Goal: Task Accomplishment & Management: Complete application form

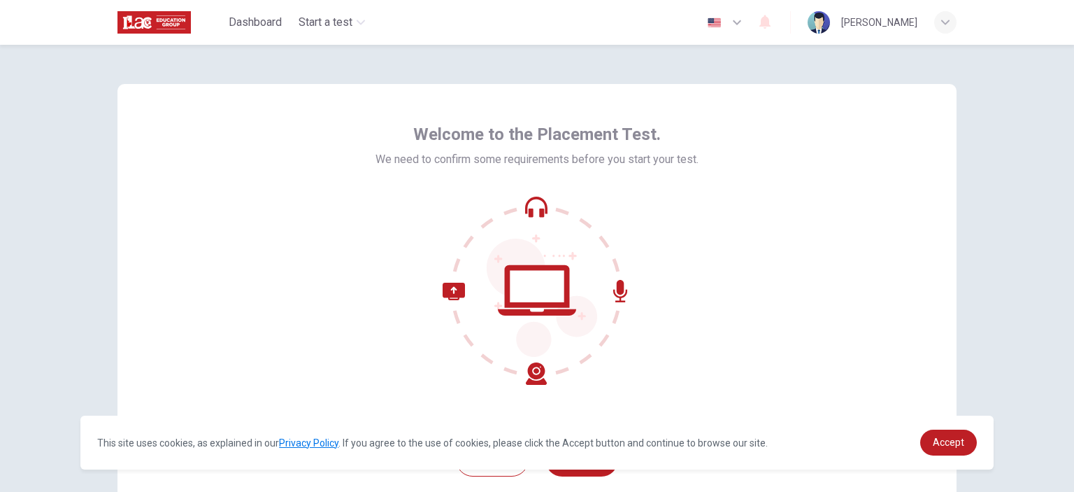
scroll to position [90, 0]
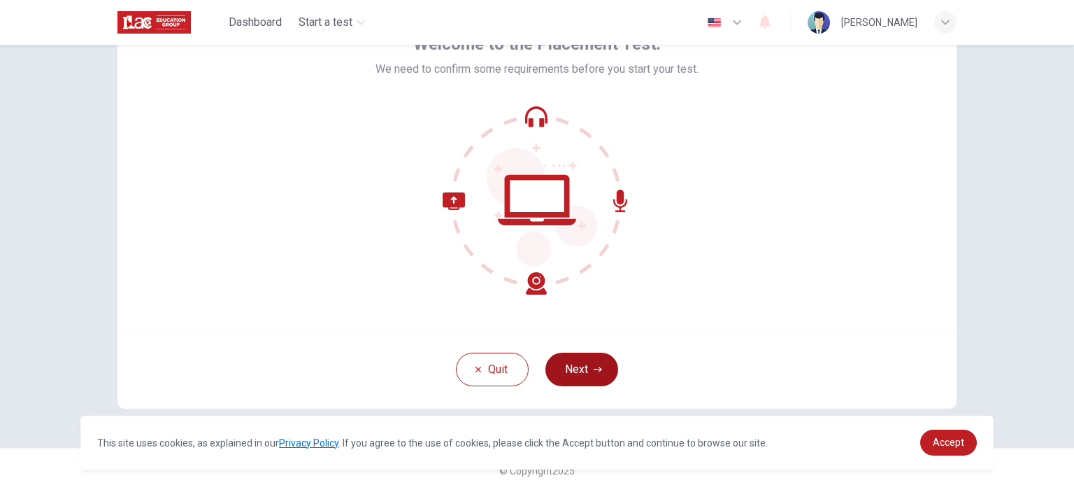
click at [598, 360] on button "Next" at bounding box center [581, 369] width 73 height 34
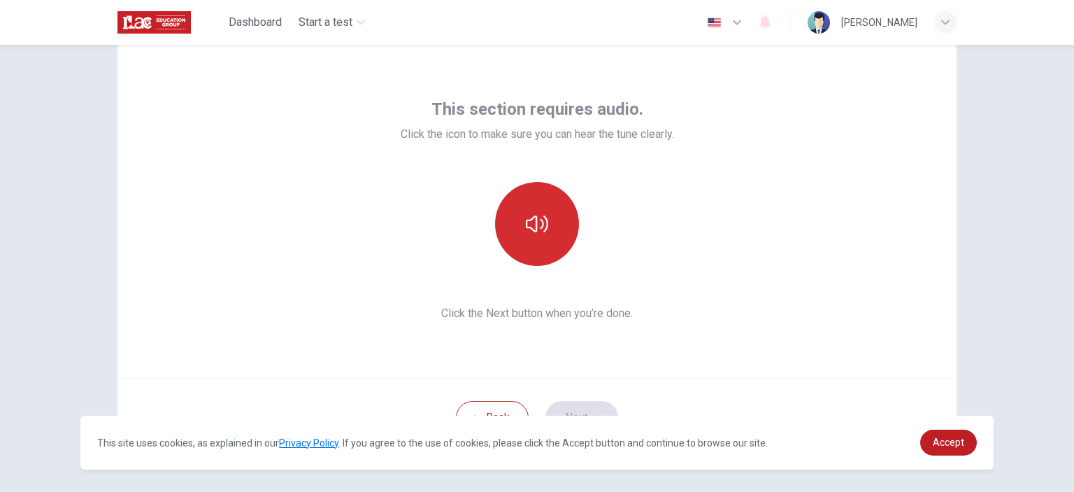
scroll to position [20, 0]
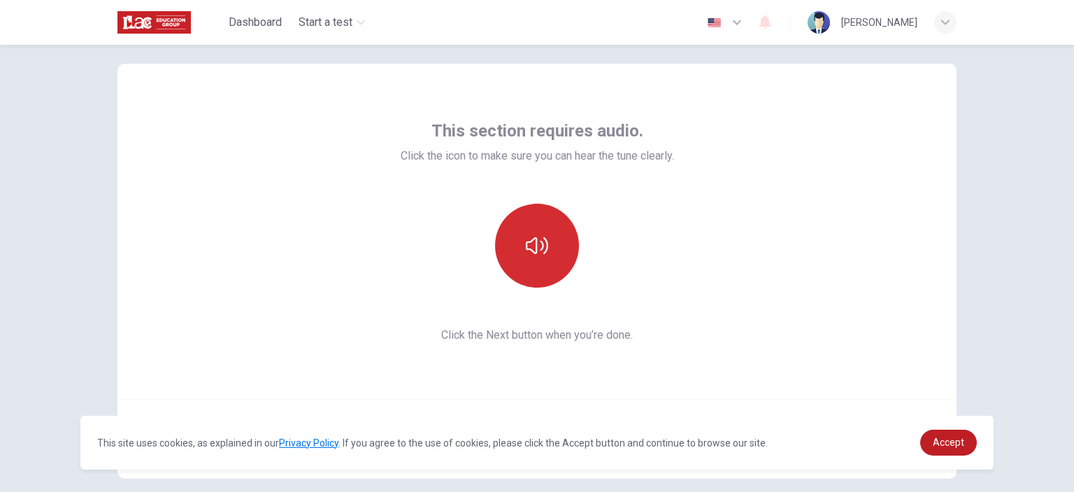
click at [537, 231] on button "button" at bounding box center [537, 245] width 84 height 84
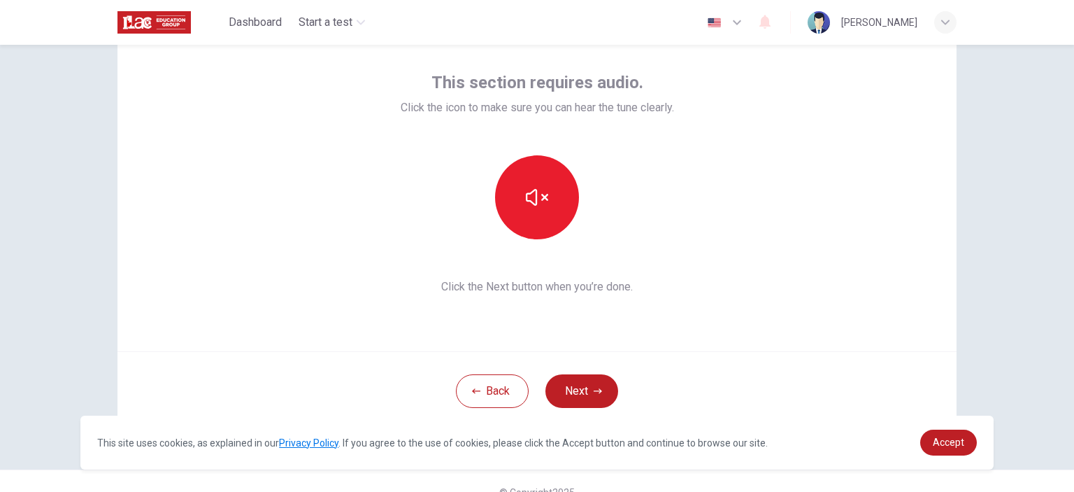
scroll to position [90, 0]
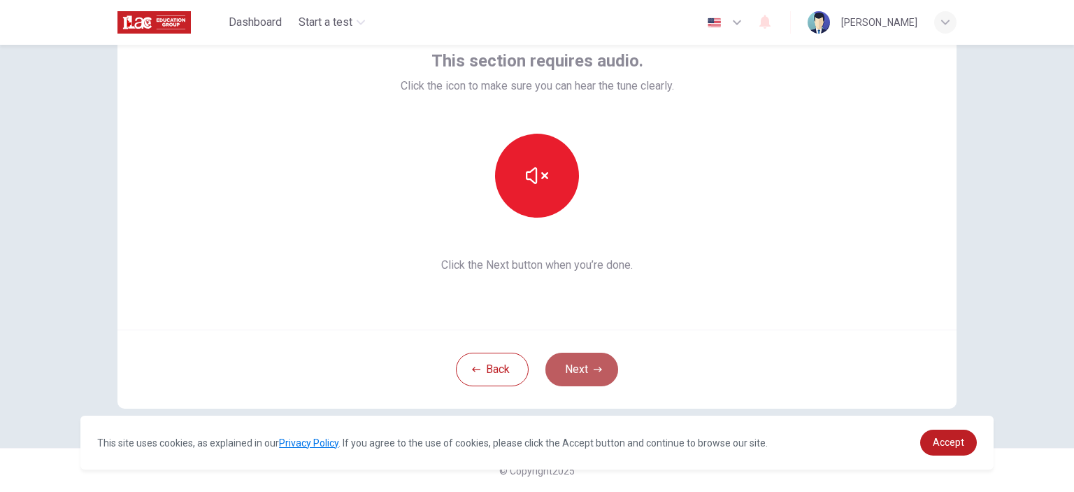
click at [590, 362] on button "Next" at bounding box center [581, 369] width 73 height 34
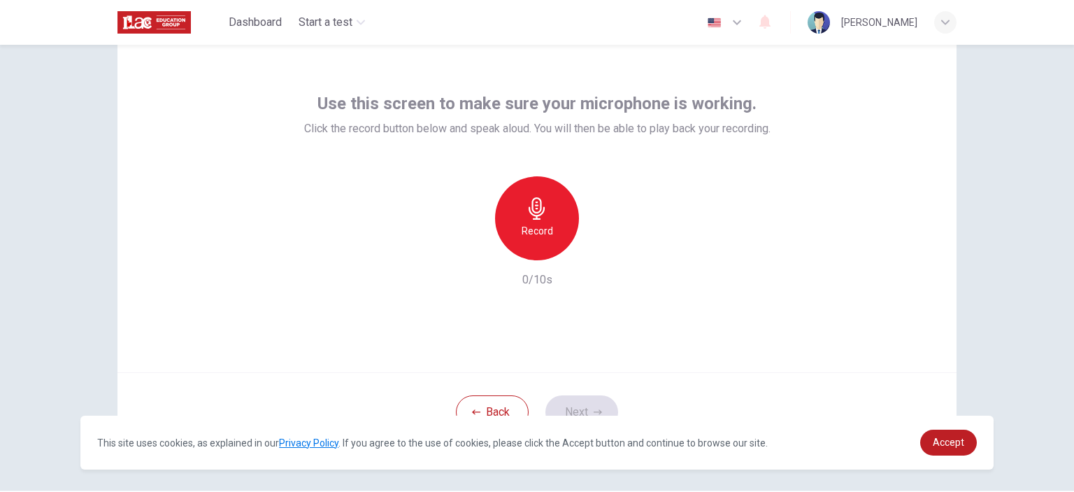
scroll to position [70, 0]
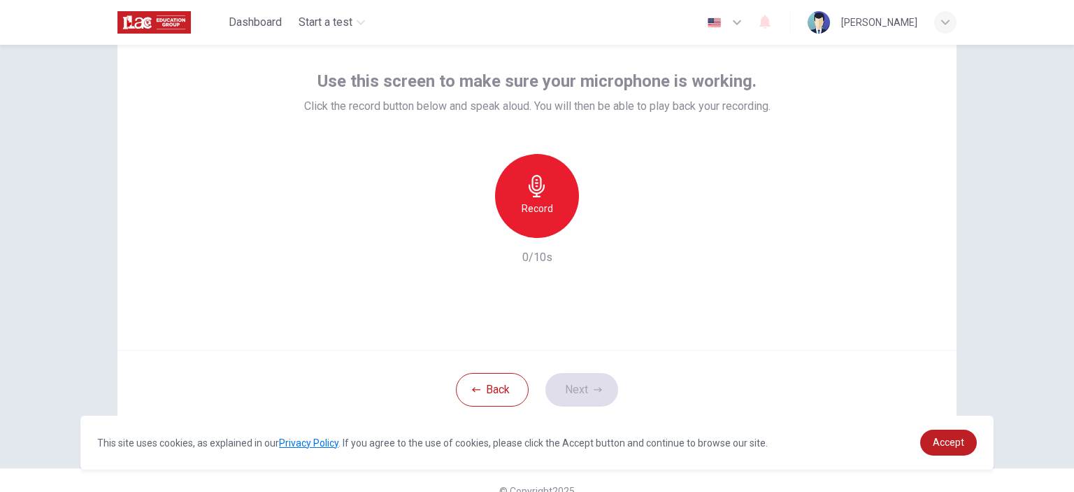
click at [564, 198] on div "Record" at bounding box center [537, 196] width 84 height 84
click at [571, 385] on button "Next" at bounding box center [581, 390] width 73 height 34
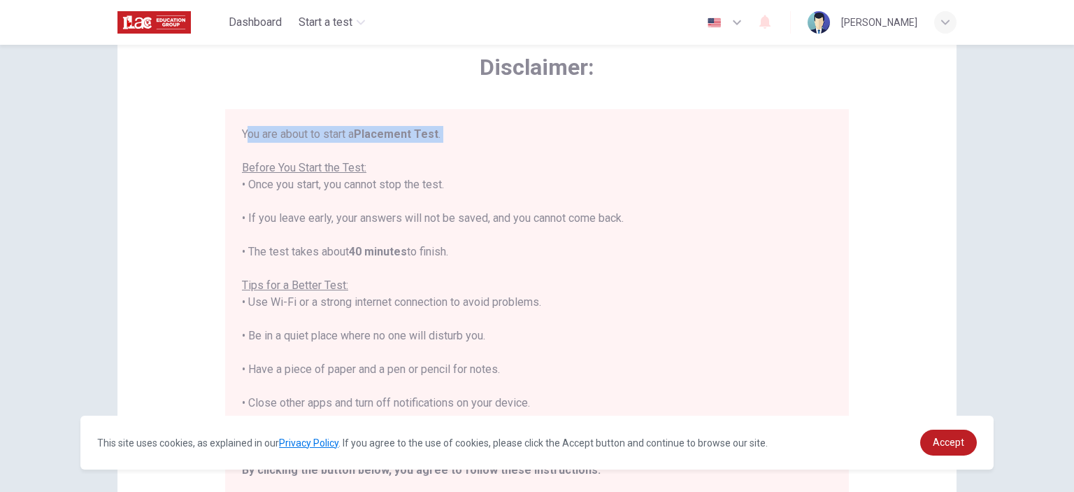
drag, startPoint x: 245, startPoint y: 135, endPoint x: 403, endPoint y: 145, distance: 157.6
click at [403, 145] on div "You are about to start a Placement Test . Before You Start the Test: • Once you…" at bounding box center [537, 319] width 590 height 386
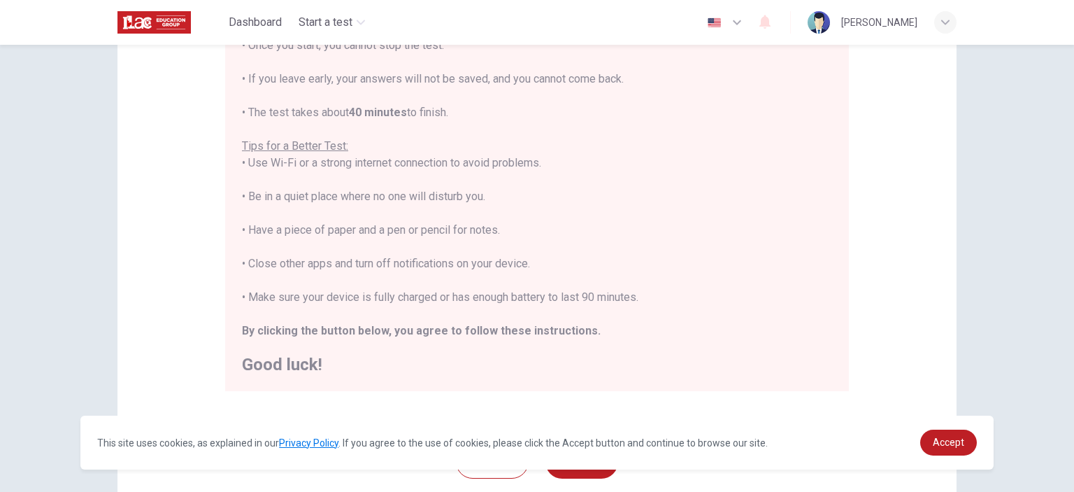
scroll to position [280, 0]
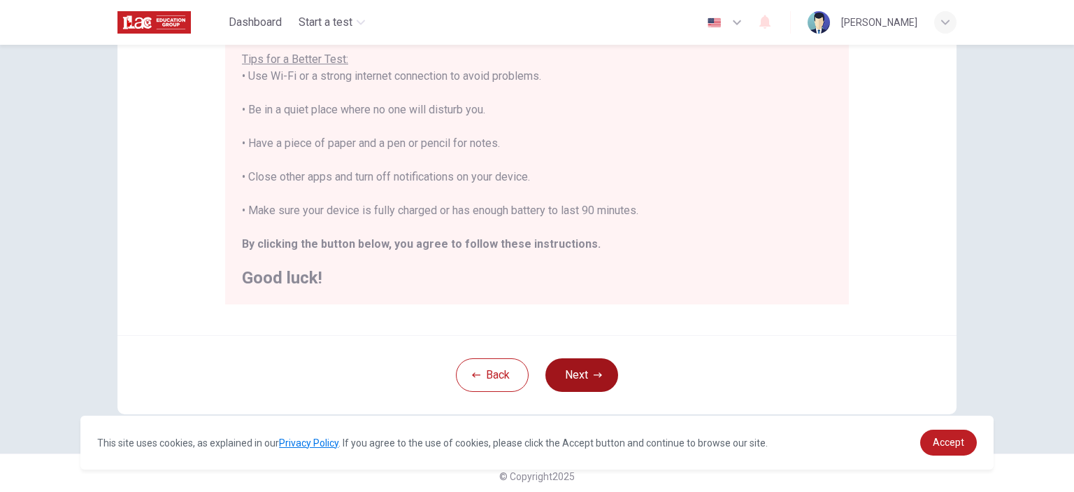
click at [600, 372] on button "Next" at bounding box center [581, 375] width 73 height 34
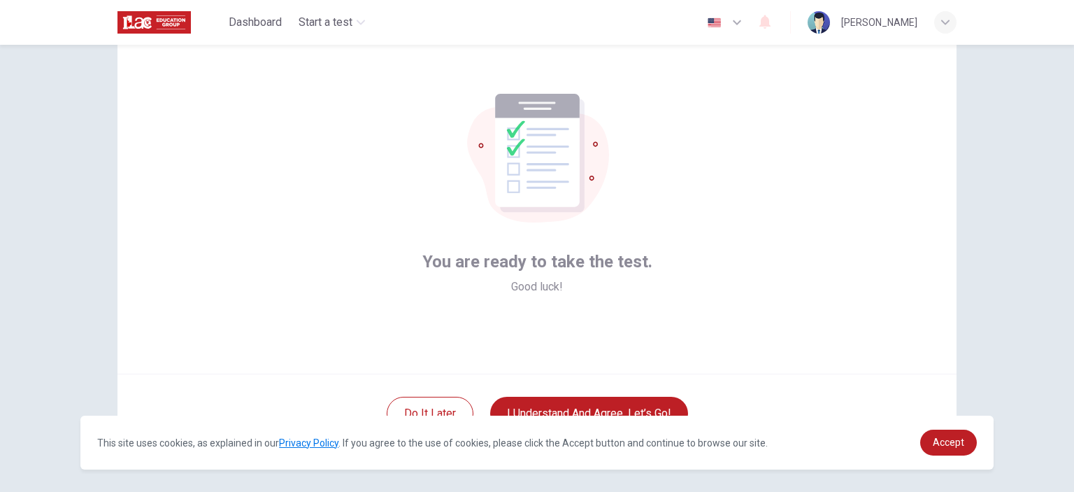
scroll to position [70, 0]
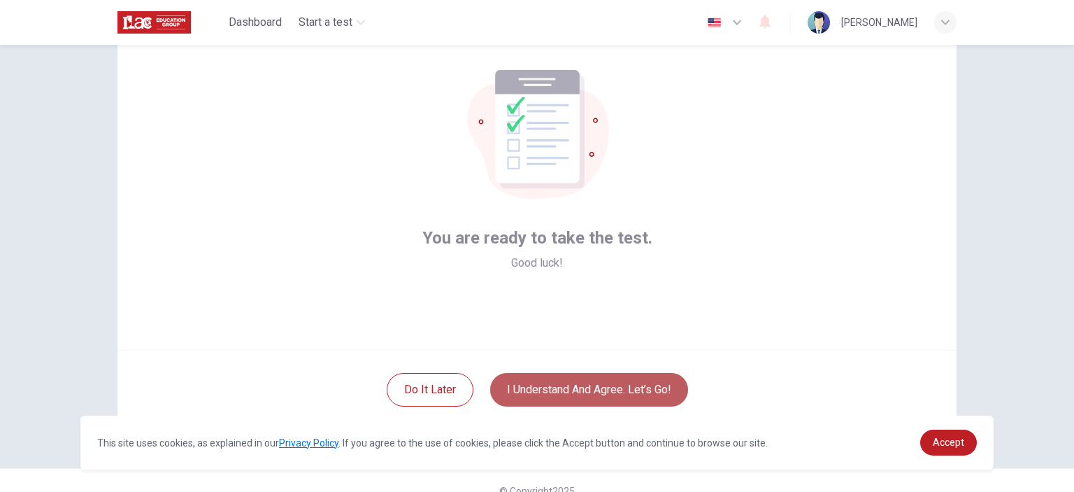
click at [611, 396] on button "I understand and agree. Let’s go!" at bounding box center [589, 390] width 198 height 34
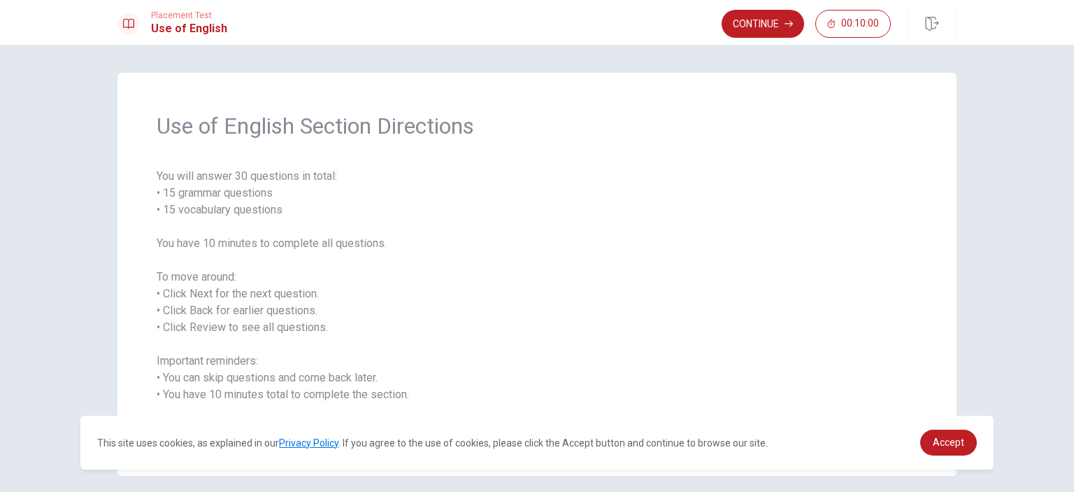
drag, startPoint x: 155, startPoint y: 179, endPoint x: 271, endPoint y: 180, distance: 115.4
click at [271, 180] on span "You will answer 30 questions in total: • 15 grammar questions • 15 vocabulary q…" at bounding box center [537, 302] width 761 height 268
drag, startPoint x: 173, startPoint y: 125, endPoint x: 322, endPoint y: 153, distance: 152.2
click at [322, 152] on div "Use of English Section Directions You will answer 30 questions in total: • 15 g…" at bounding box center [536, 274] width 839 height 403
drag, startPoint x: 149, startPoint y: 175, endPoint x: 347, endPoint y: 245, distance: 209.6
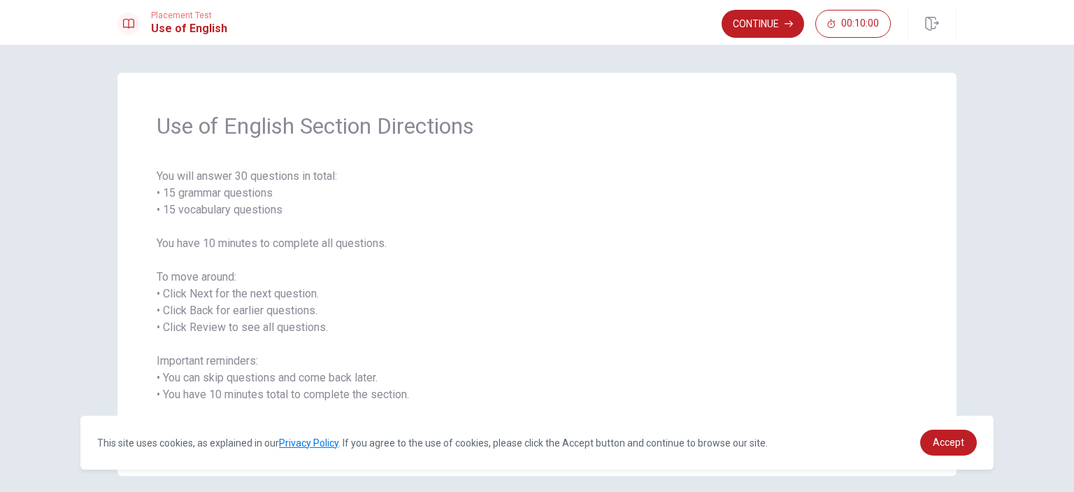
click at [337, 247] on div "Use of English Section Directions You will answer 30 questions in total: • 15 g…" at bounding box center [536, 274] width 839 height 403
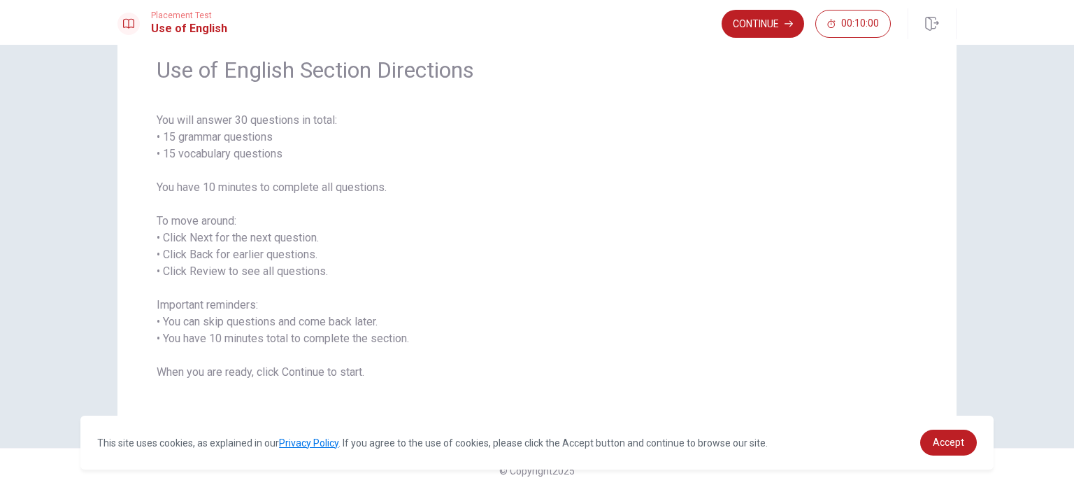
drag, startPoint x: 159, startPoint y: 326, endPoint x: 178, endPoint y: 349, distance: 29.4
click at [178, 349] on span "You will answer 30 questions in total: • 15 grammar questions • 15 vocabulary q…" at bounding box center [537, 246] width 761 height 268
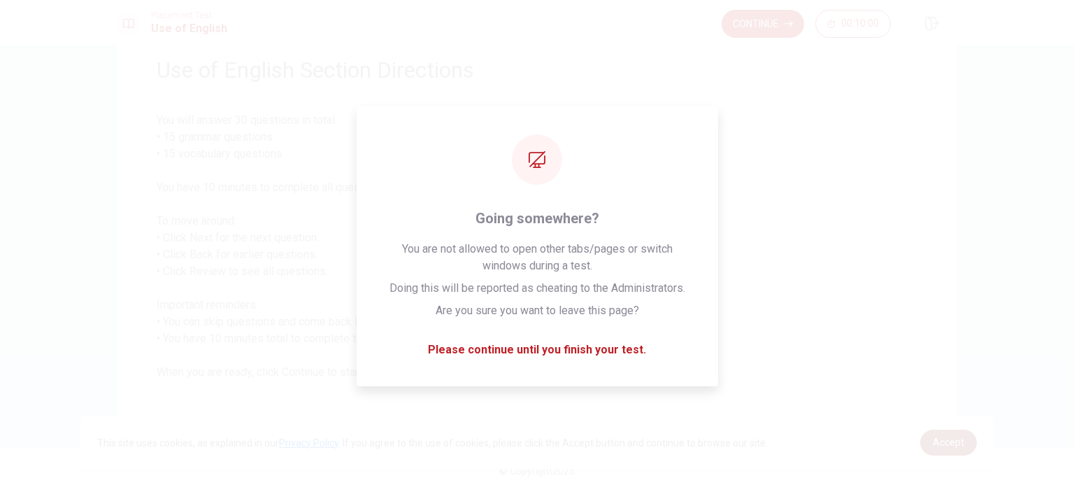
click at [945, 450] on link "Accept" at bounding box center [948, 442] width 57 height 26
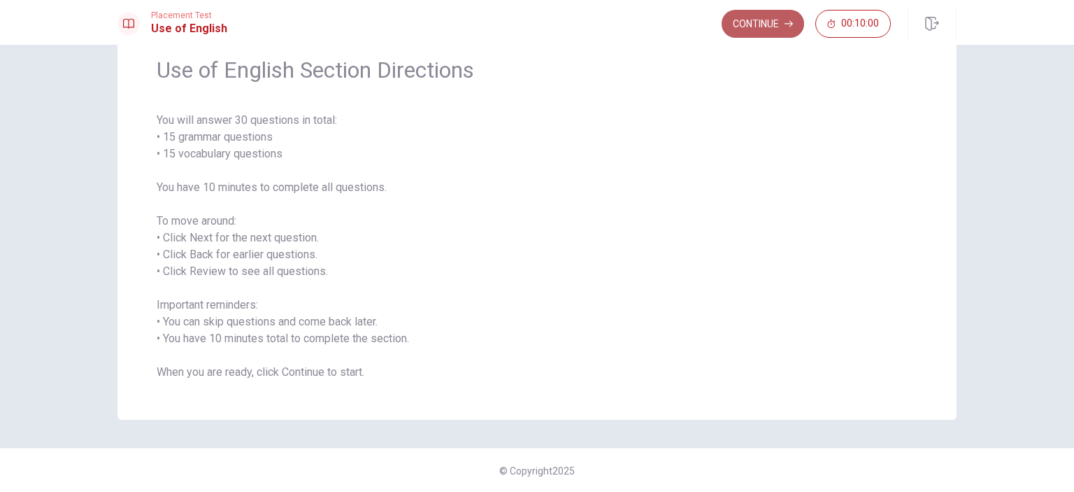
click at [749, 25] on button "Continue" at bounding box center [763, 24] width 82 height 28
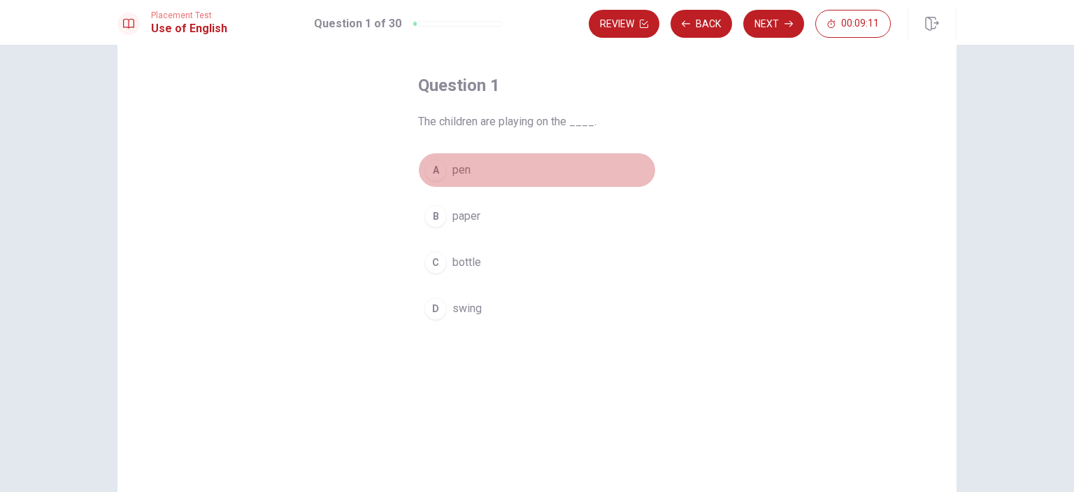
click at [433, 169] on div "A" at bounding box center [435, 170] width 22 height 22
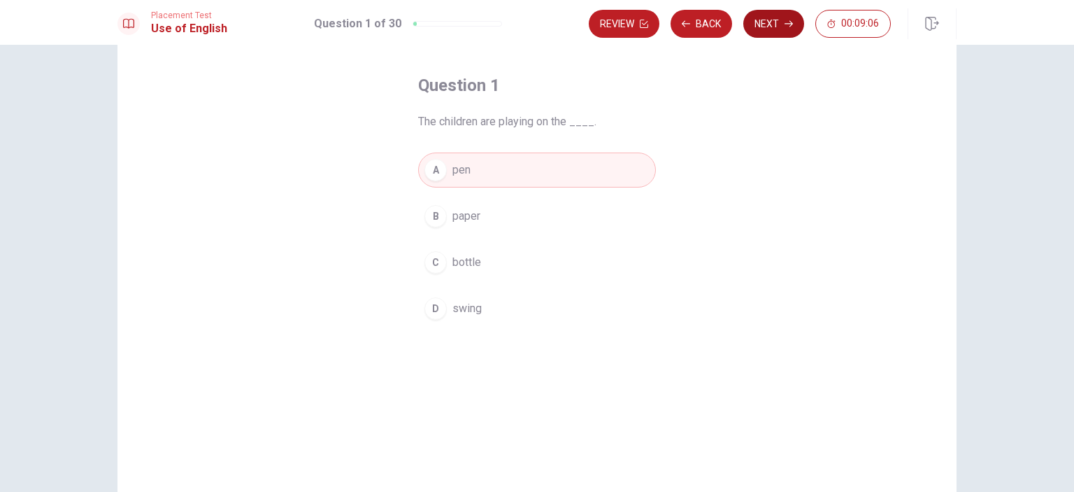
click at [775, 27] on button "Next" at bounding box center [773, 24] width 61 height 28
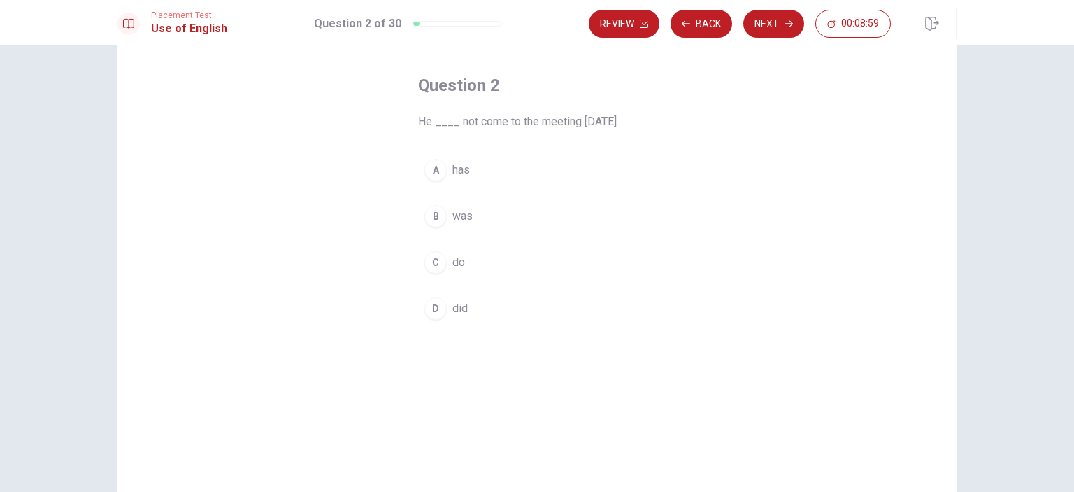
click at [438, 214] on div "B" at bounding box center [435, 216] width 22 height 22
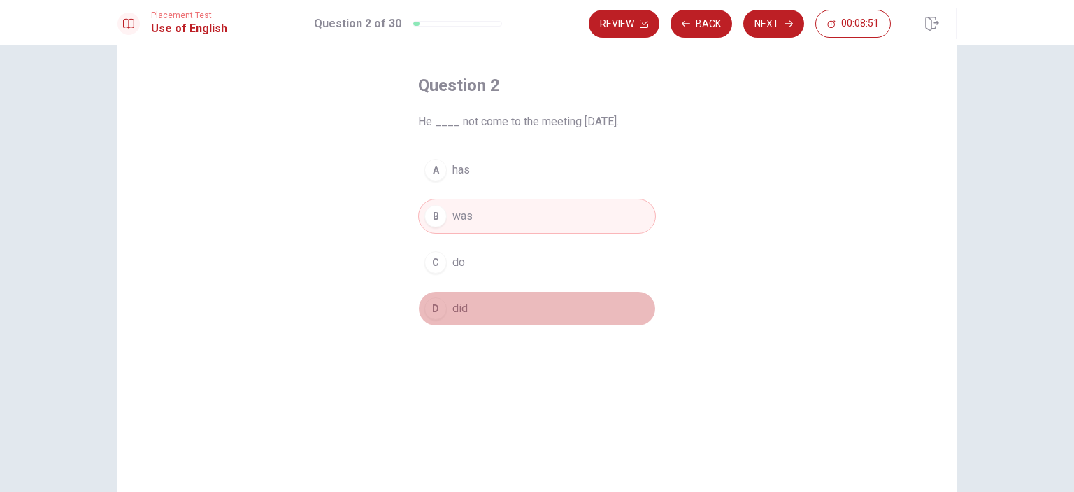
click at [459, 301] on span "did" at bounding box center [459, 308] width 15 height 17
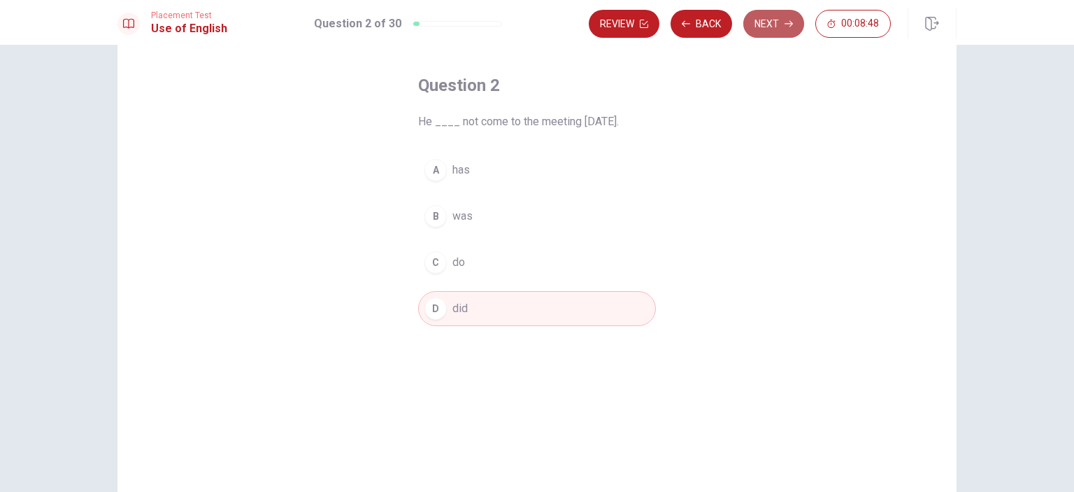
click at [775, 27] on button "Next" at bounding box center [773, 24] width 61 height 28
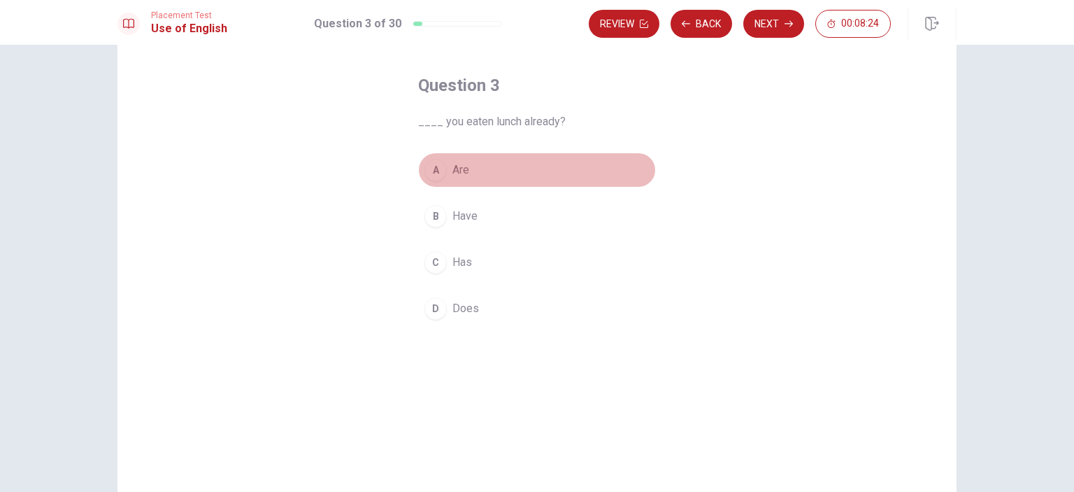
click at [452, 173] on span "Are" at bounding box center [460, 170] width 17 height 17
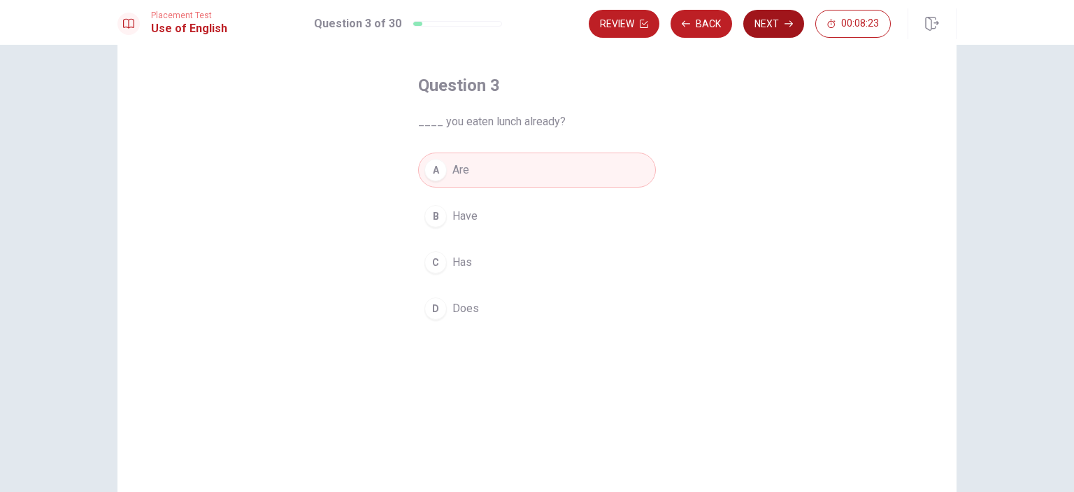
click at [796, 20] on button "Next" at bounding box center [773, 24] width 61 height 28
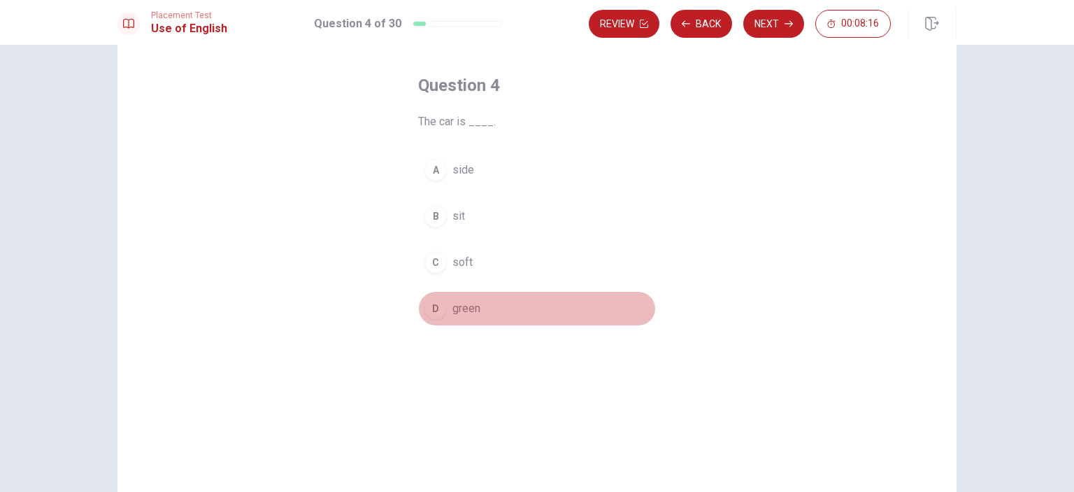
click at [469, 307] on span "green" at bounding box center [466, 308] width 28 height 17
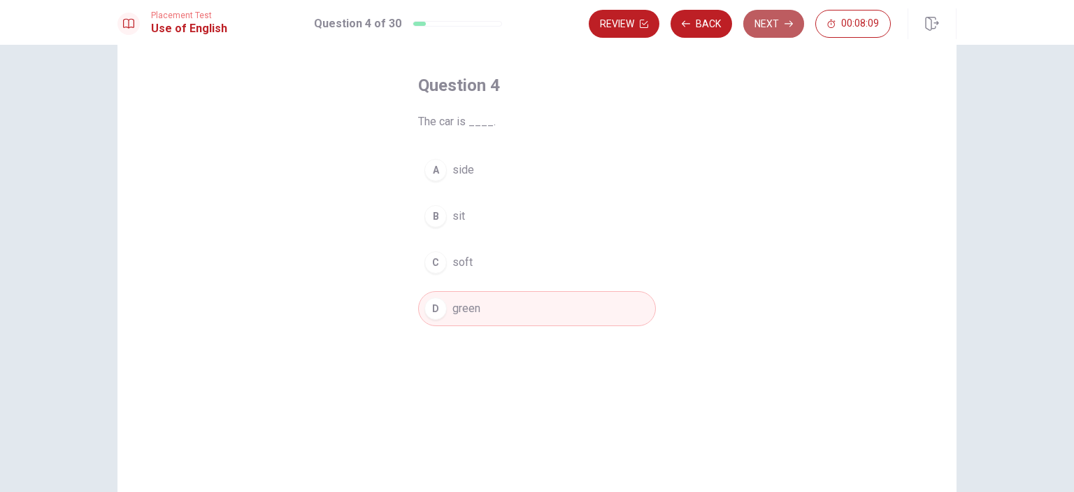
click at [763, 24] on button "Next" at bounding box center [773, 24] width 61 height 28
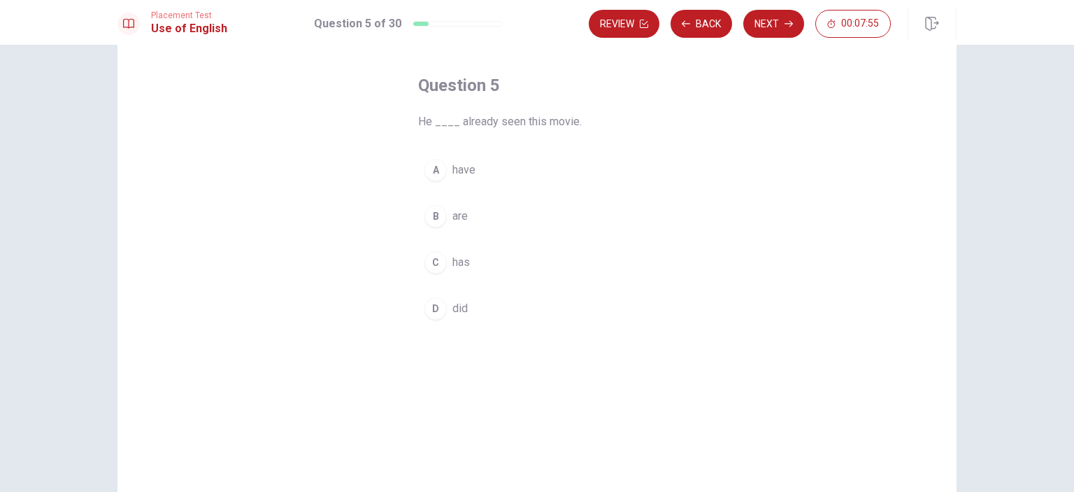
click at [459, 255] on span "has" at bounding box center [460, 262] width 17 height 17
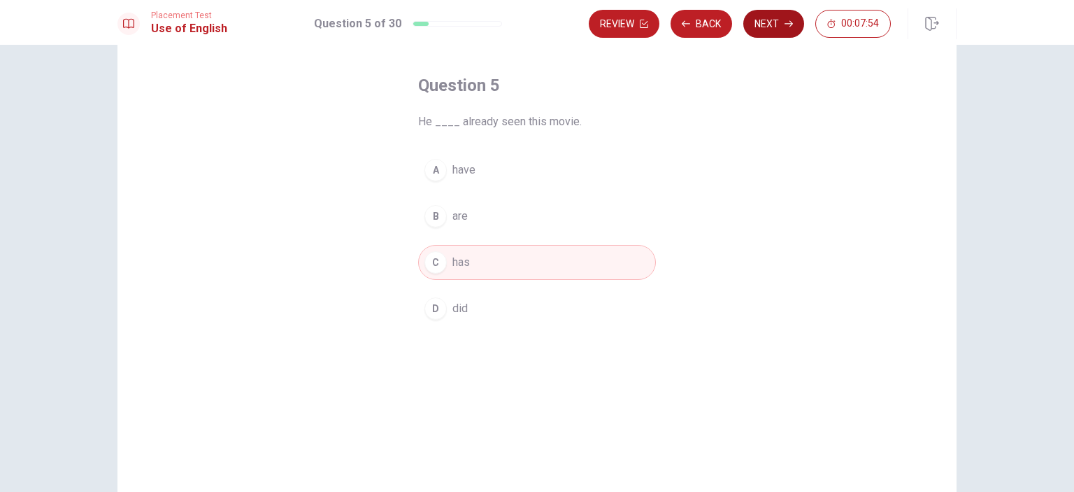
click at [759, 30] on button "Next" at bounding box center [773, 24] width 61 height 28
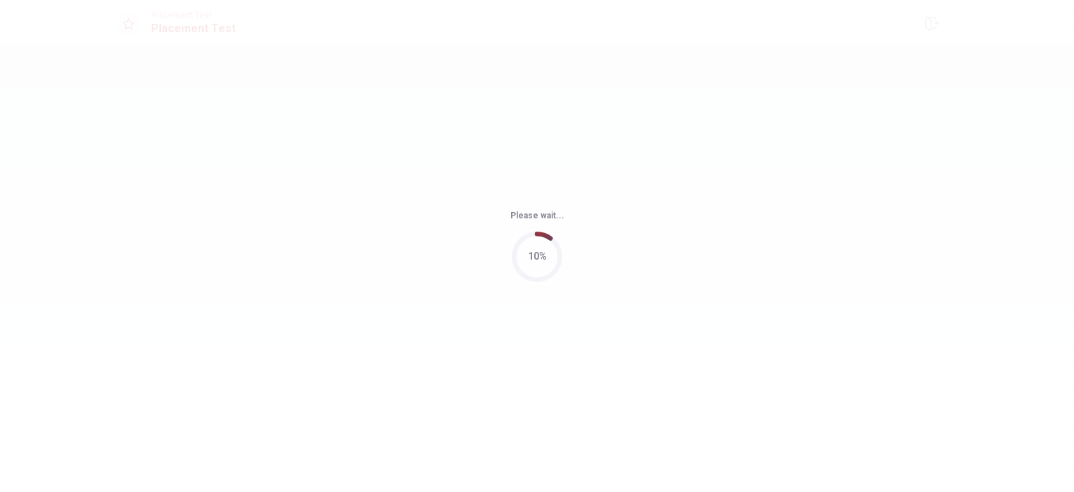
scroll to position [0, 0]
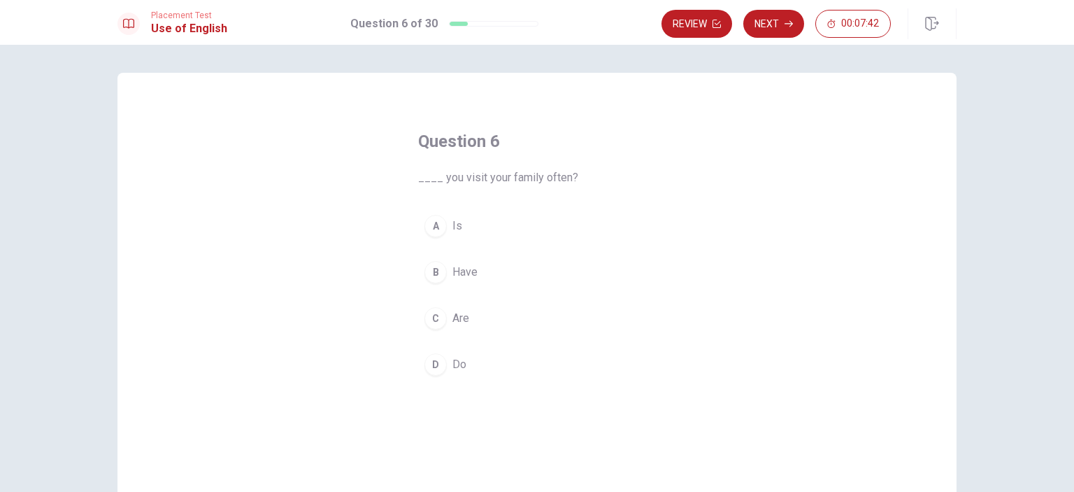
click at [464, 355] on button "D Do" at bounding box center [537, 364] width 238 height 35
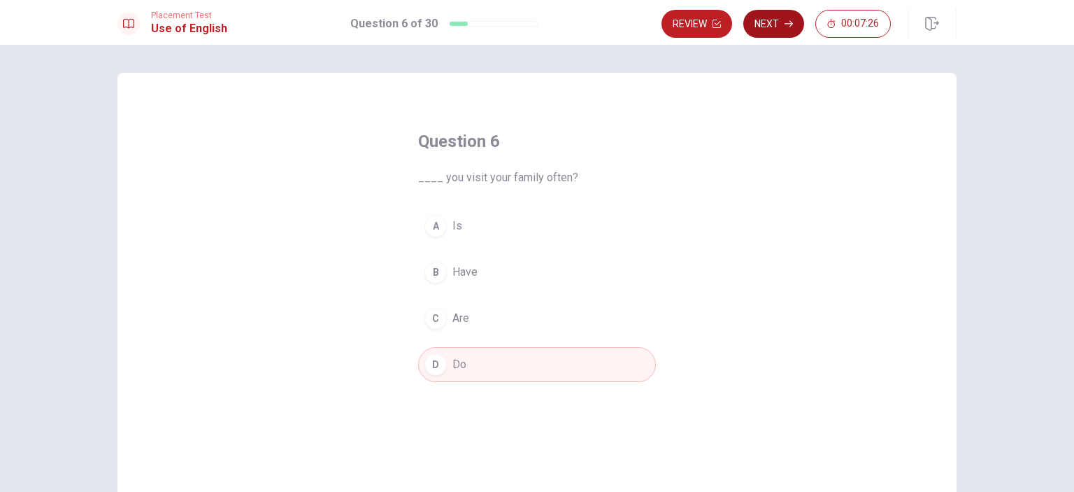
click at [782, 29] on button "Next" at bounding box center [773, 24] width 61 height 28
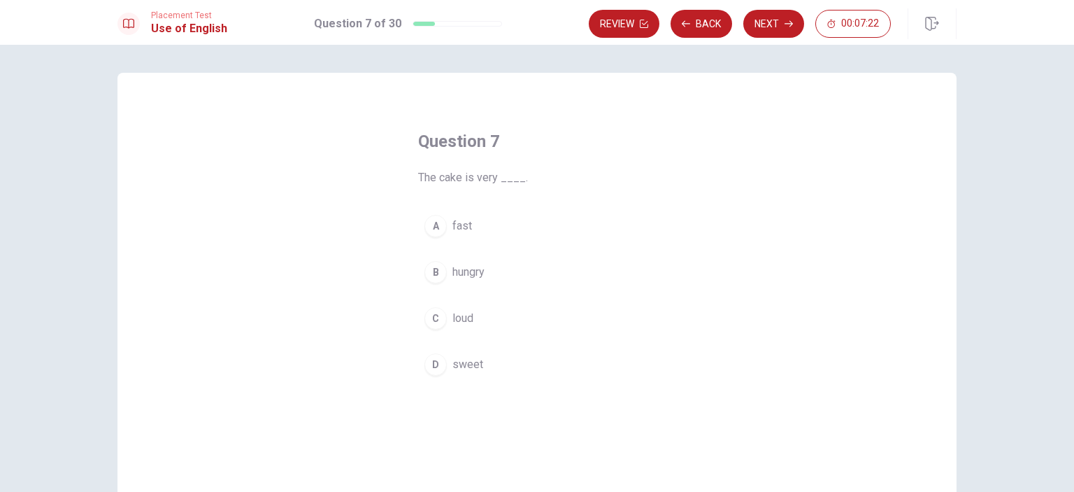
click at [461, 359] on span "sweet" at bounding box center [467, 364] width 31 height 17
click at [763, 26] on button "Next" at bounding box center [773, 24] width 61 height 28
click at [452, 369] on span "read" at bounding box center [463, 364] width 22 height 17
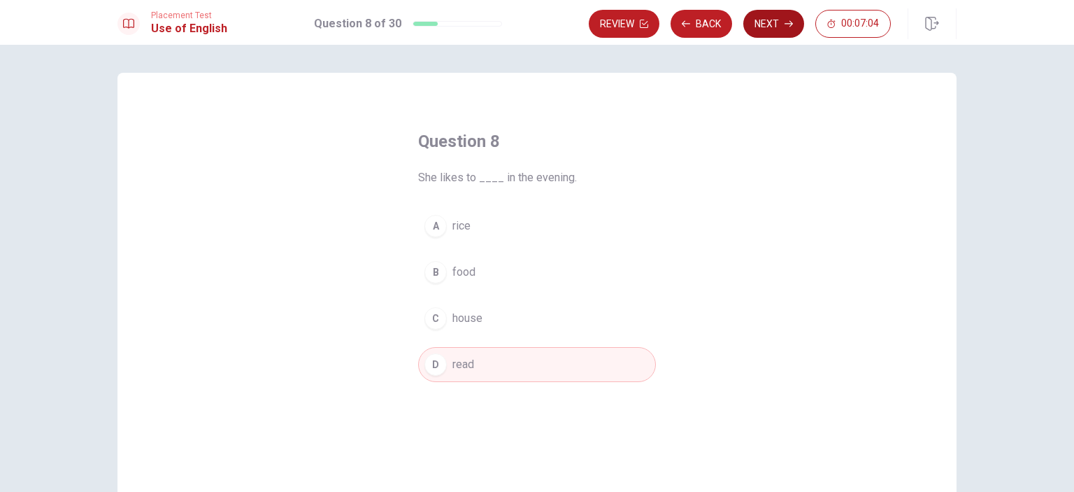
click at [763, 31] on button "Next" at bounding box center [773, 24] width 61 height 28
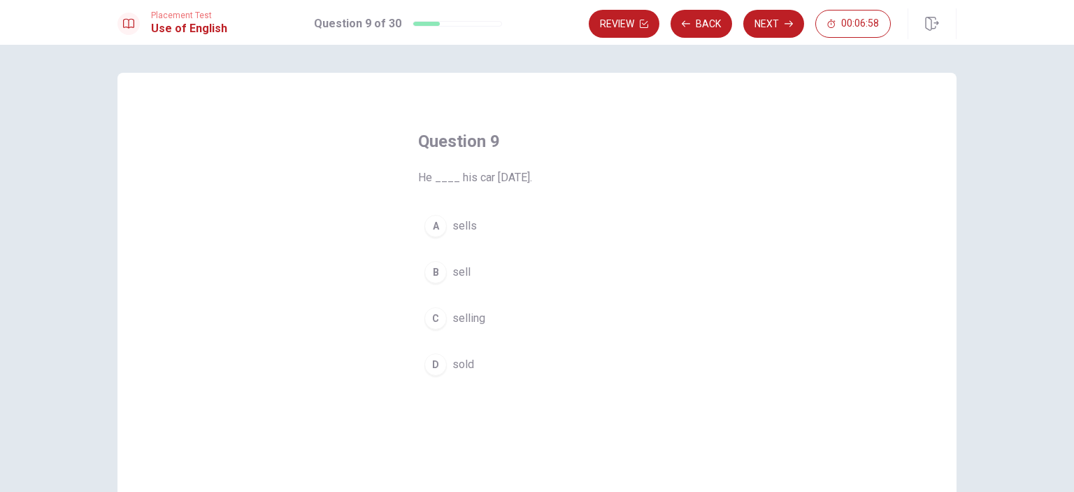
click at [437, 363] on div "D" at bounding box center [435, 364] width 22 height 22
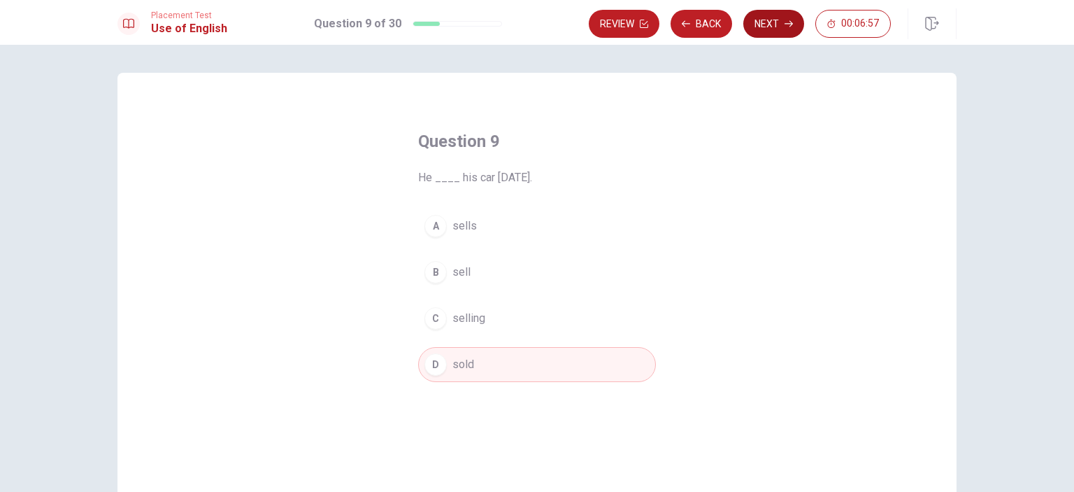
click at [770, 22] on button "Next" at bounding box center [773, 24] width 61 height 28
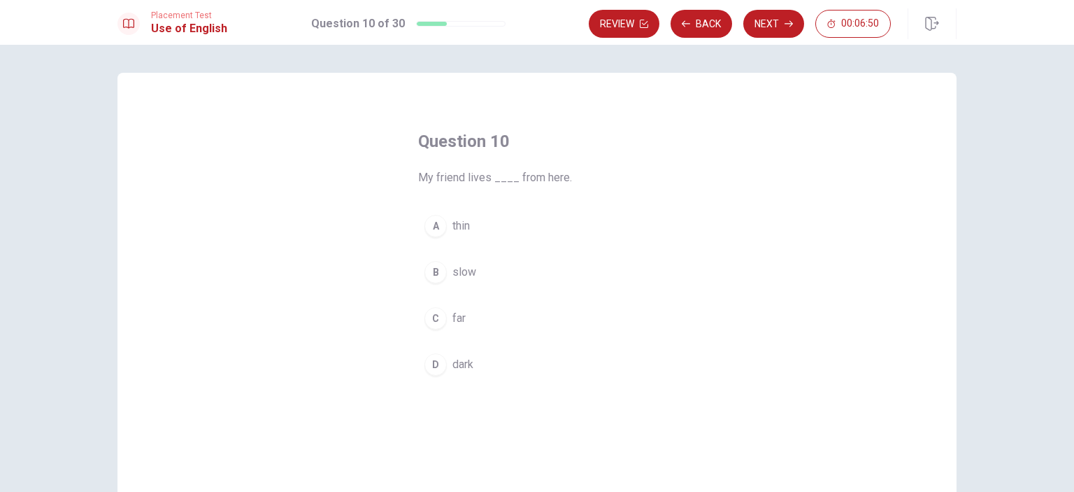
click at [447, 315] on button "C far" at bounding box center [537, 318] width 238 height 35
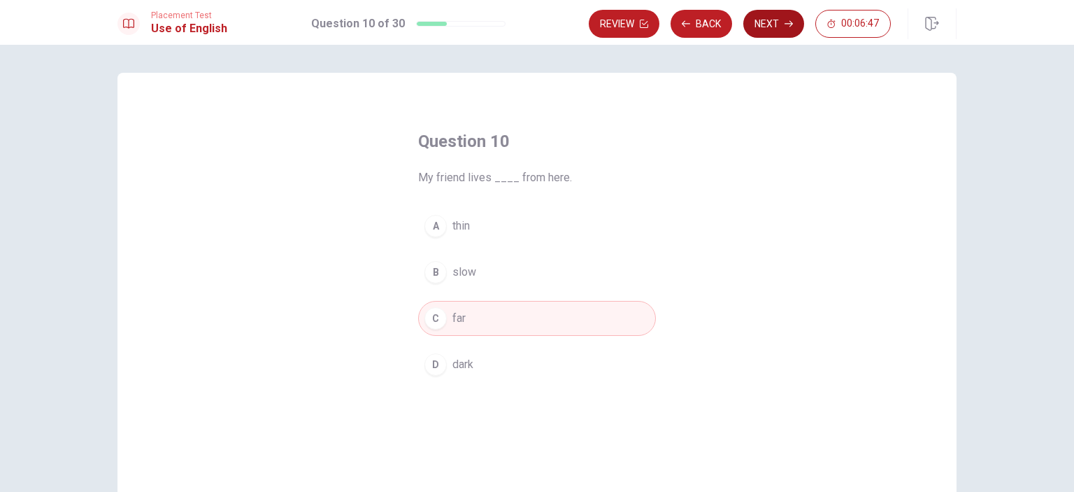
click at [765, 28] on button "Next" at bounding box center [773, 24] width 61 height 28
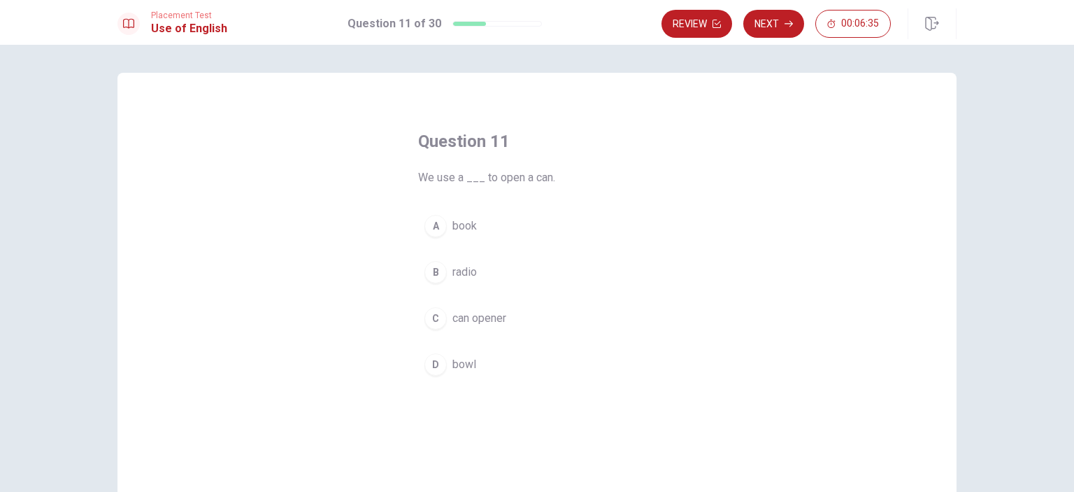
click at [479, 322] on span "can opener" at bounding box center [479, 318] width 54 height 17
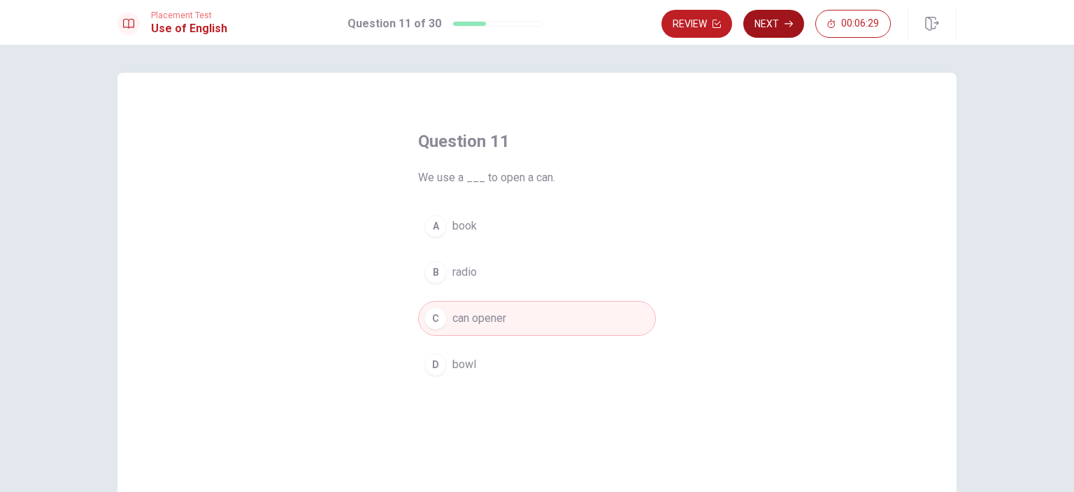
click at [763, 24] on button "Next" at bounding box center [773, 24] width 61 height 28
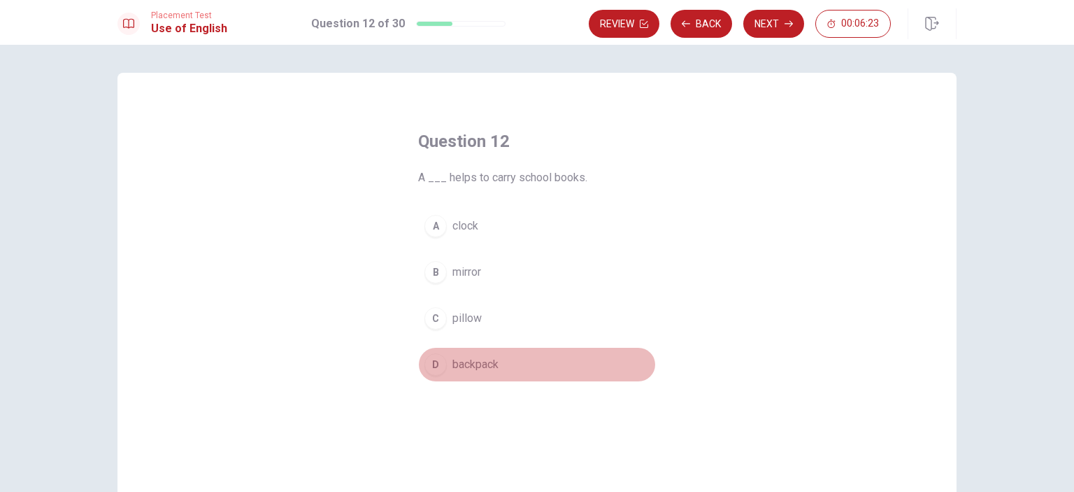
click at [464, 357] on span "backpack" at bounding box center [475, 364] width 46 height 17
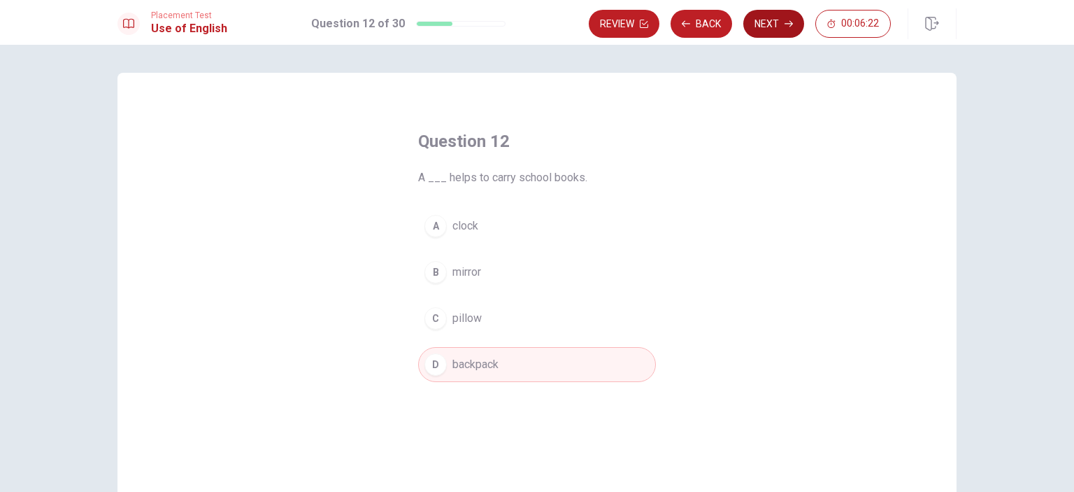
click at [761, 29] on button "Next" at bounding box center [773, 24] width 61 height 28
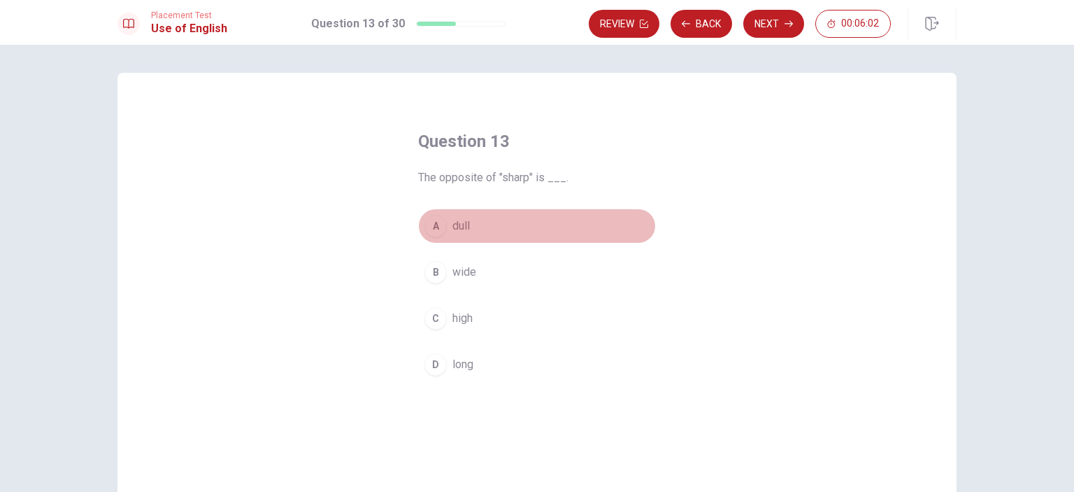
click at [456, 226] on span "dull" at bounding box center [460, 225] width 17 height 17
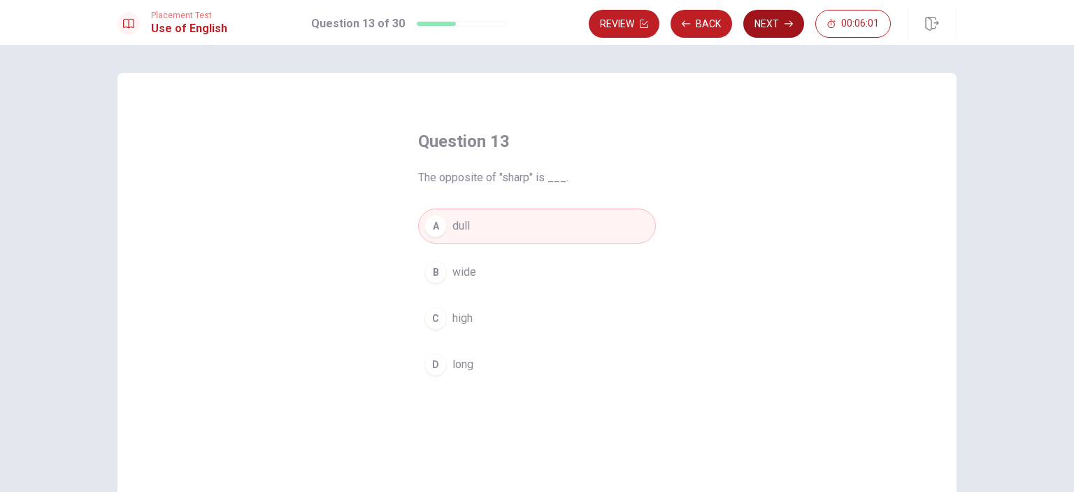
click at [761, 25] on button "Next" at bounding box center [773, 24] width 61 height 28
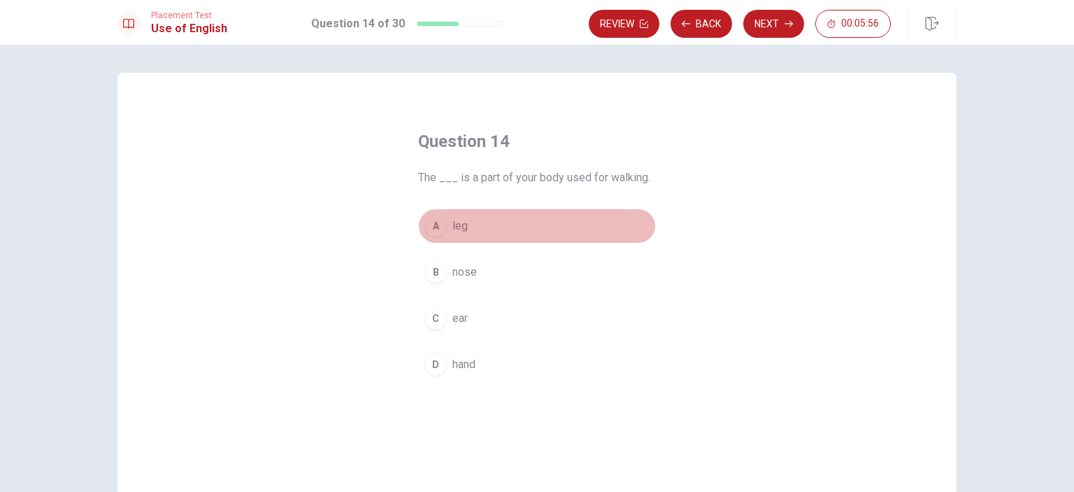
click at [445, 226] on button "A leg" at bounding box center [537, 225] width 238 height 35
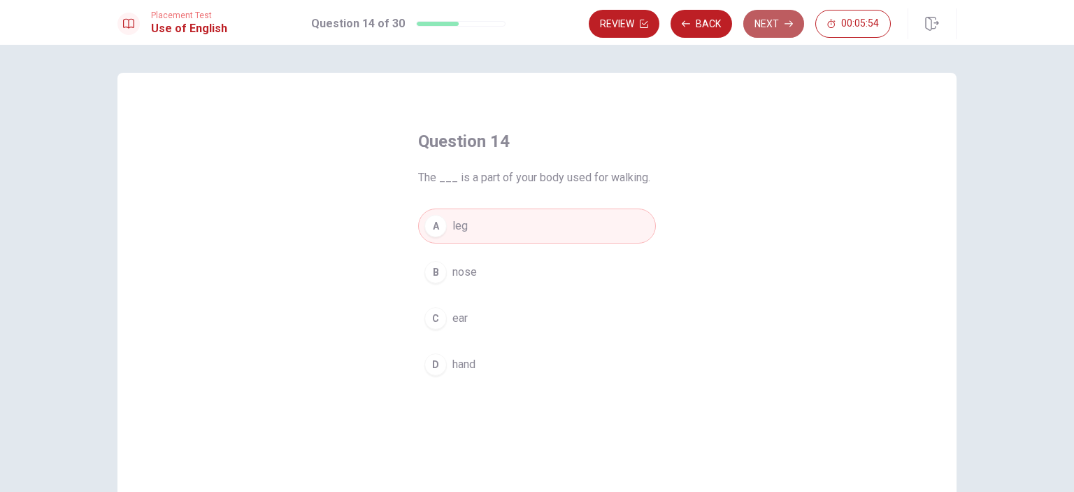
click at [759, 29] on button "Next" at bounding box center [773, 24] width 61 height 28
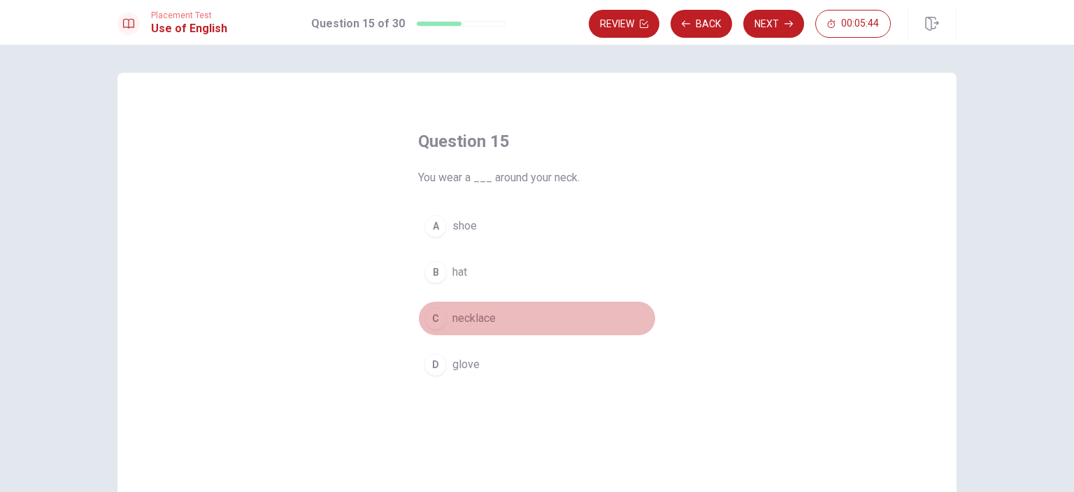
drag, startPoint x: 503, startPoint y: 321, endPoint x: 444, endPoint y: 310, distance: 59.7
click at [444, 310] on button "C necklace" at bounding box center [537, 318] width 238 height 35
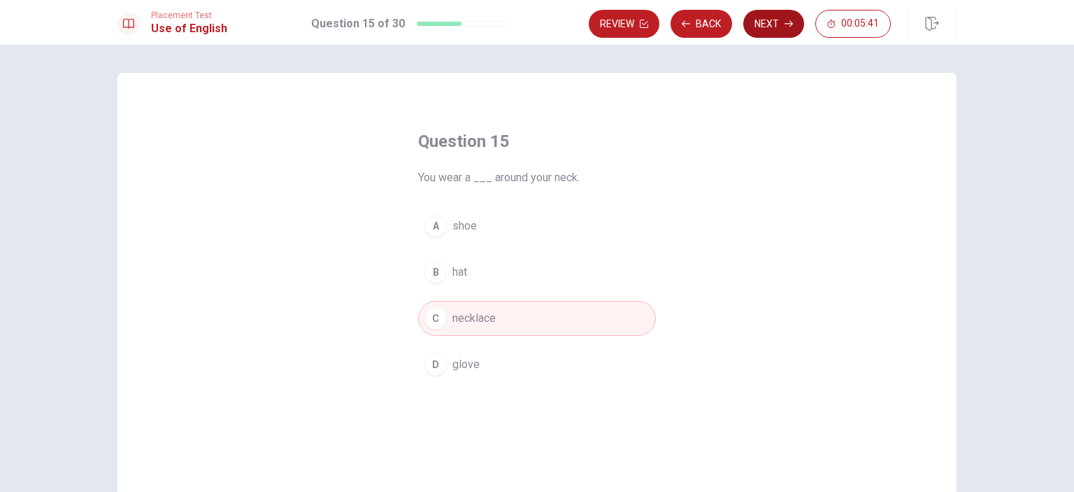
click at [754, 31] on button "Next" at bounding box center [773, 24] width 61 height 28
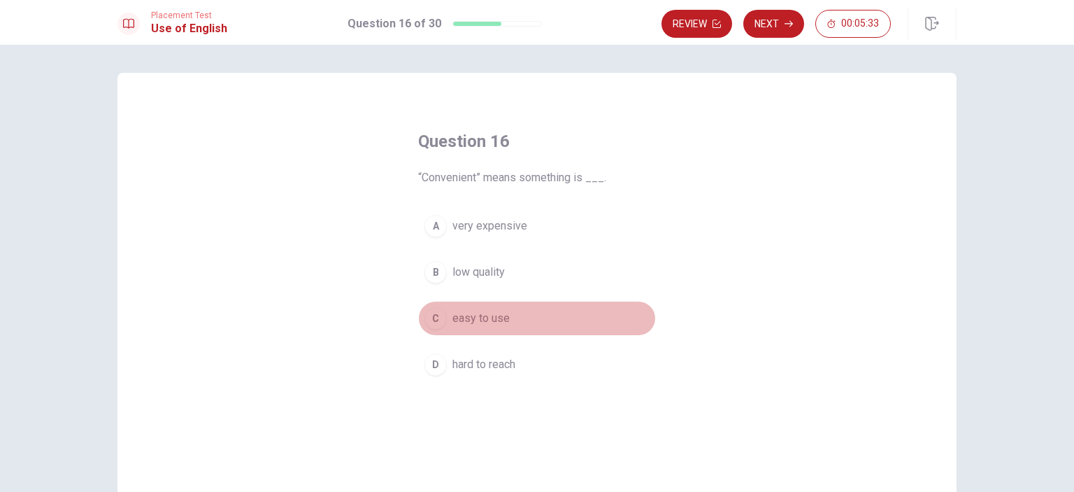
click at [465, 313] on span "easy to use" at bounding box center [480, 318] width 57 height 17
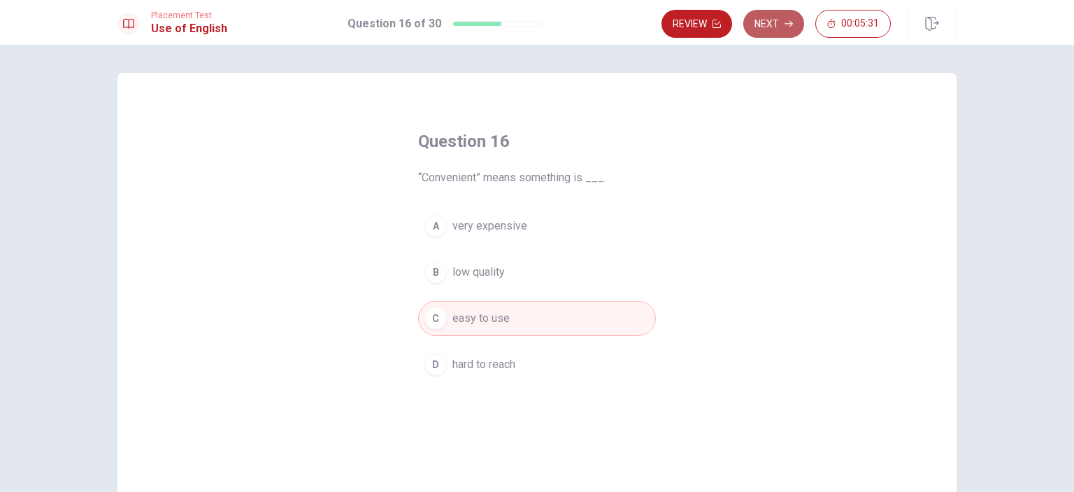
click at [766, 31] on button "Next" at bounding box center [773, 24] width 61 height 28
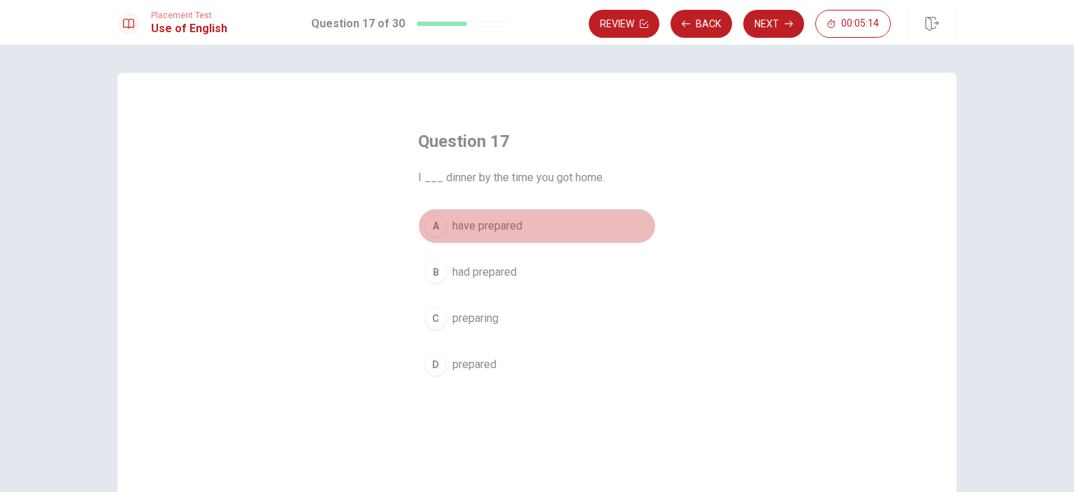
click at [485, 224] on span "have prepared" at bounding box center [487, 225] width 70 height 17
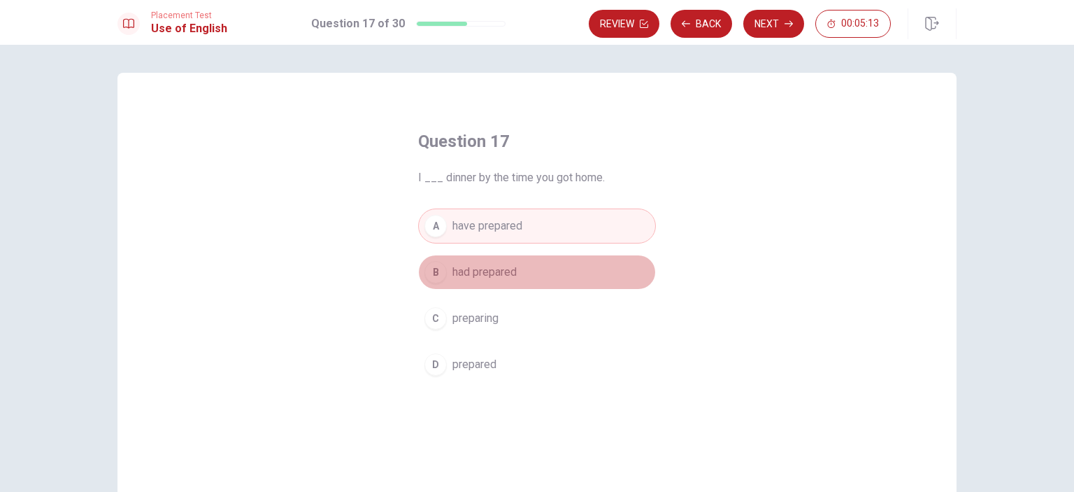
click at [490, 266] on span "had prepared" at bounding box center [484, 272] width 64 height 17
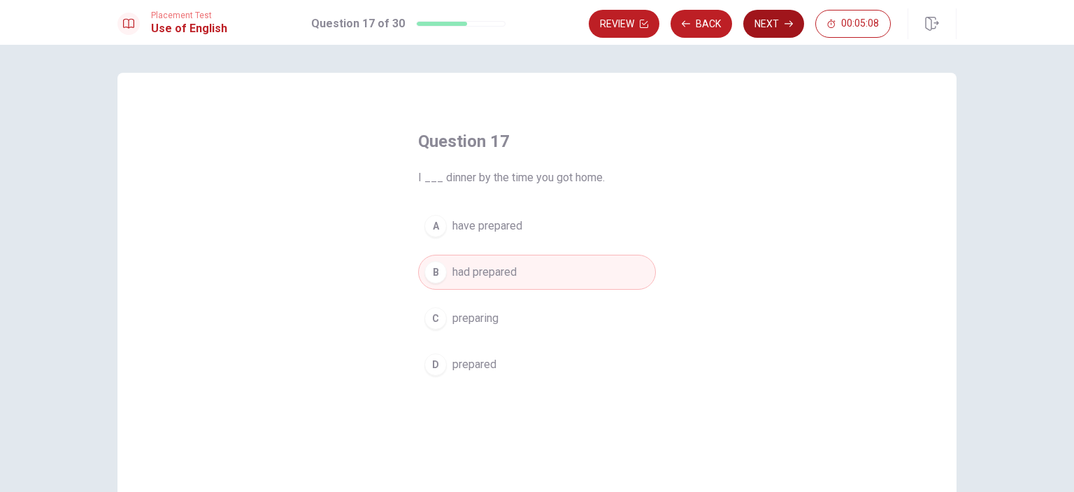
click at [768, 24] on button "Next" at bounding box center [773, 24] width 61 height 28
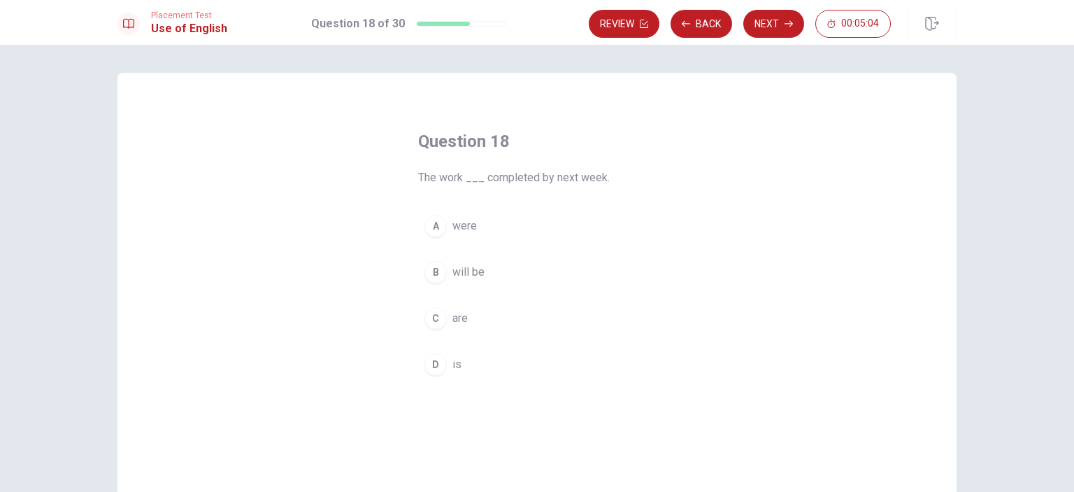
click at [478, 258] on button "B will be" at bounding box center [537, 271] width 238 height 35
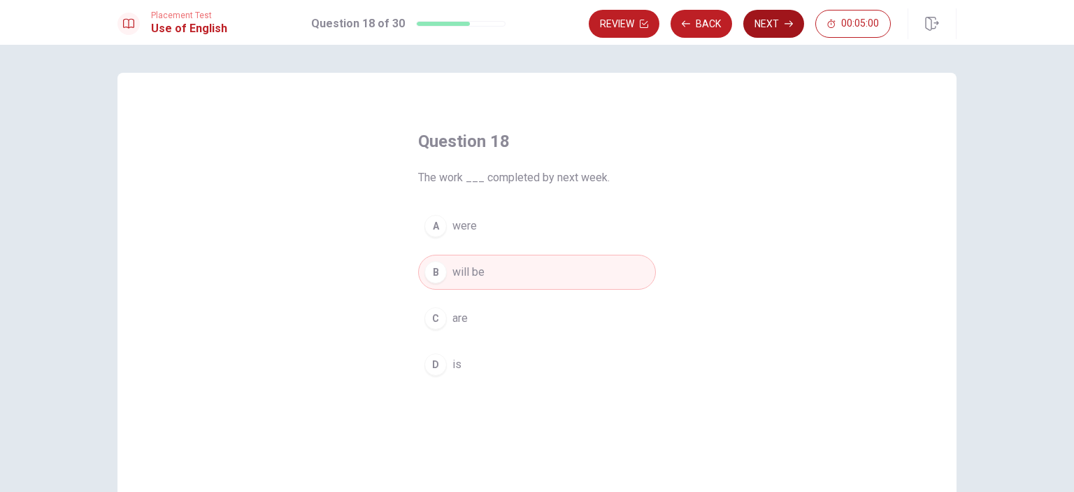
click at [764, 22] on button "Next" at bounding box center [773, 24] width 61 height 28
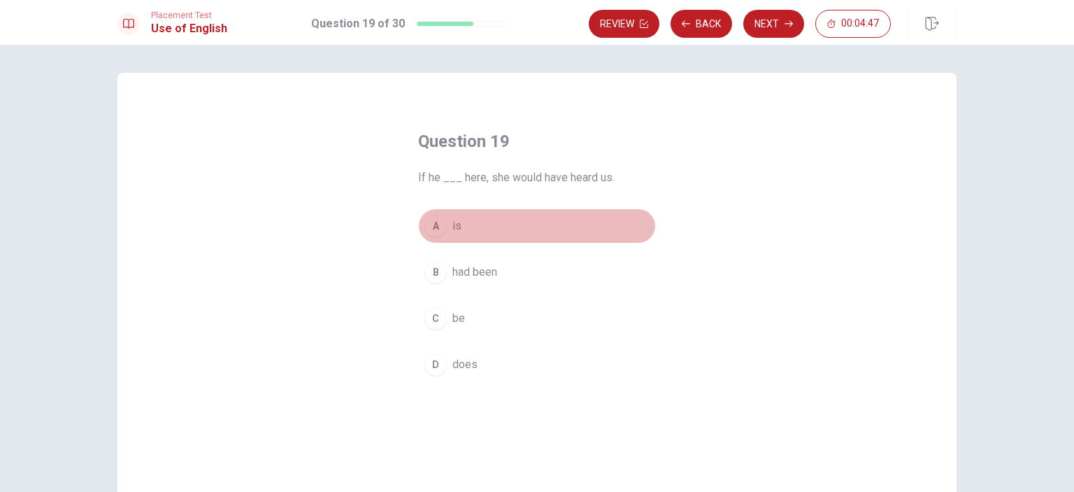
click at [454, 228] on span "is" at bounding box center [456, 225] width 9 height 17
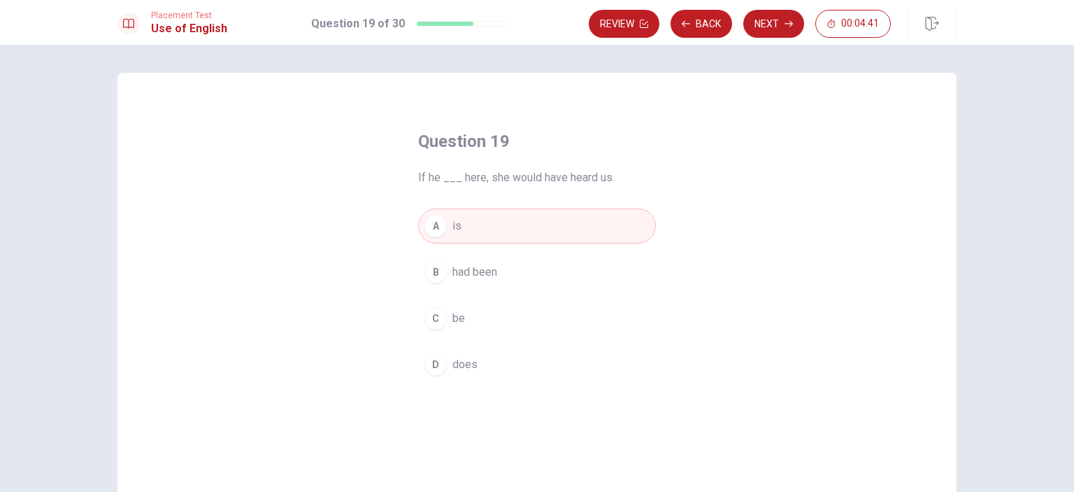
click at [757, 31] on button "Next" at bounding box center [773, 24] width 61 height 28
click at [457, 228] on span "regularly" at bounding box center [473, 225] width 42 height 17
click at [771, 18] on button "Next" at bounding box center [773, 24] width 61 height 28
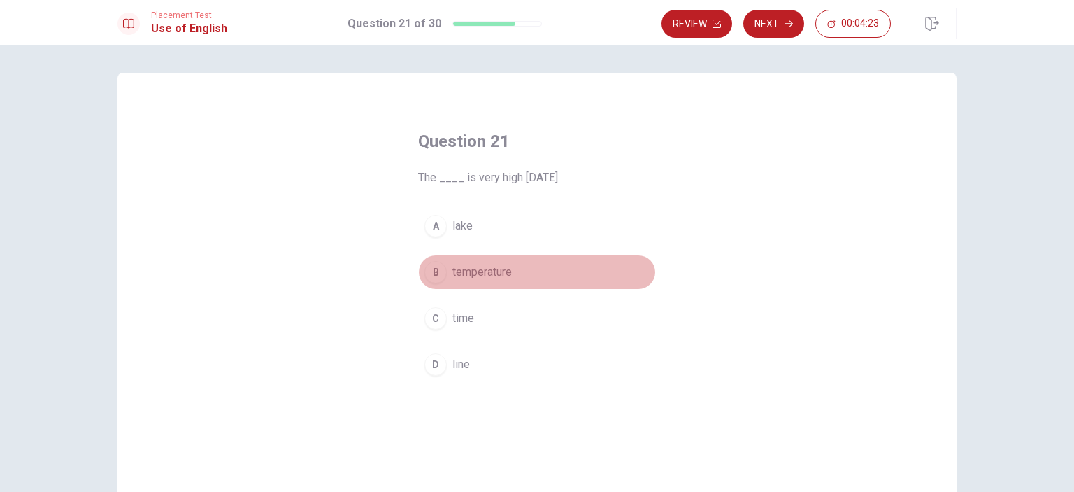
click at [495, 271] on span "temperature" at bounding box center [481, 272] width 59 height 17
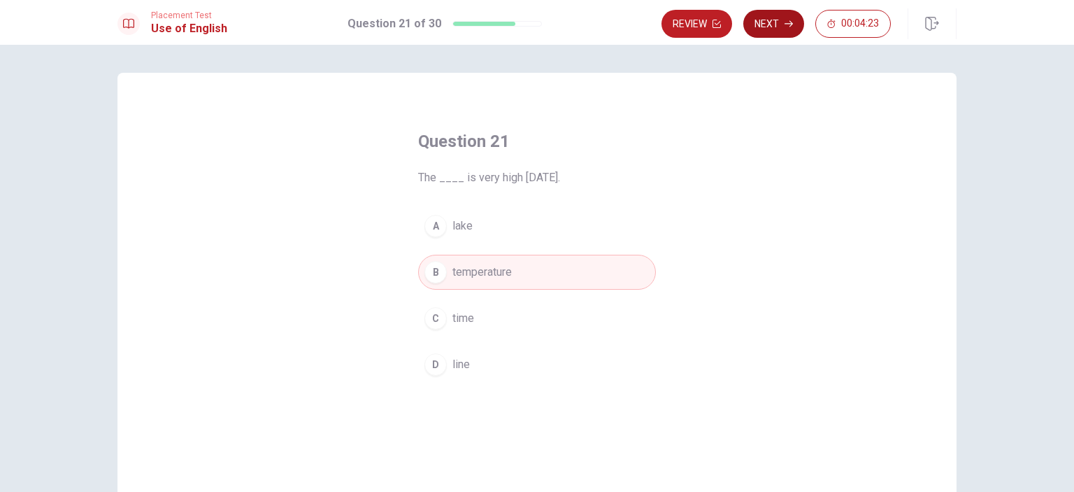
click at [775, 30] on button "Next" at bounding box center [773, 24] width 61 height 28
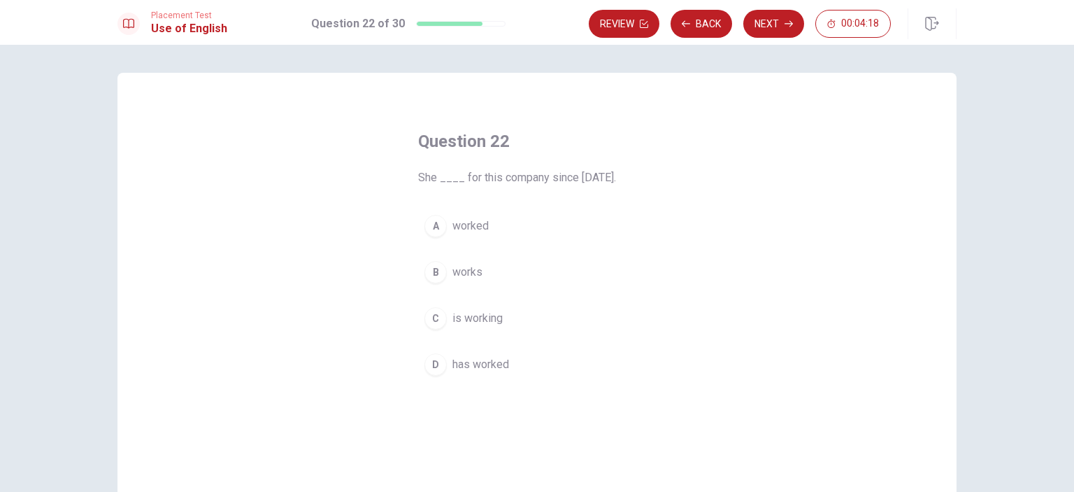
click at [470, 363] on span "has worked" at bounding box center [480, 364] width 57 height 17
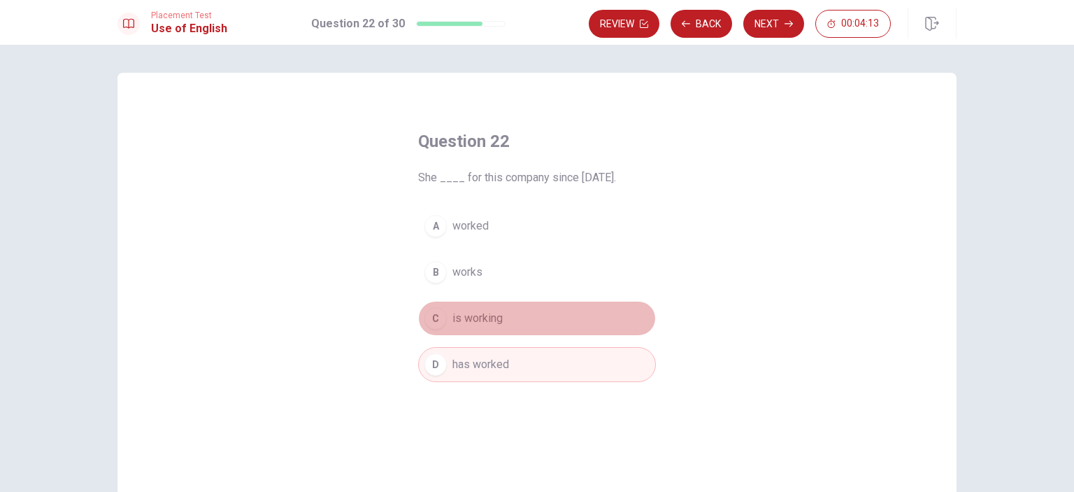
click at [458, 318] on span "is working" at bounding box center [477, 318] width 50 height 17
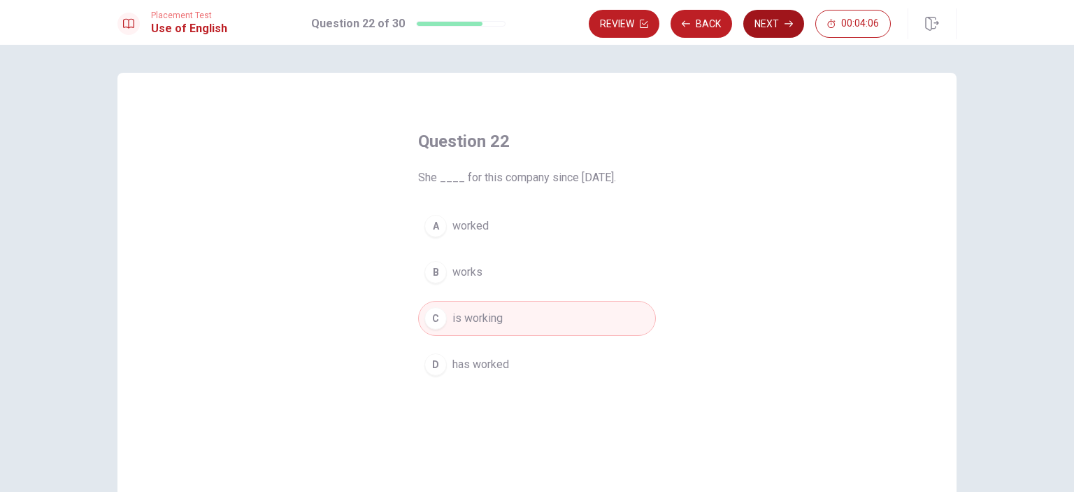
click at [780, 27] on button "Next" at bounding box center [773, 24] width 61 height 28
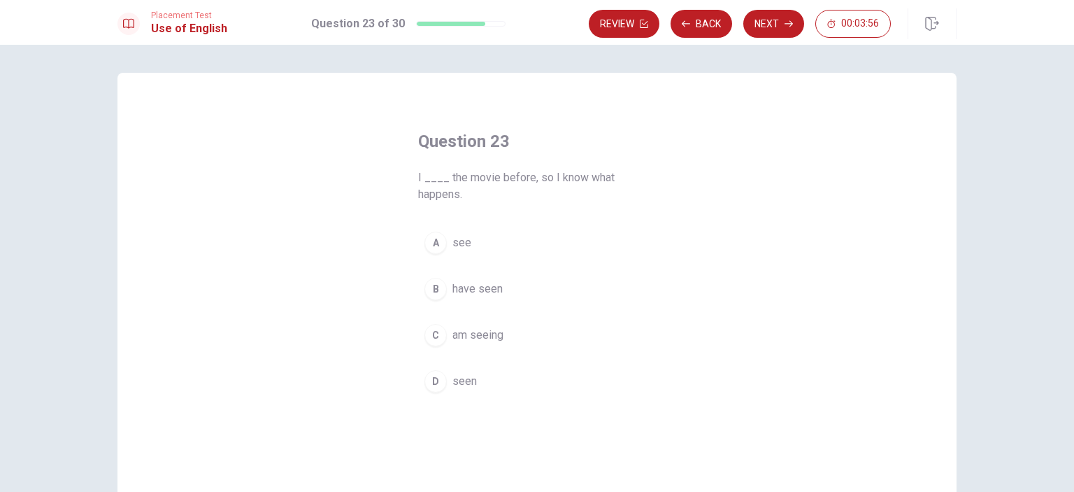
click at [470, 295] on span "have seen" at bounding box center [477, 288] width 50 height 17
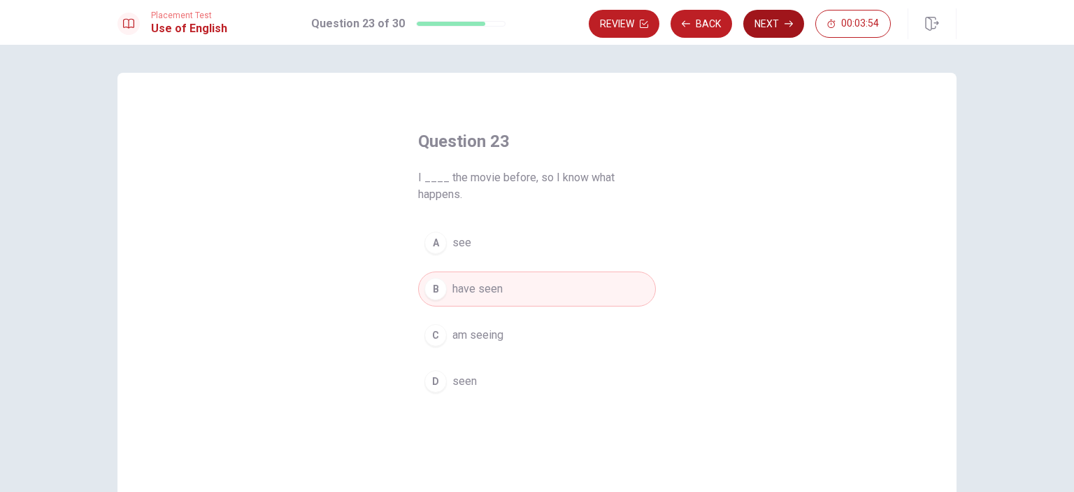
click at [792, 27] on icon "button" at bounding box center [788, 24] width 8 height 8
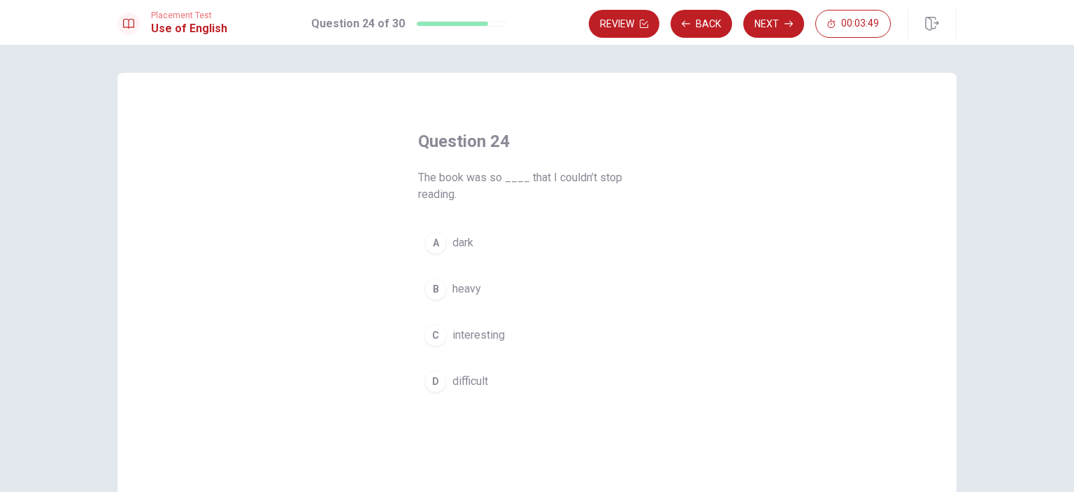
click at [465, 382] on span "difficult" at bounding box center [470, 381] width 36 height 17
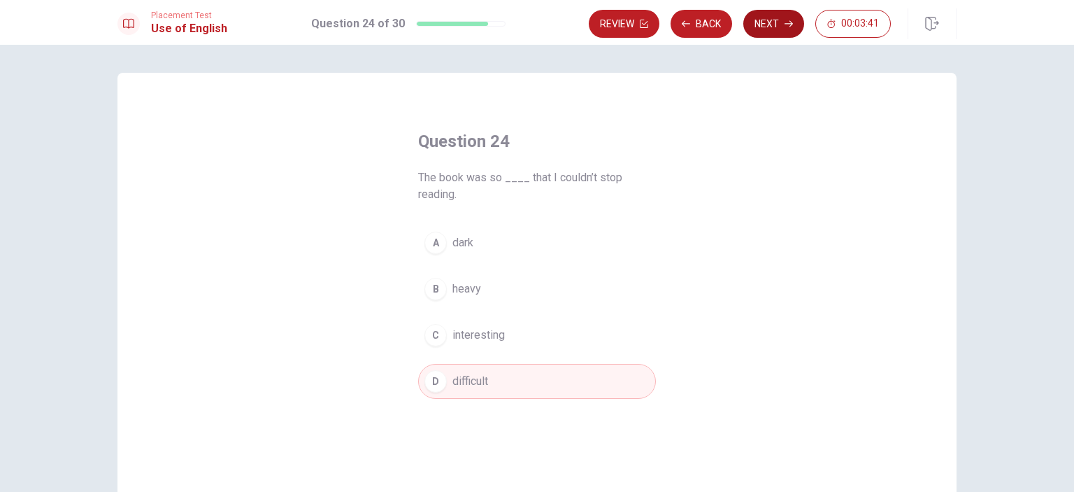
click at [766, 20] on button "Next" at bounding box center [773, 24] width 61 height 28
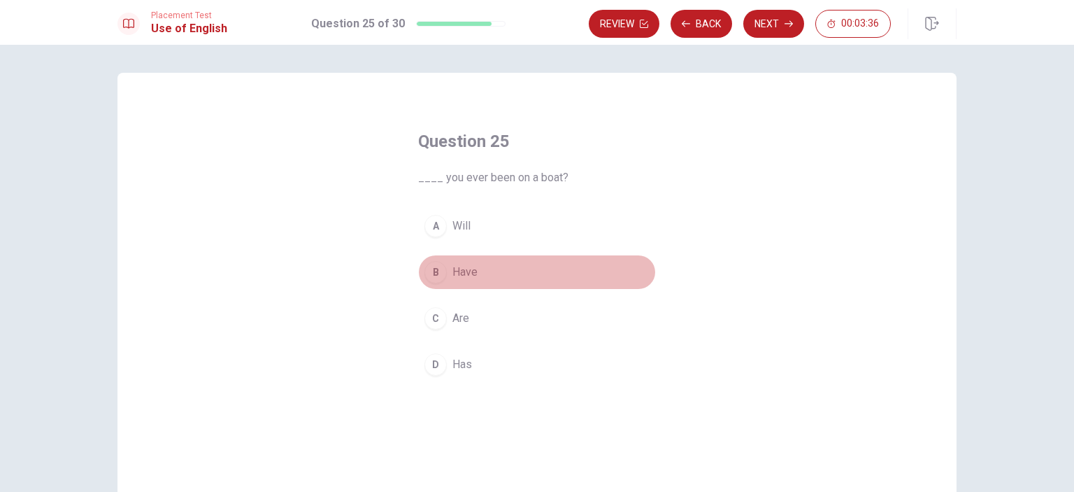
click at [445, 275] on button "B Have" at bounding box center [537, 271] width 238 height 35
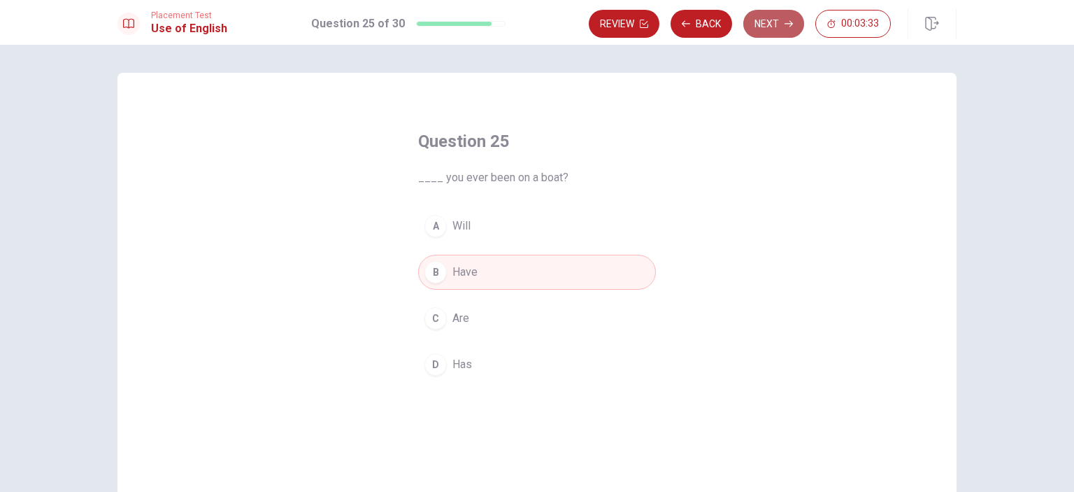
click at [773, 24] on button "Next" at bounding box center [773, 24] width 61 height 28
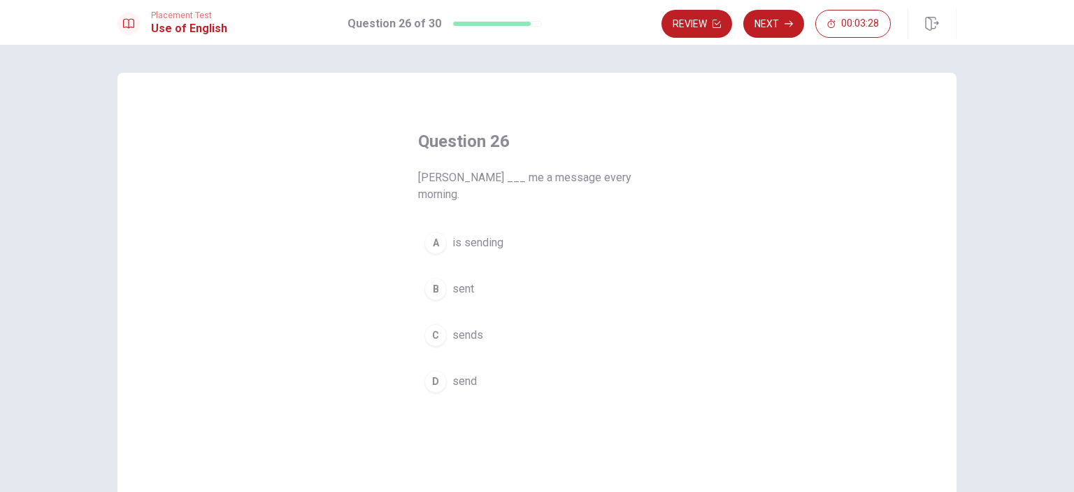
drag, startPoint x: 412, startPoint y: 179, endPoint x: 601, endPoint y: 317, distance: 234.1
click at [601, 317] on div "Question 26 [PERSON_NAME] ___ me a message every morning. A is sending B sent C…" at bounding box center [537, 264] width 294 height 313
click at [452, 327] on span "sends" at bounding box center [467, 335] width 31 height 17
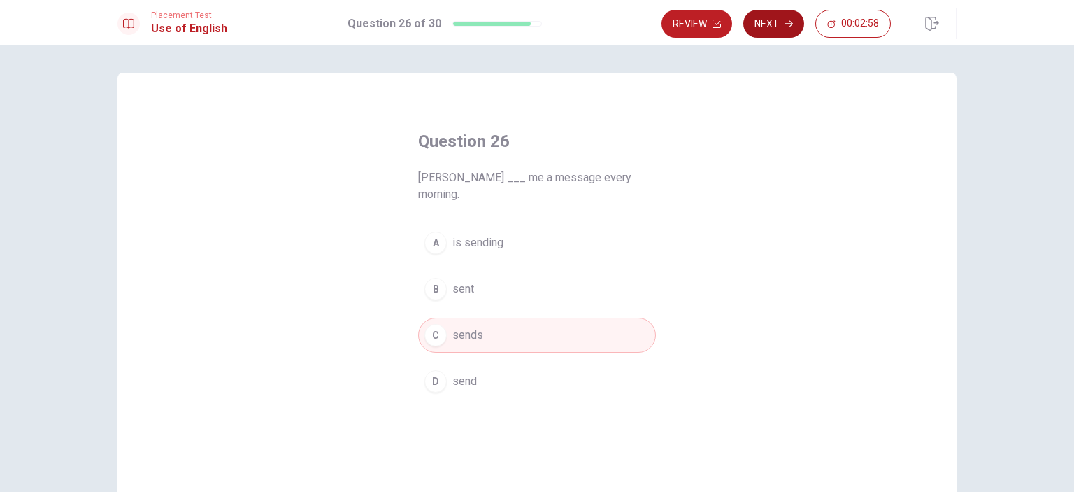
click at [778, 24] on button "Next" at bounding box center [773, 24] width 61 height 28
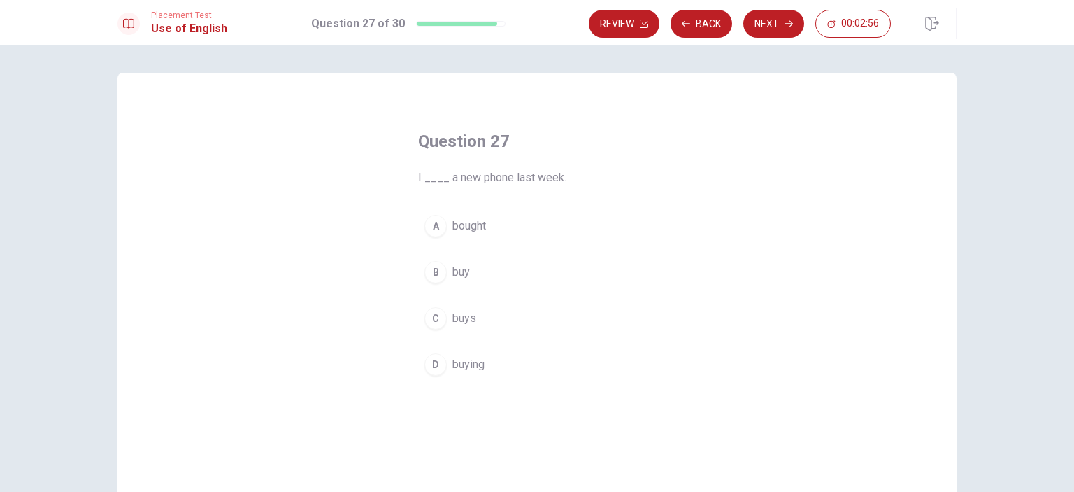
drag, startPoint x: 412, startPoint y: 176, endPoint x: 568, endPoint y: 178, distance: 155.2
click at [565, 178] on div "Question 27 I ____ a new phone last week. A bought B buy C buys D buying" at bounding box center [537, 256] width 294 height 296
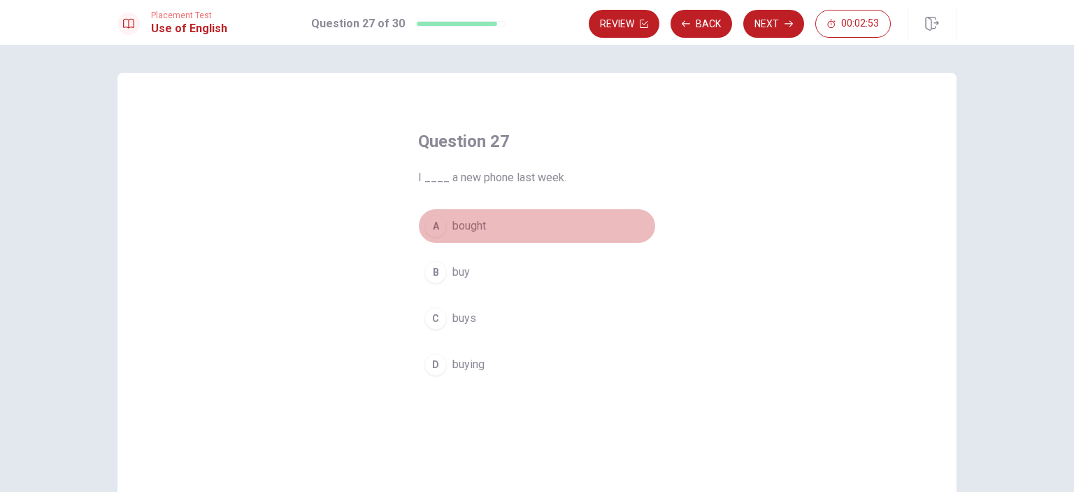
click at [455, 232] on span "bought" at bounding box center [469, 225] width 34 height 17
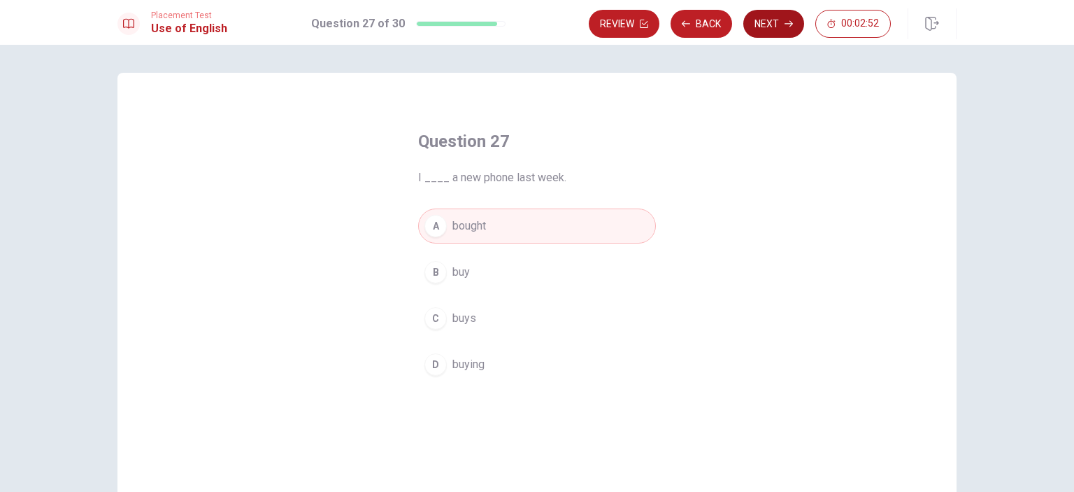
click at [757, 28] on button "Next" at bounding box center [773, 24] width 61 height 28
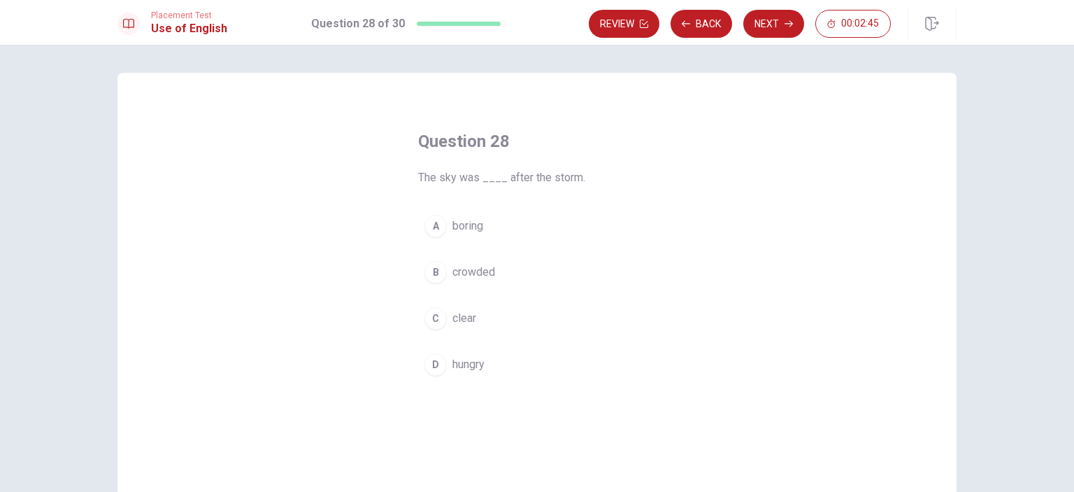
click at [456, 313] on span "clear" at bounding box center [464, 318] width 24 height 17
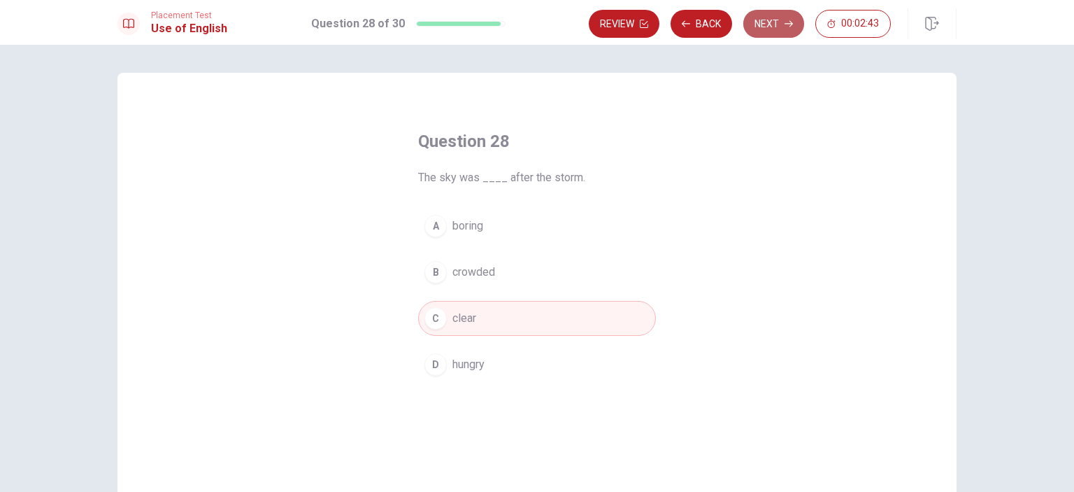
click at [776, 22] on button "Next" at bounding box center [773, 24] width 61 height 28
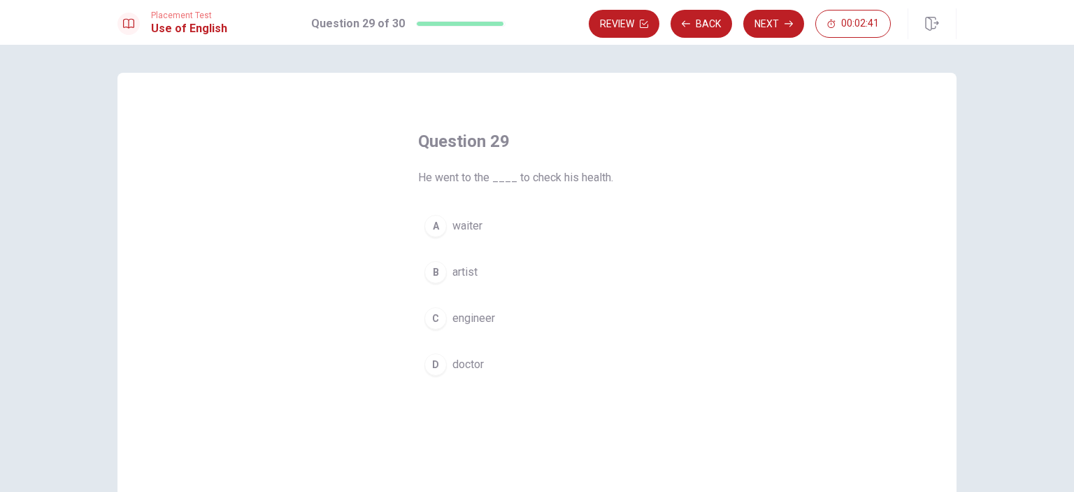
drag, startPoint x: 414, startPoint y: 178, endPoint x: 599, endPoint y: 176, distance: 185.3
click at [599, 176] on div "Question 29 He went to the ____ to check his health. A waiter B artist C engine…" at bounding box center [537, 256] width 294 height 296
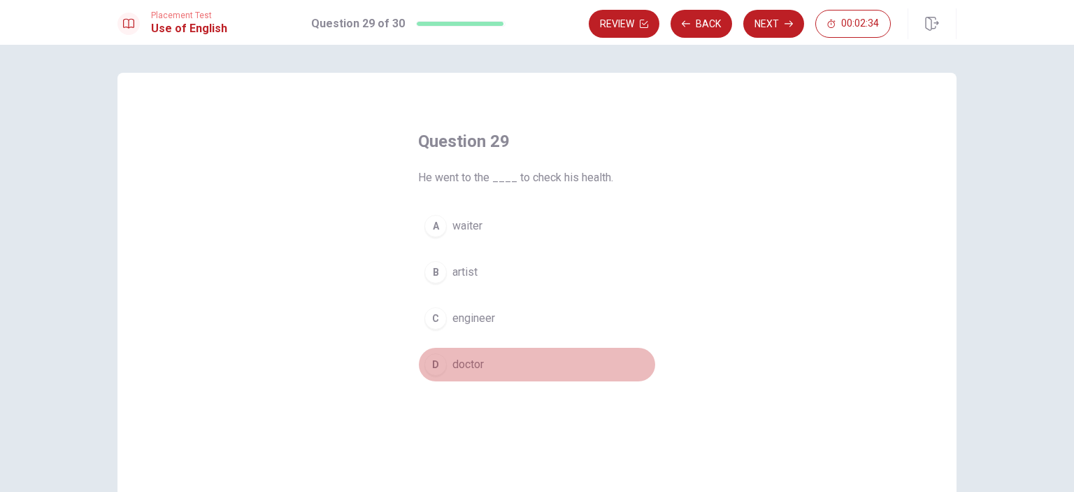
click at [446, 359] on button "D doctor" at bounding box center [537, 364] width 238 height 35
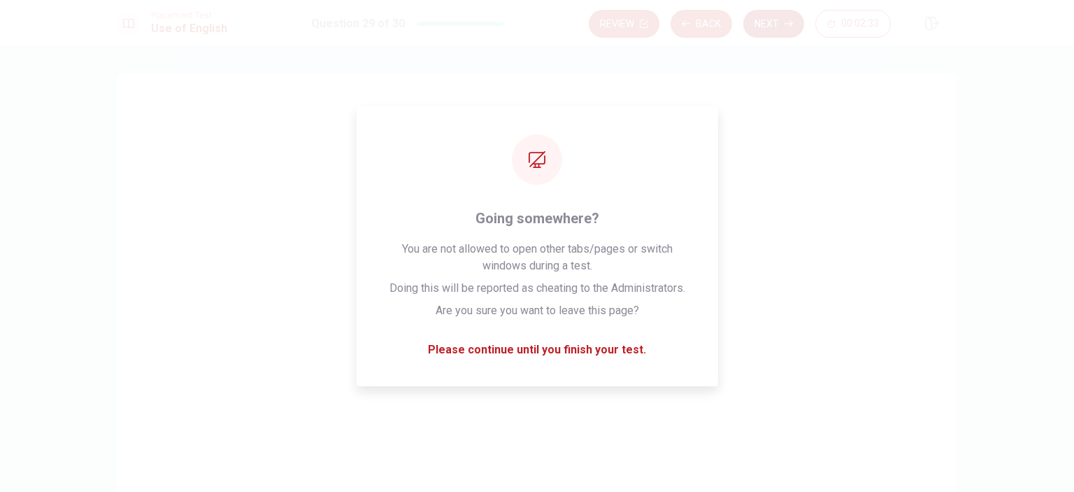
click at [761, 18] on button "Next" at bounding box center [773, 24] width 61 height 28
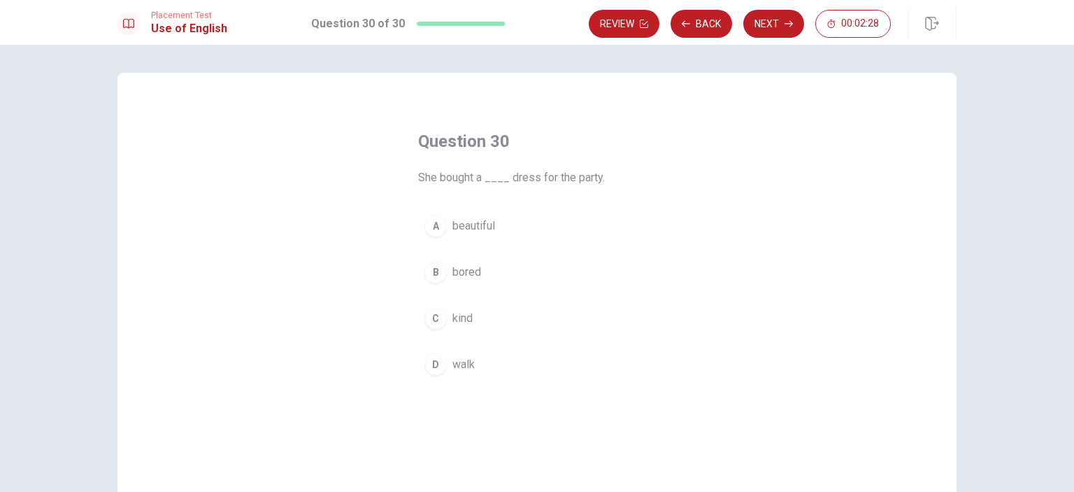
click at [473, 240] on button "A beautiful" at bounding box center [537, 225] width 238 height 35
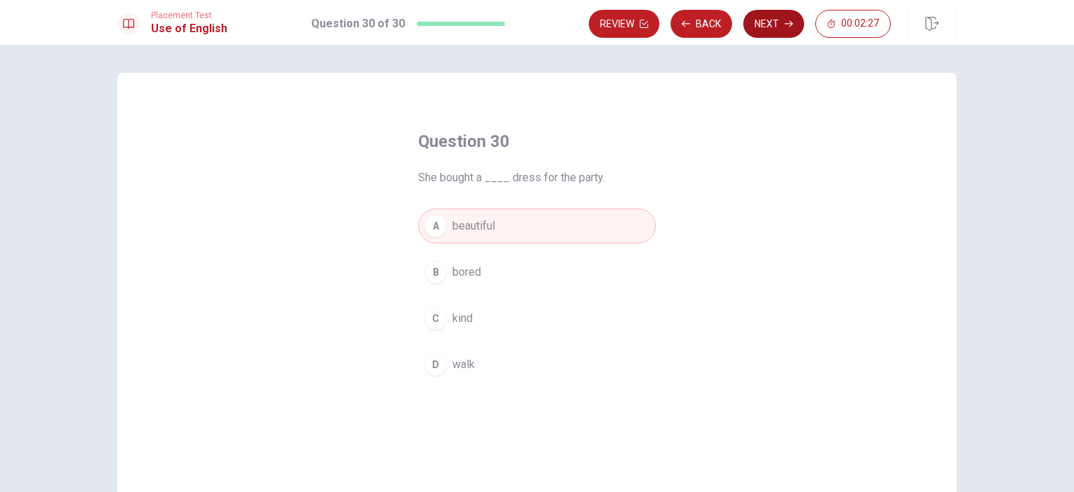
click at [784, 33] on button "Next" at bounding box center [773, 24] width 61 height 28
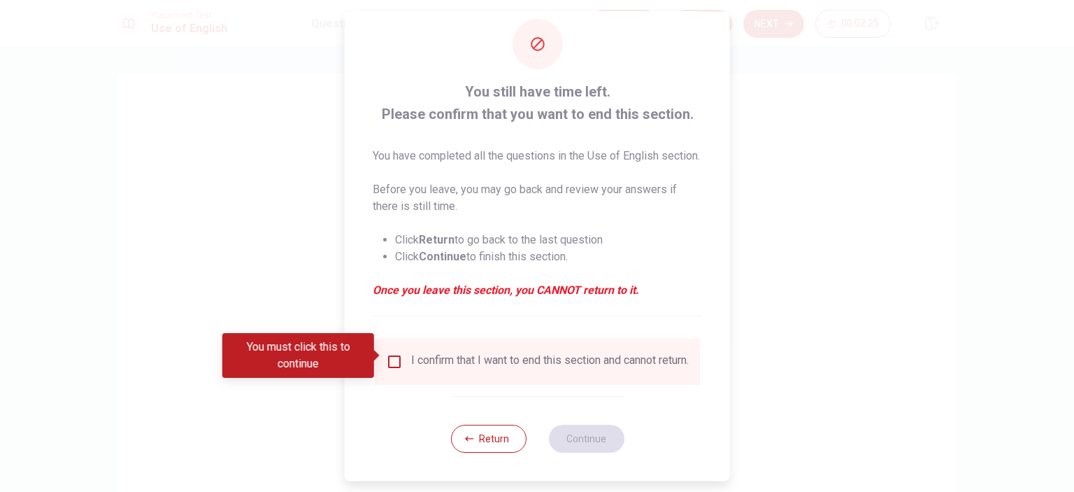
scroll to position [46, 0]
click at [393, 353] on input "You must click this to continue" at bounding box center [394, 361] width 17 height 17
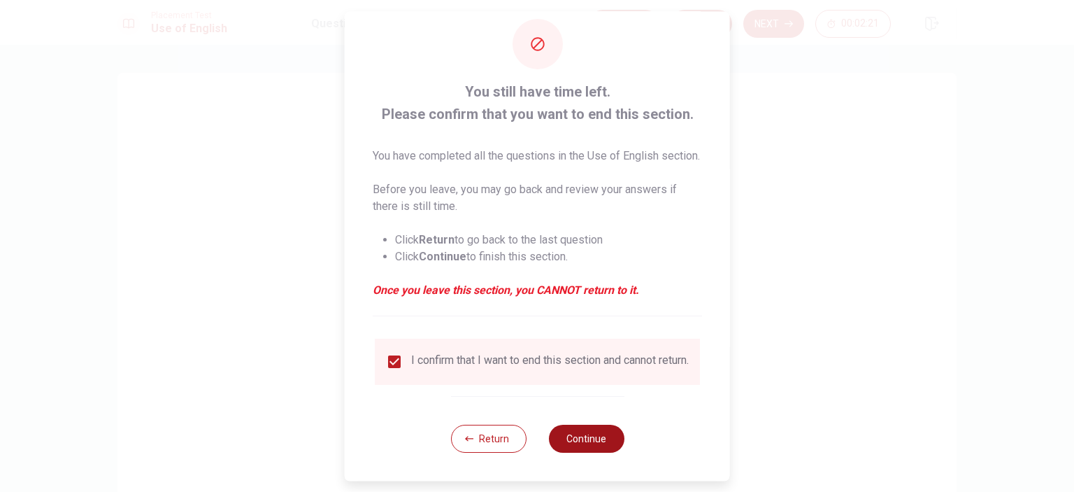
click at [591, 440] on button "Continue" at bounding box center [586, 438] width 76 height 28
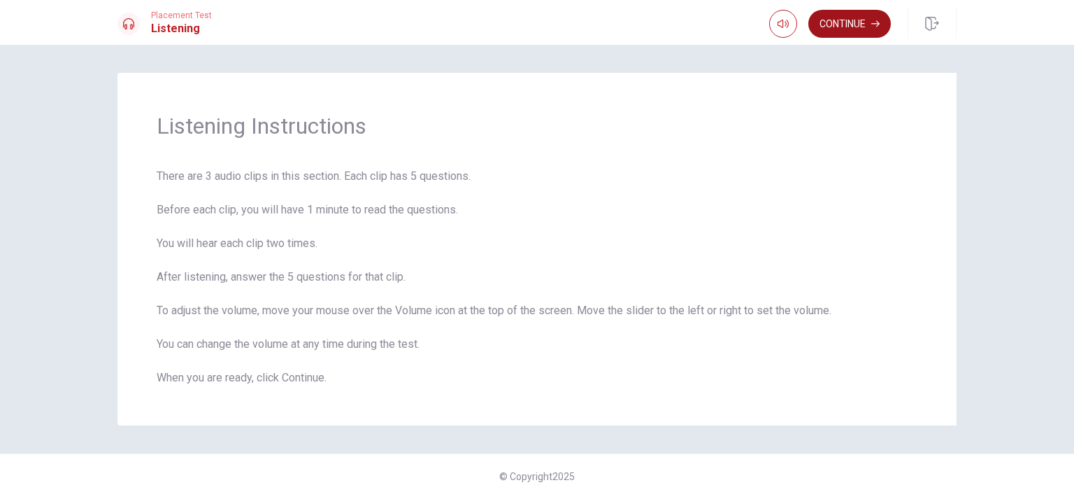
click at [839, 29] on button "Continue" at bounding box center [849, 24] width 82 height 28
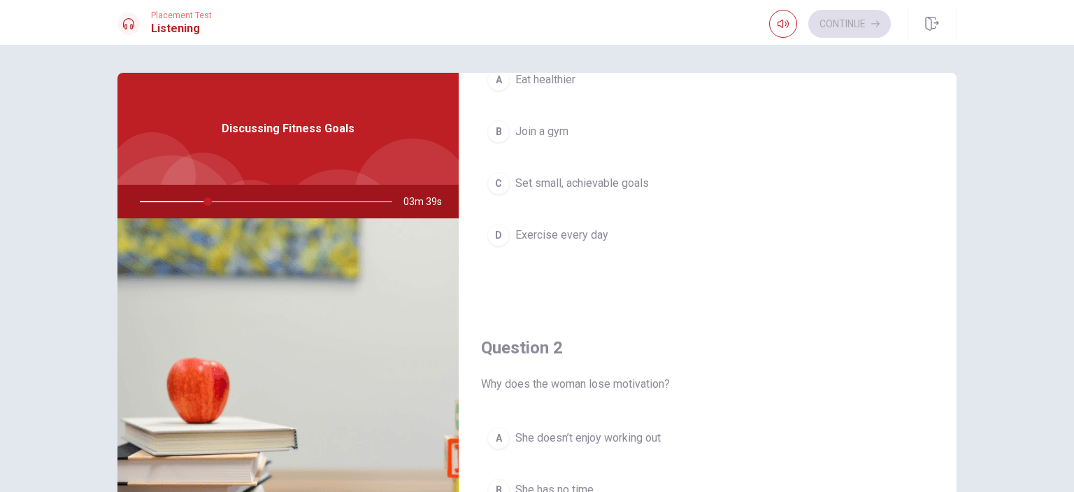
scroll to position [0, 0]
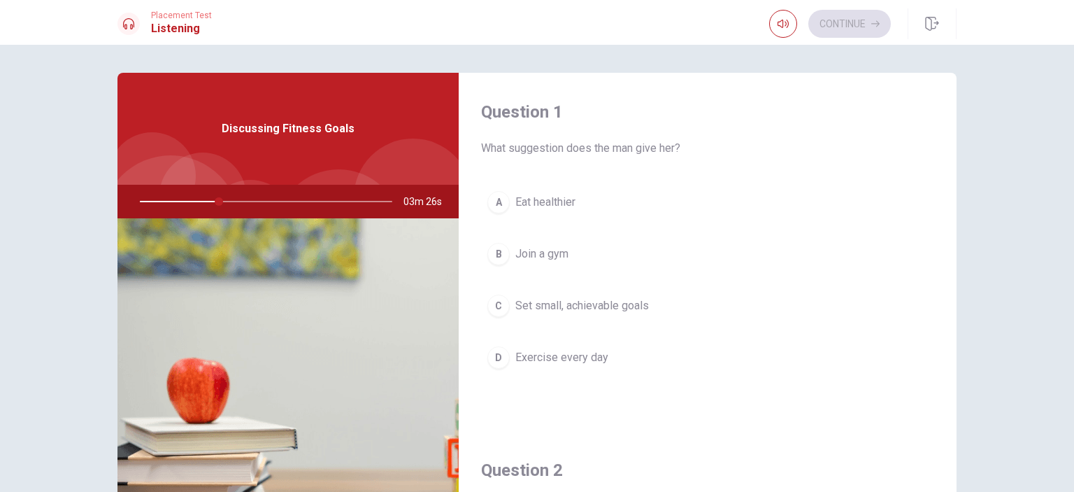
click at [554, 310] on span "Set small, achievable goals" at bounding box center [582, 305] width 134 height 17
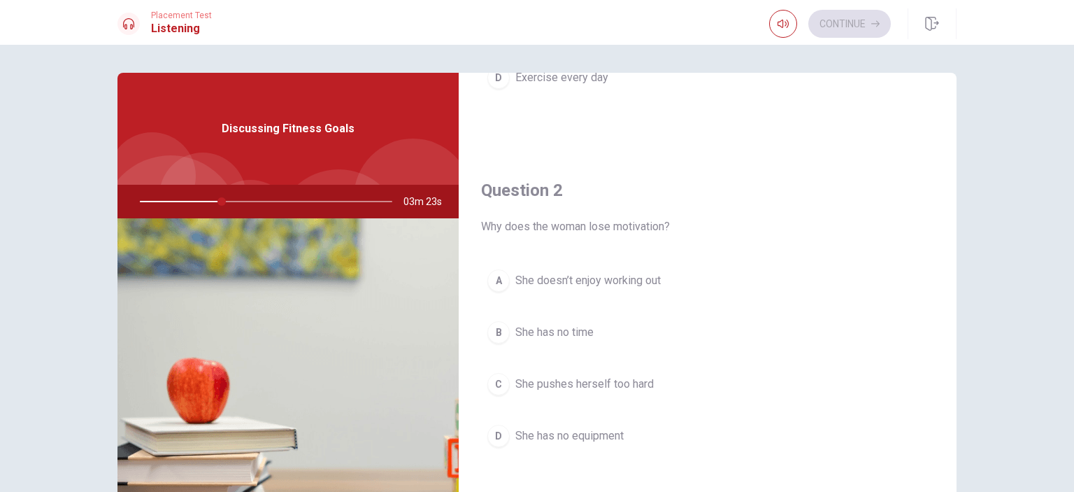
scroll to position [350, 0]
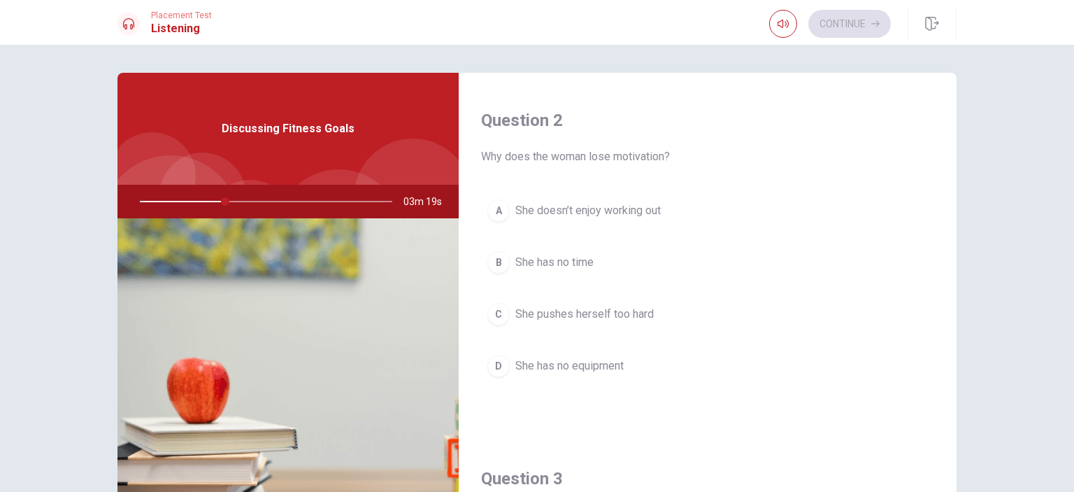
click at [594, 309] on span "She pushes herself too hard" at bounding box center [584, 314] width 138 height 17
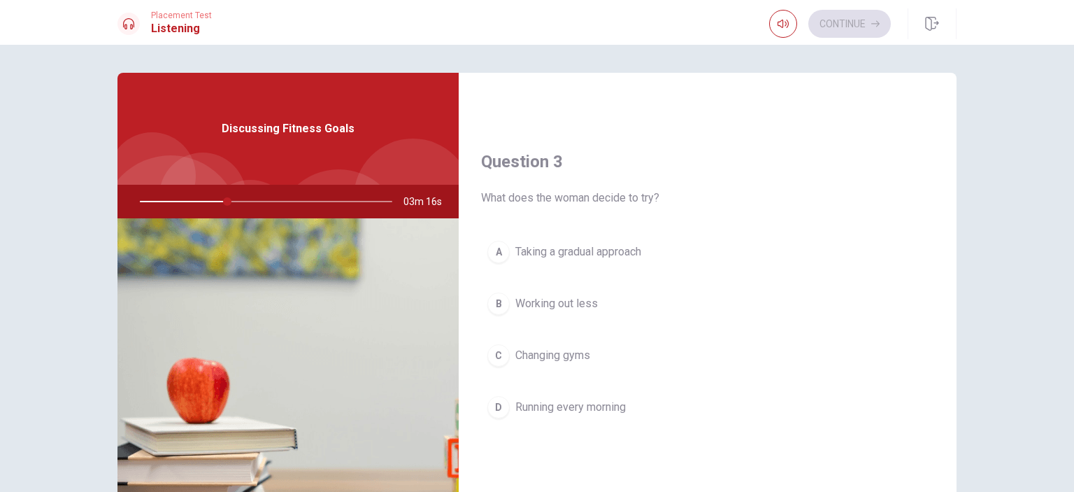
scroll to position [699, 0]
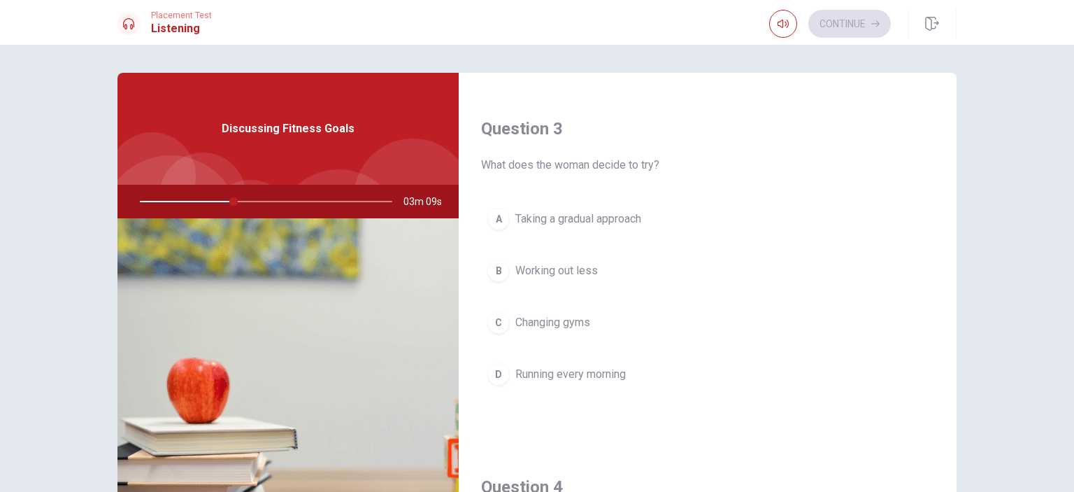
click at [555, 220] on span "Taking a gradual approach" at bounding box center [578, 218] width 126 height 17
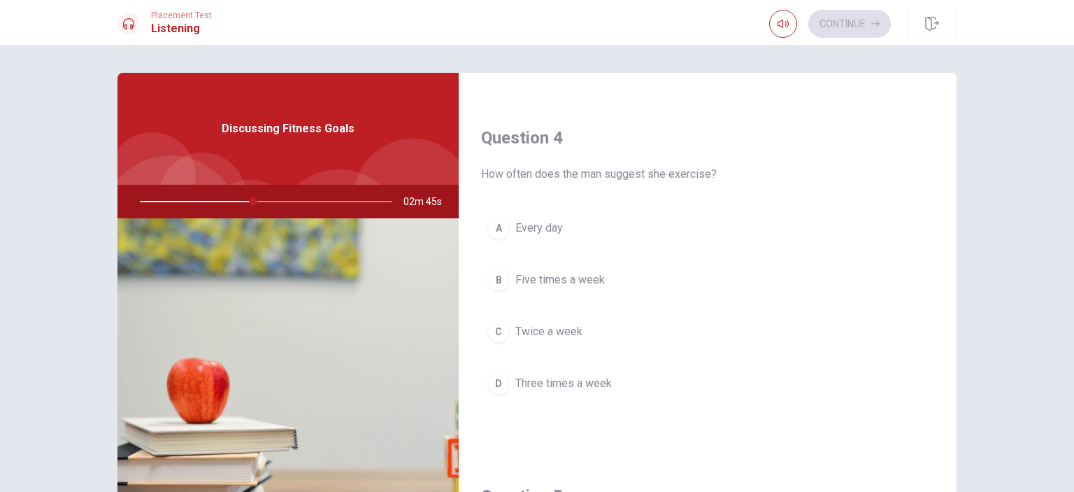
scroll to position [1049, 0]
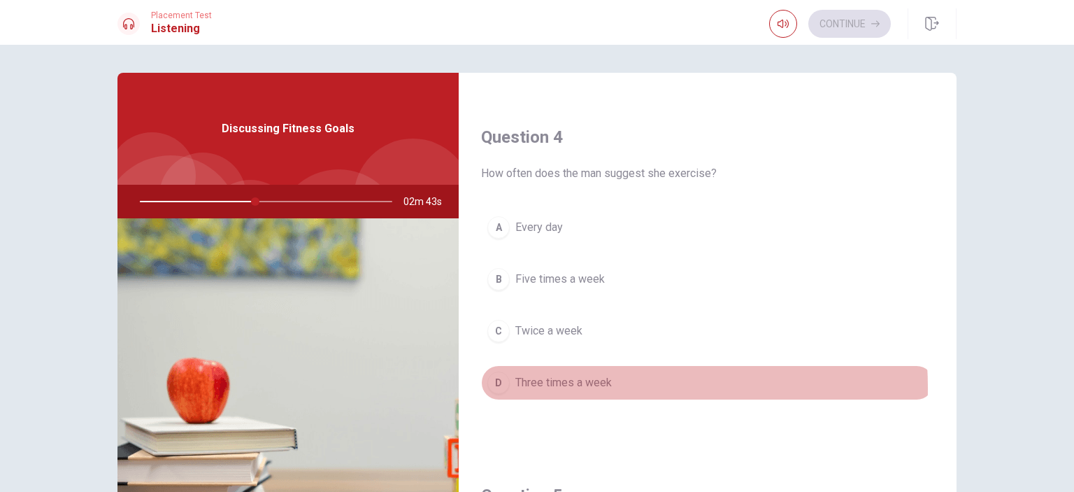
click at [571, 383] on span "Three times a week" at bounding box center [563, 382] width 96 height 17
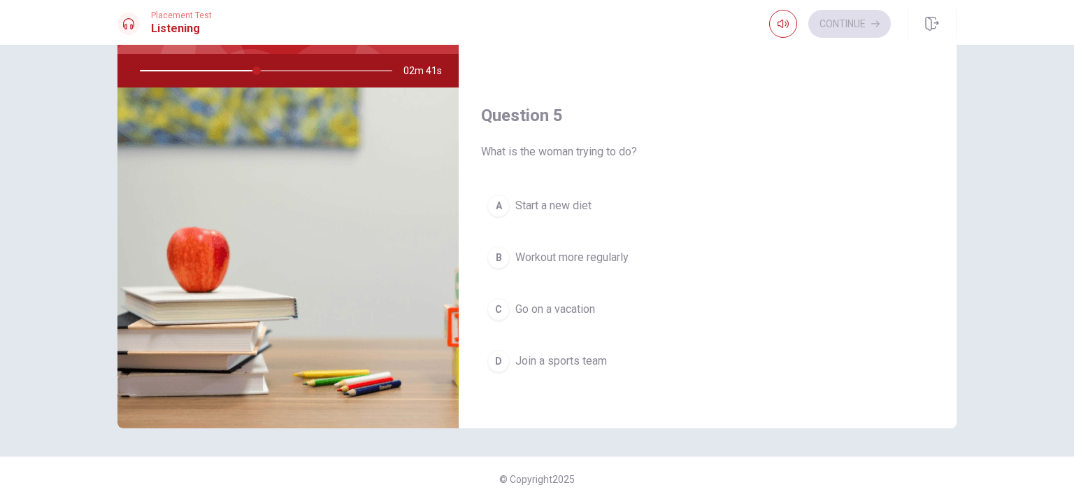
scroll to position [140, 0]
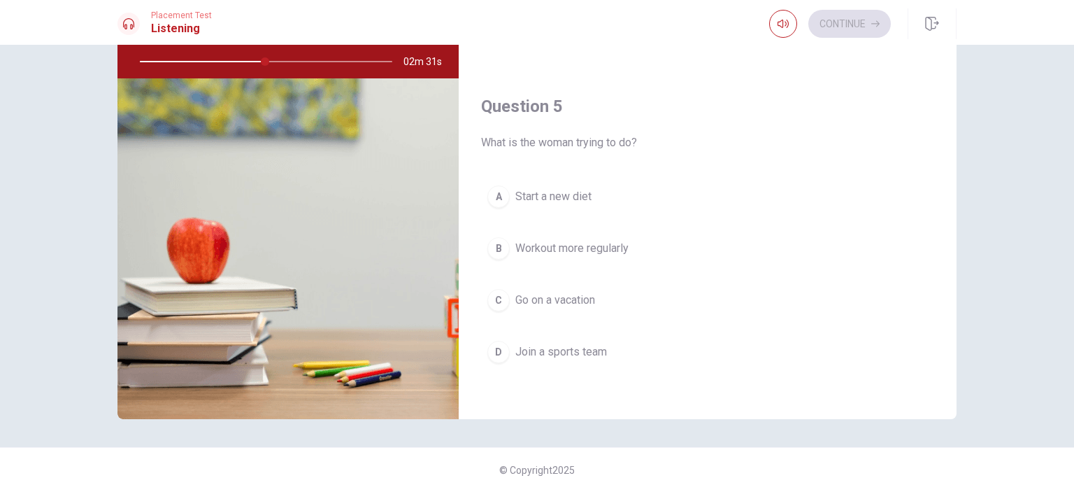
click at [571, 248] on span "Workout more regularly" at bounding box center [571, 248] width 113 height 17
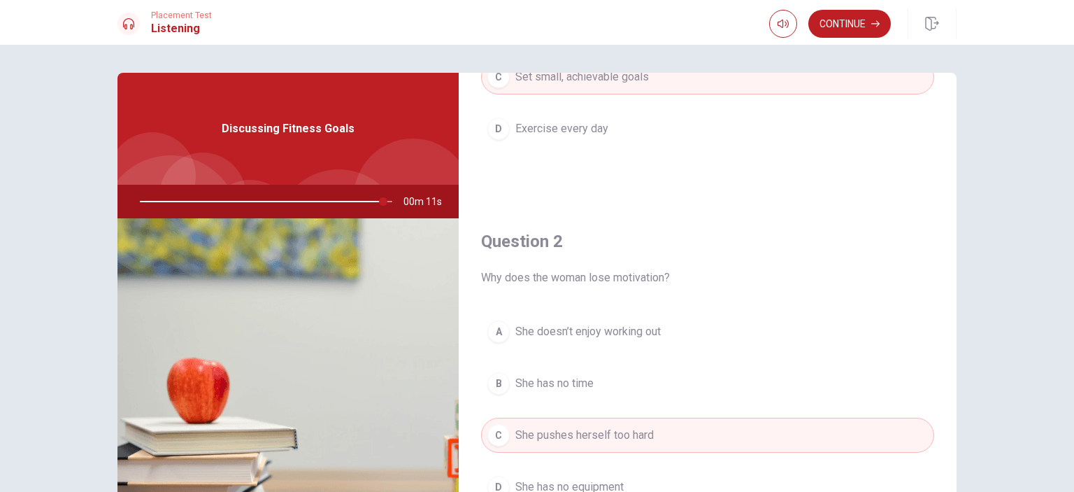
scroll to position [109, 0]
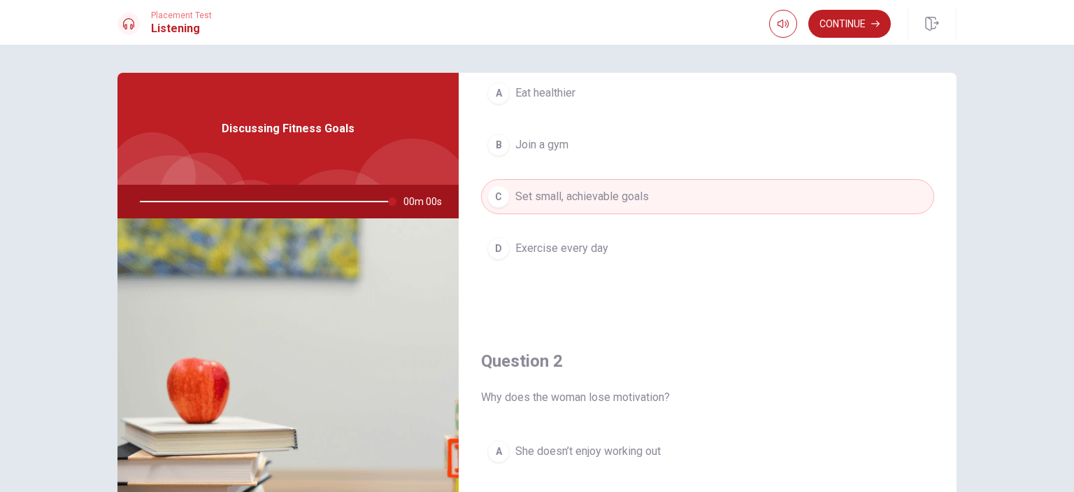
type input "0"
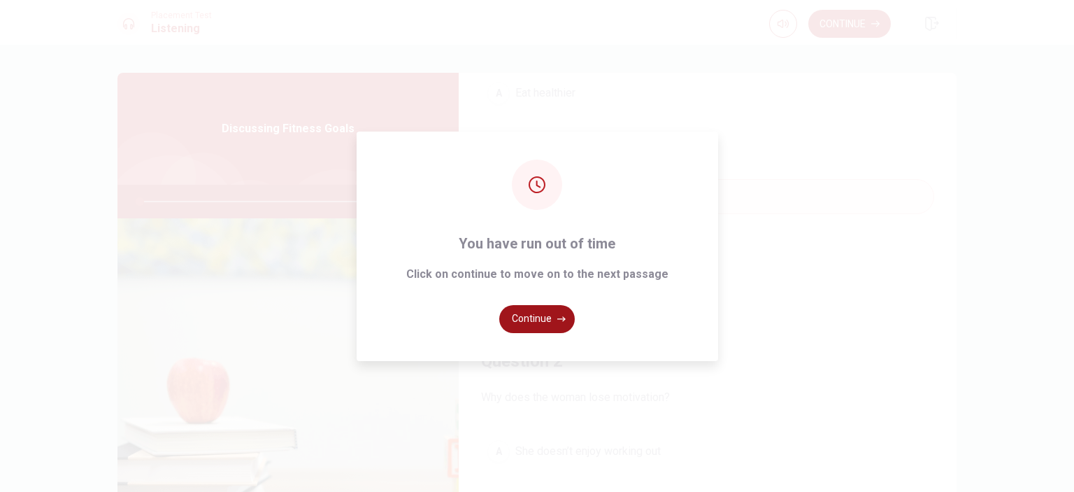
click at [539, 317] on button "Continue" at bounding box center [537, 319] width 76 height 28
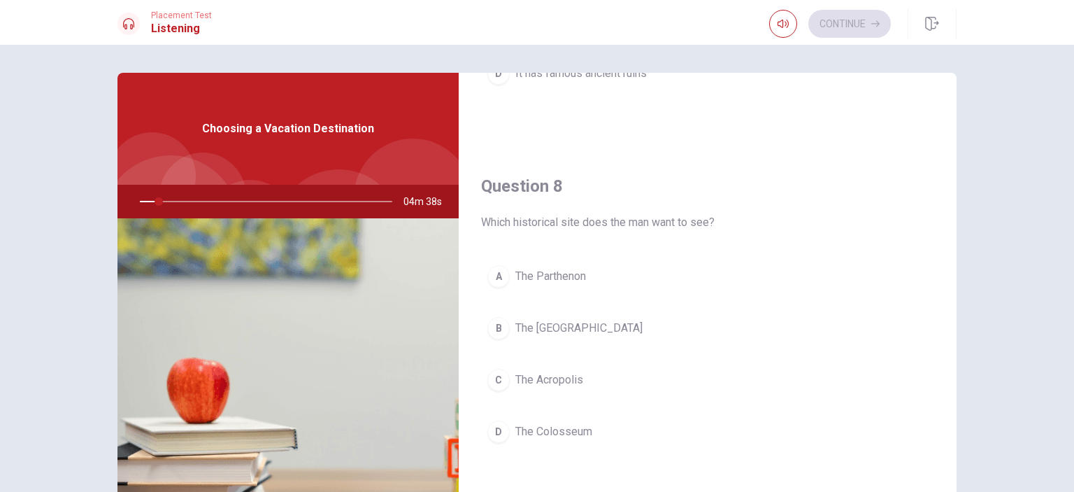
scroll to position [659, 0]
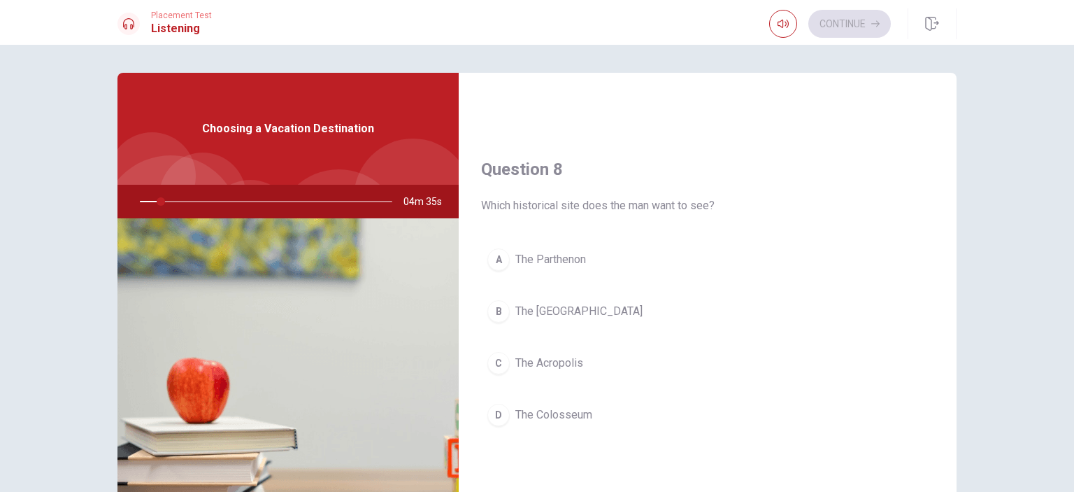
click at [981, 221] on div "Question 6 What does the man decide at the end? A He will visit [GEOGRAPHIC_DAT…" at bounding box center [537, 268] width 1074 height 447
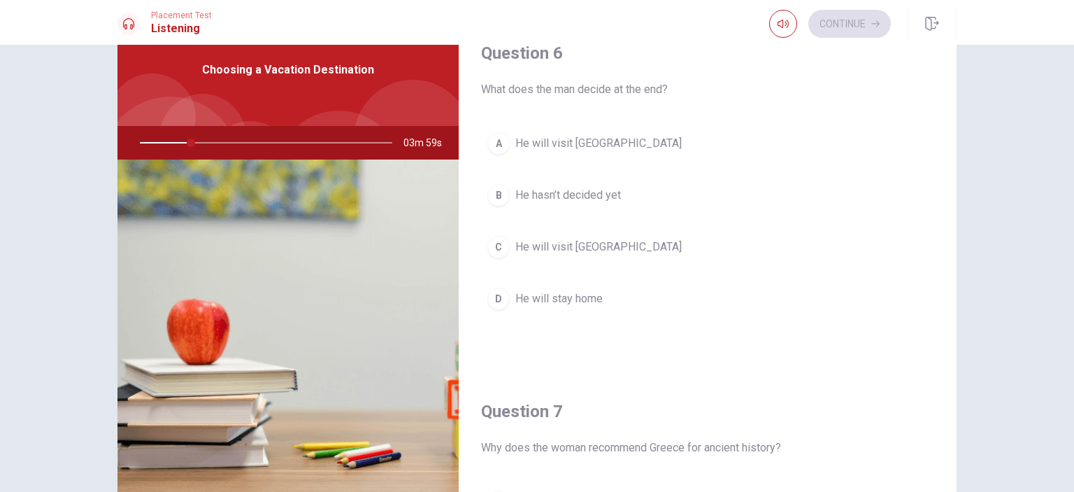
scroll to position [0, 0]
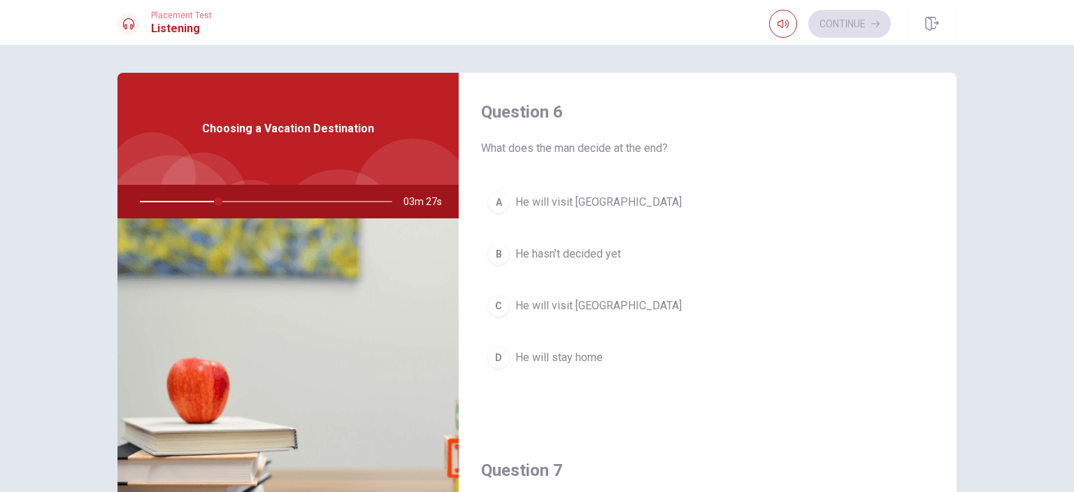
click at [533, 257] on span "He hasn’t decided yet" at bounding box center [568, 253] width 106 height 17
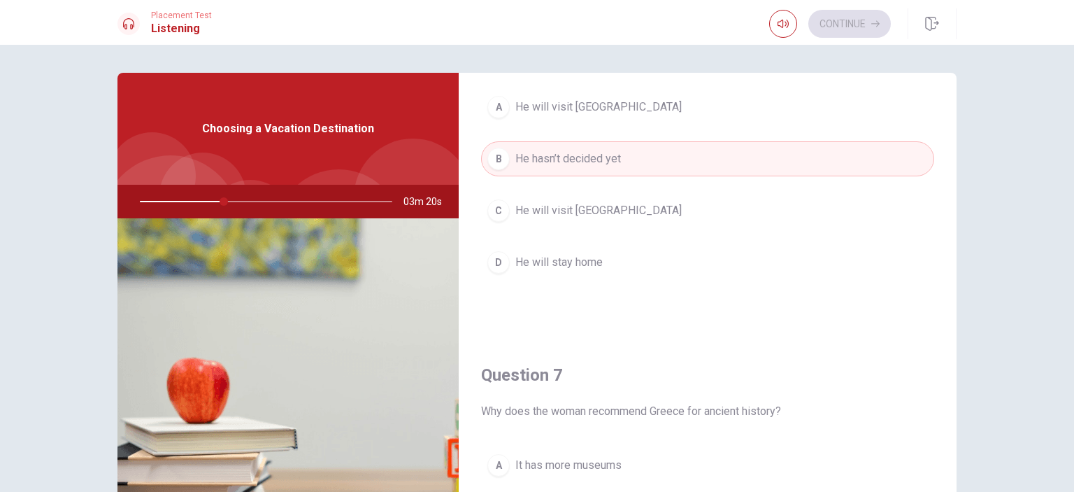
scroll to position [280, 0]
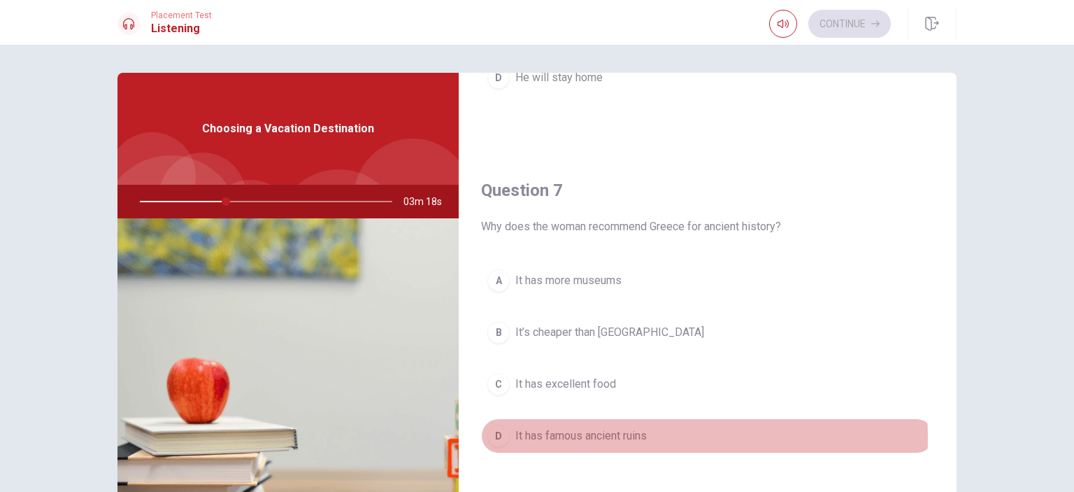
click at [586, 436] on span "It has famous ancient ruins" at bounding box center [580, 435] width 131 height 17
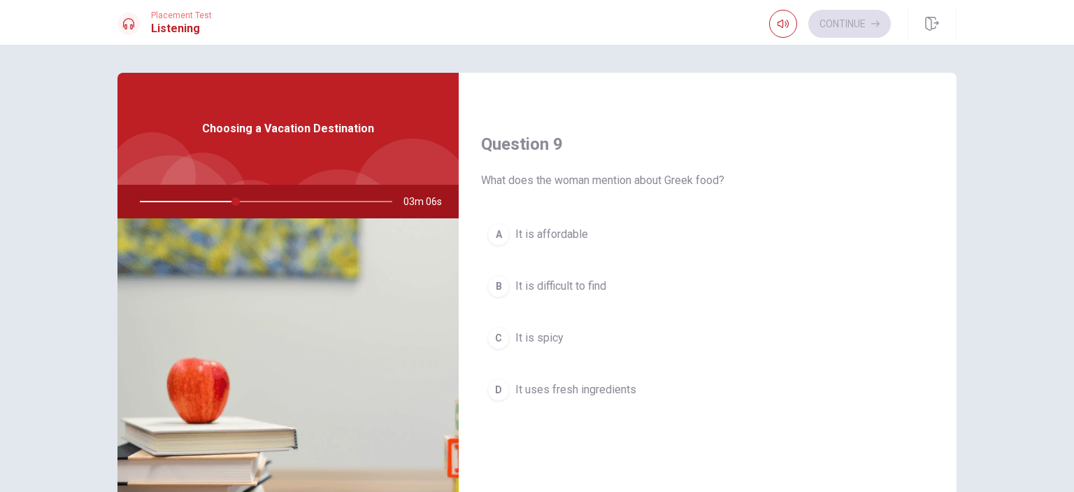
scroll to position [1049, 0]
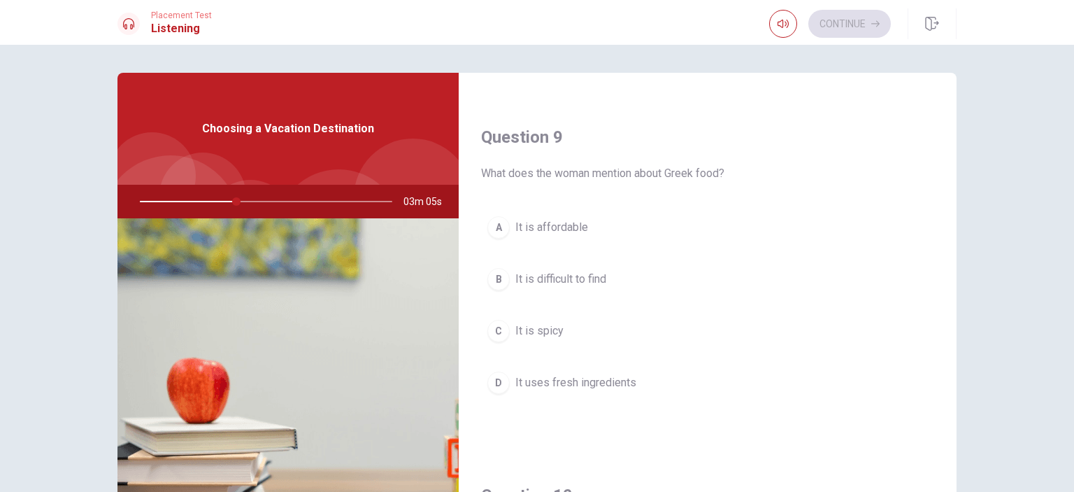
click at [584, 382] on span "It uses fresh ingredients" at bounding box center [575, 382] width 121 height 17
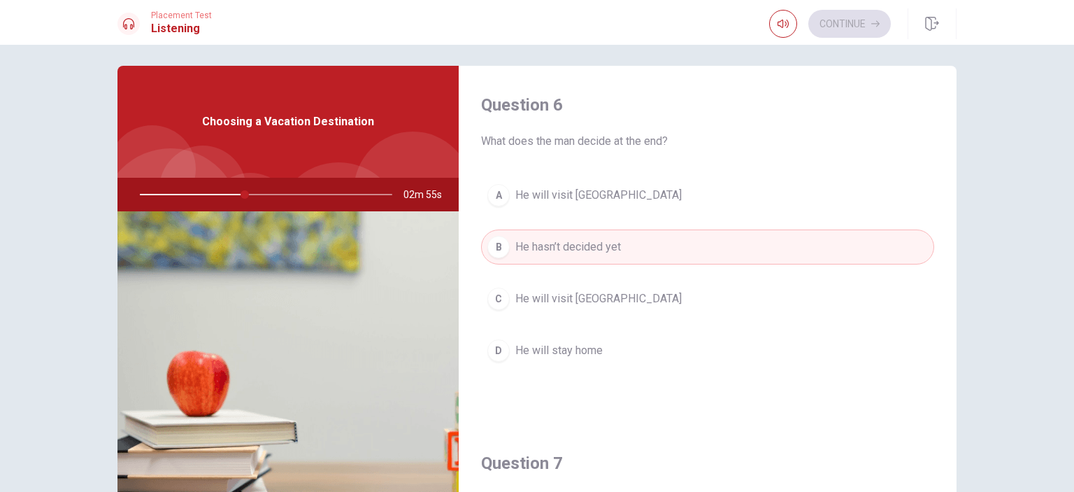
scroll to position [0, 0]
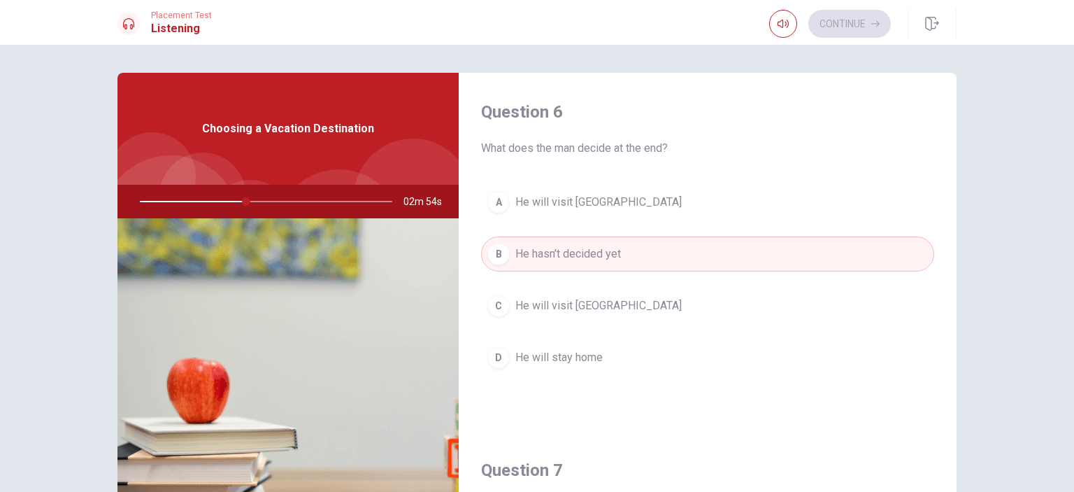
click at [590, 313] on span "He will visit [GEOGRAPHIC_DATA]" at bounding box center [598, 305] width 166 height 17
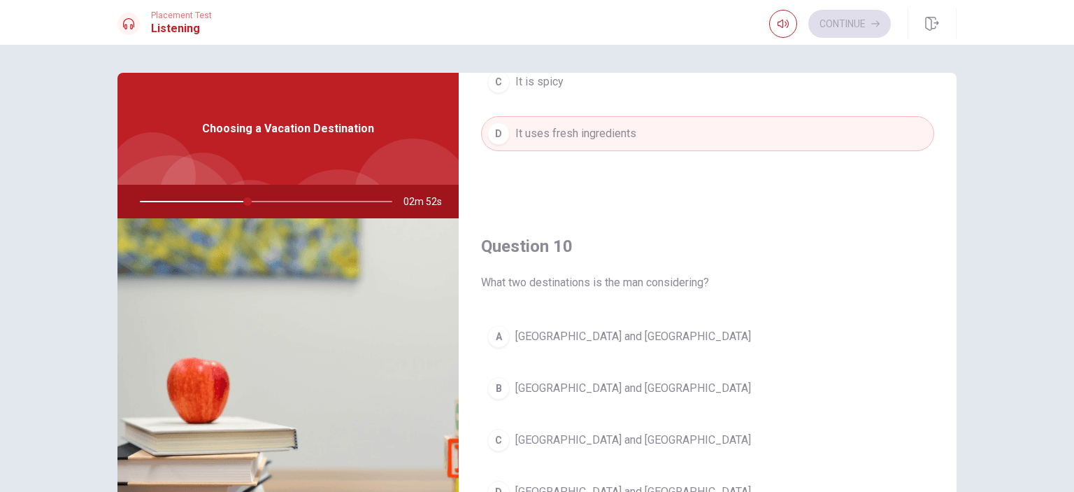
scroll to position [140, 0]
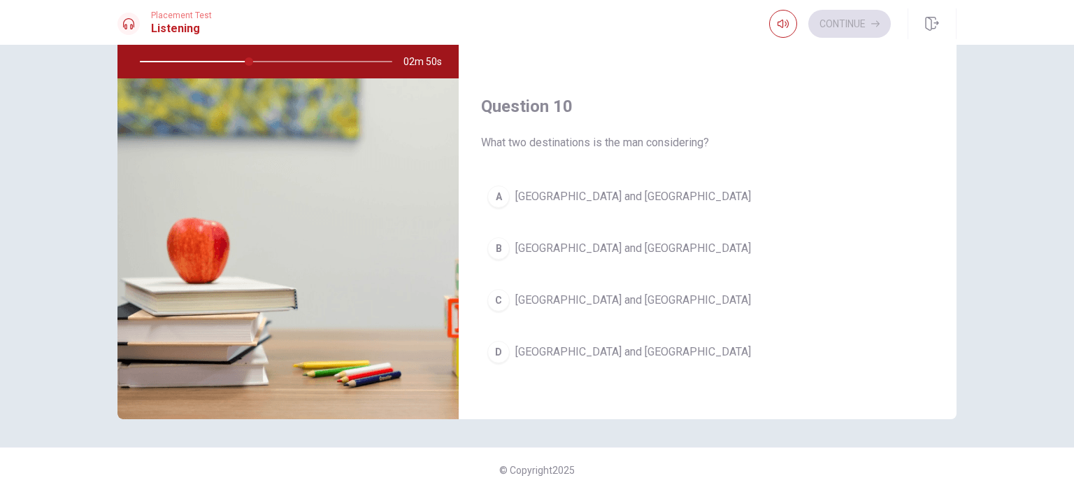
click at [574, 197] on span "[GEOGRAPHIC_DATA] and [GEOGRAPHIC_DATA]" at bounding box center [633, 196] width 236 height 17
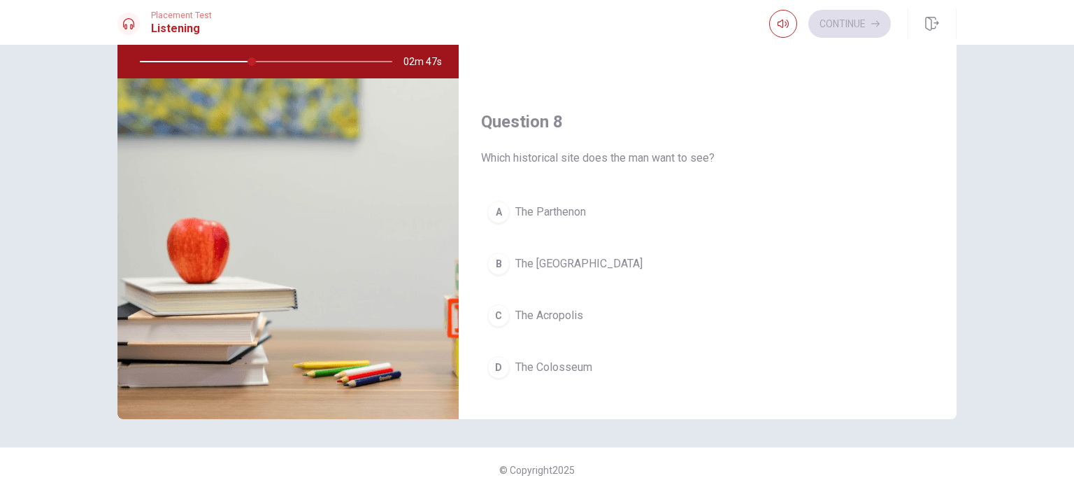
scroll to position [598, 0]
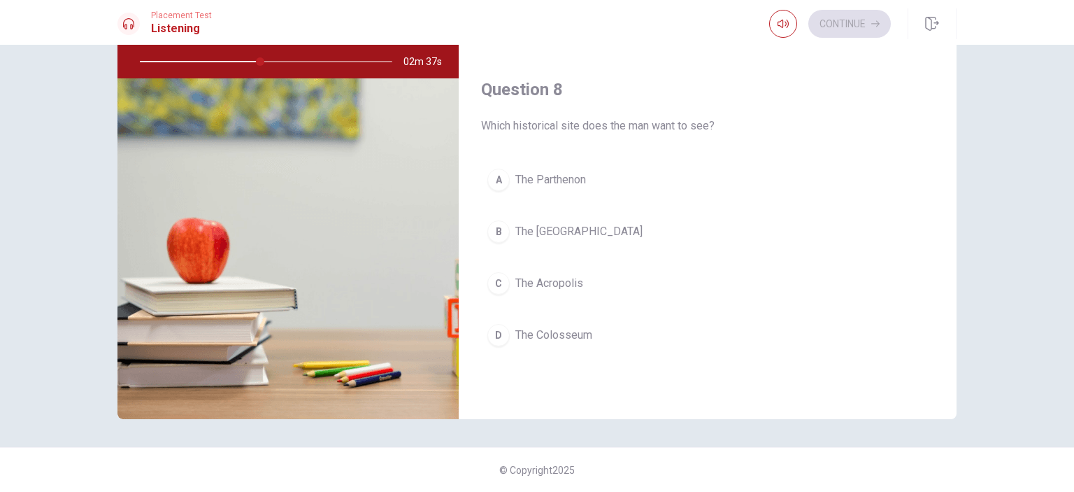
click at [547, 173] on span "The Parthenon" at bounding box center [550, 179] width 71 height 17
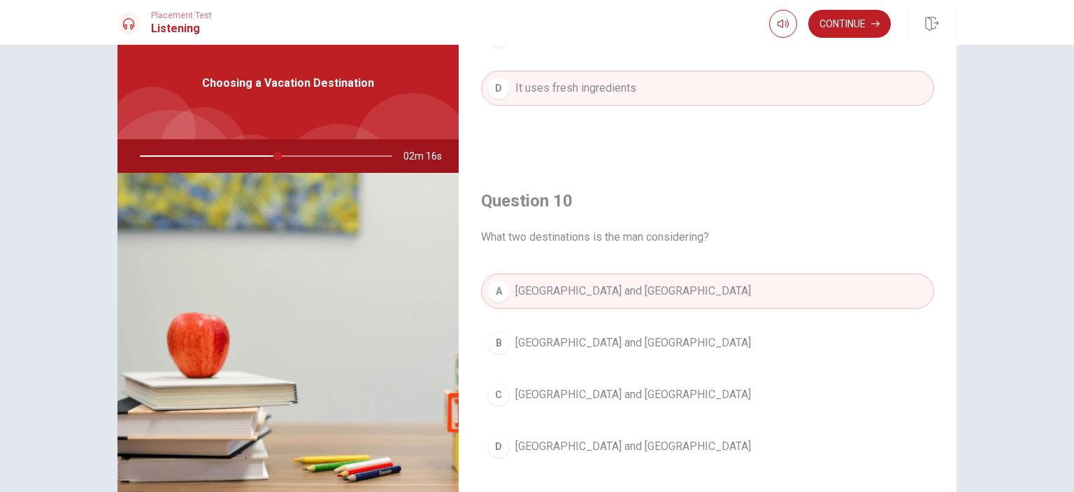
scroll to position [70, 0]
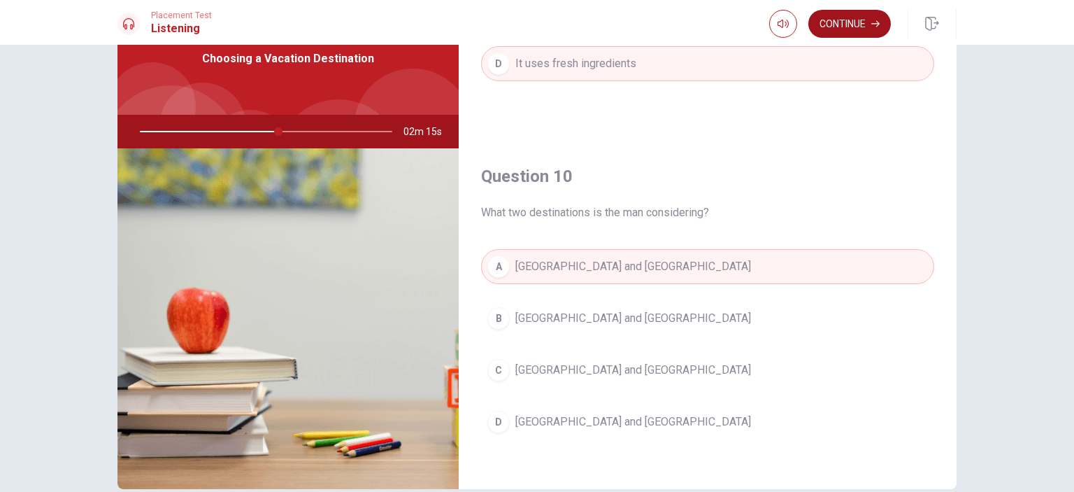
click at [831, 18] on button "Continue" at bounding box center [849, 24] width 82 height 28
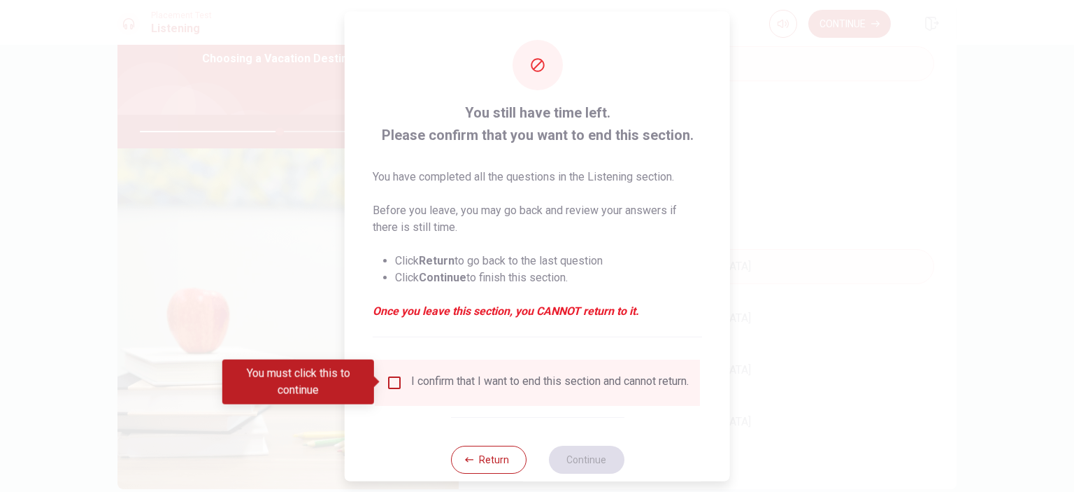
click at [399, 380] on input "You must click this to continue" at bounding box center [394, 381] width 17 height 17
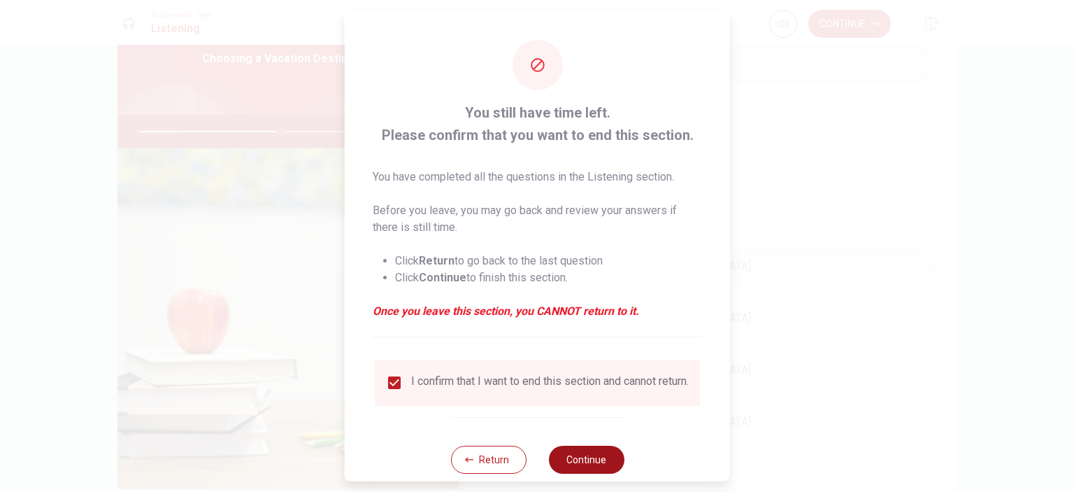
click at [576, 461] on button "Continue" at bounding box center [586, 459] width 76 height 28
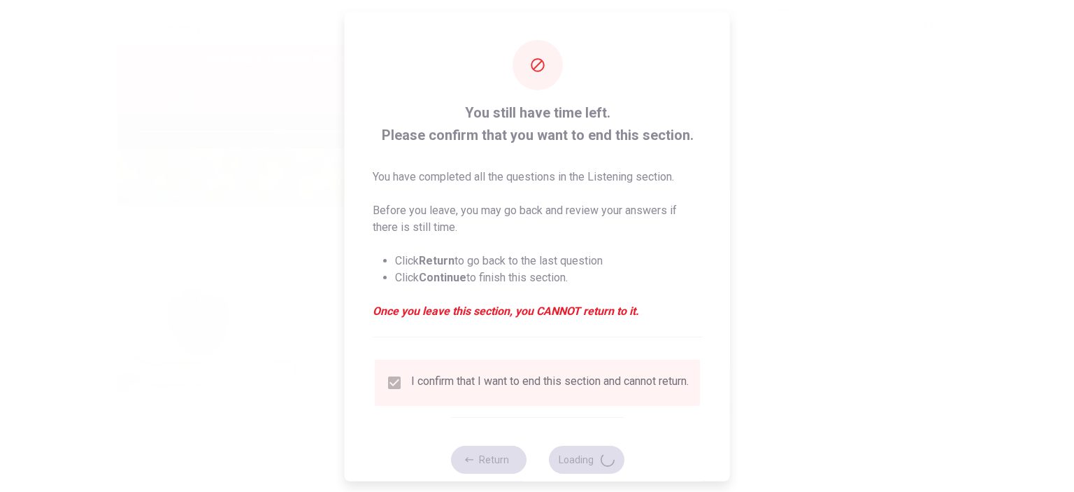
type input "56"
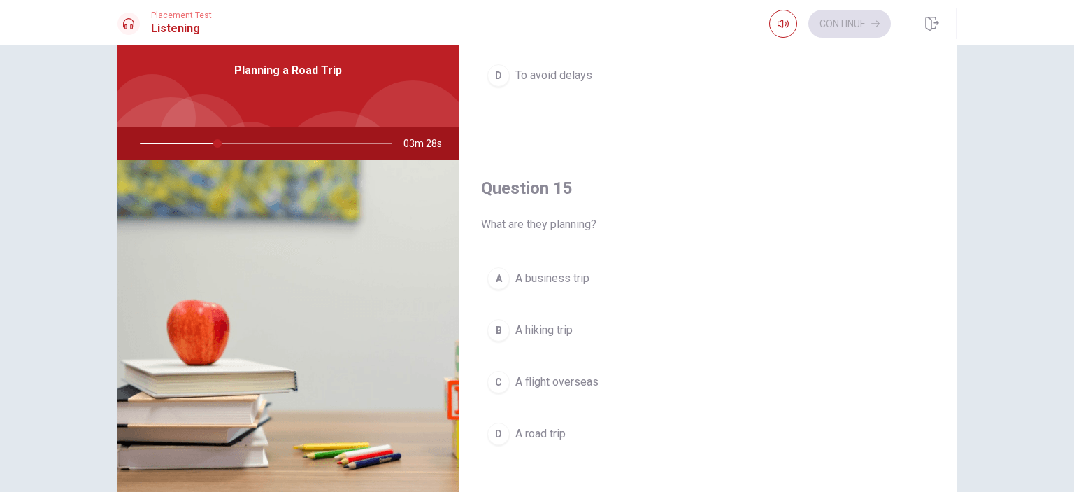
scroll to position [140, 0]
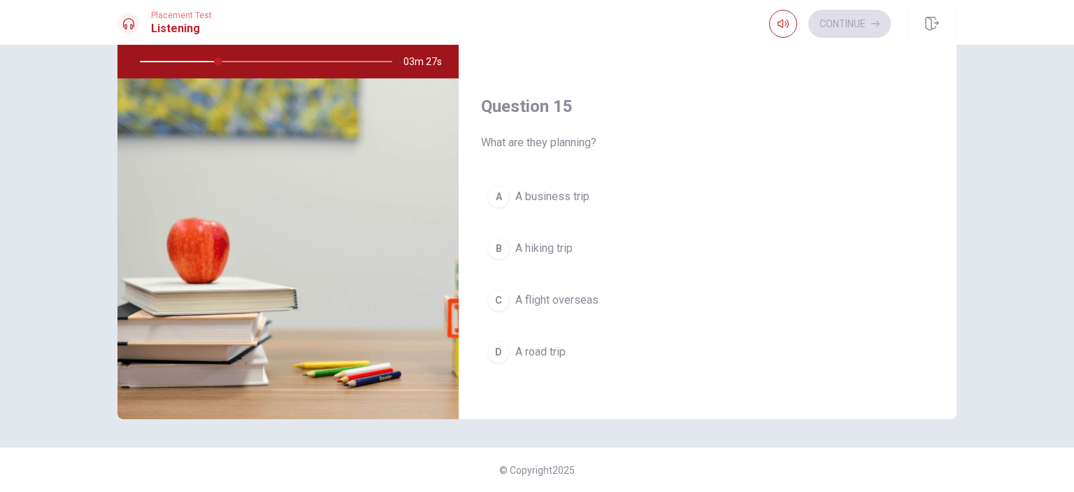
click at [564, 338] on button "D A road trip" at bounding box center [707, 351] width 453 height 35
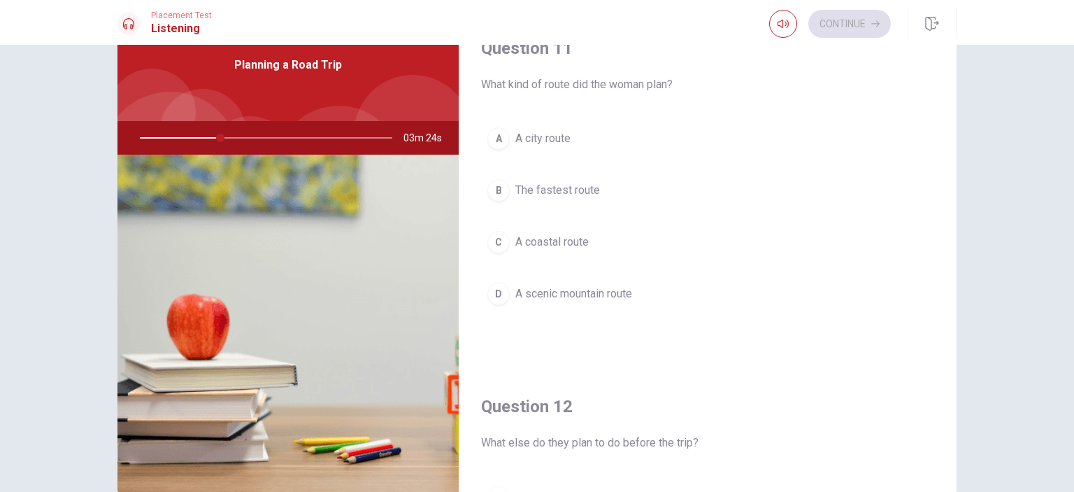
scroll to position [0, 0]
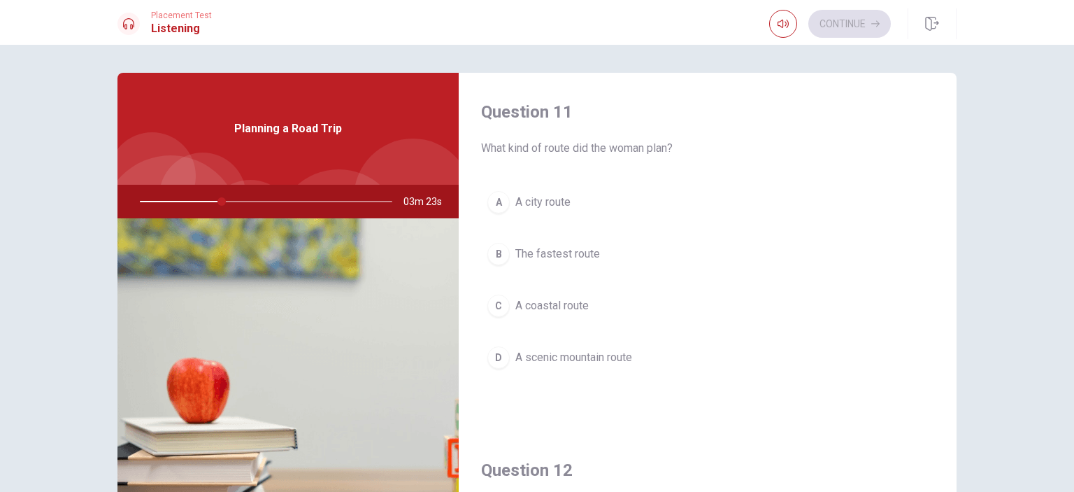
click at [571, 363] on span "A scenic mountain route" at bounding box center [573, 357] width 117 height 17
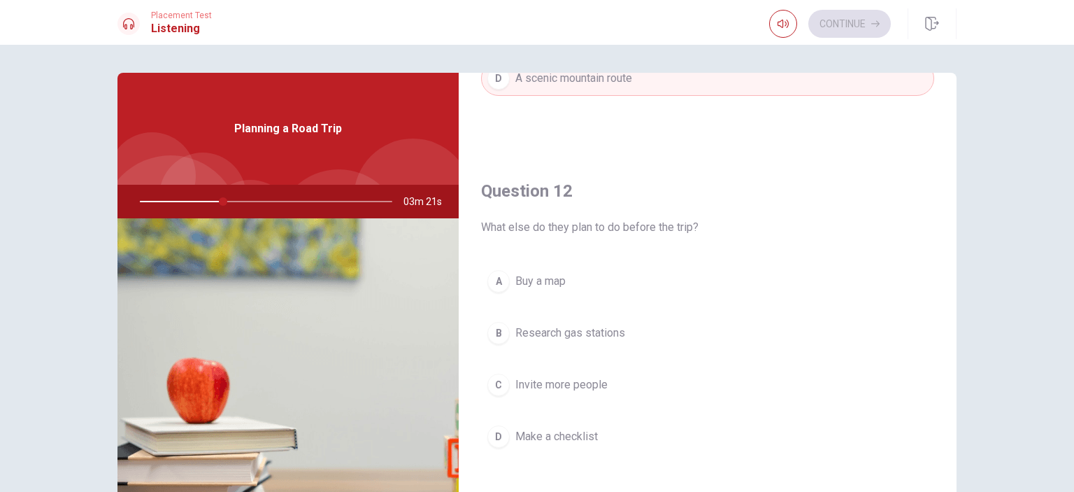
scroll to position [280, 0]
click at [567, 287] on button "A Buy a map" at bounding box center [707, 280] width 453 height 35
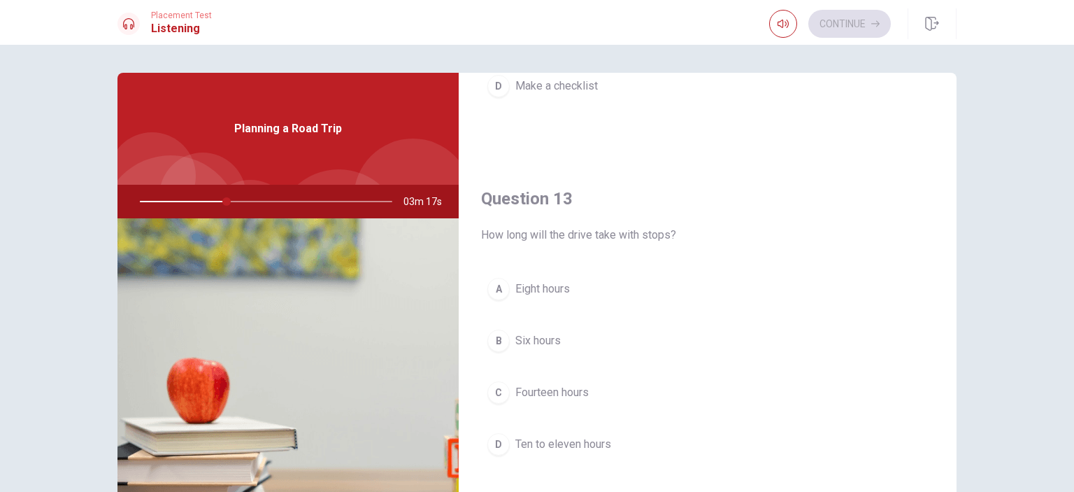
scroll to position [699, 0]
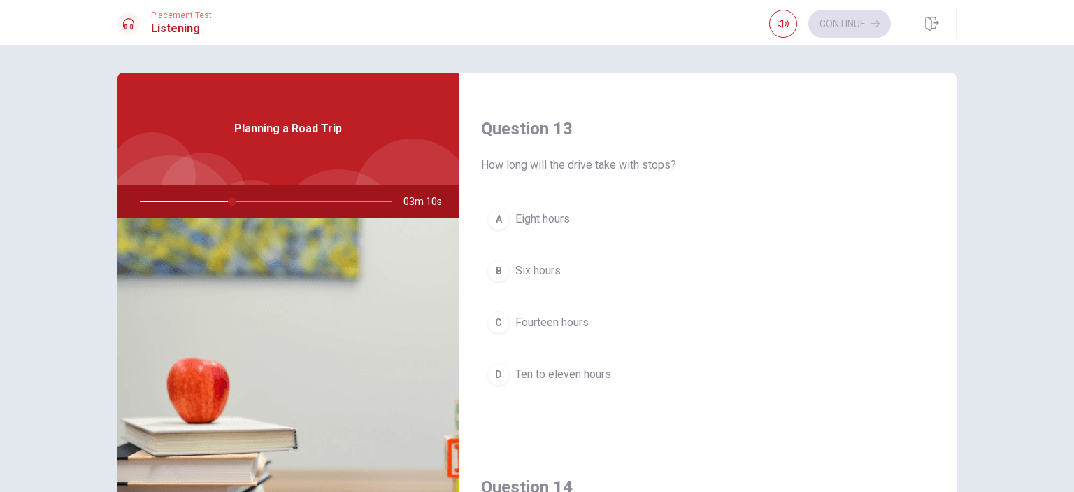
click at [602, 366] on span "Ten to eleven hours" at bounding box center [563, 374] width 96 height 17
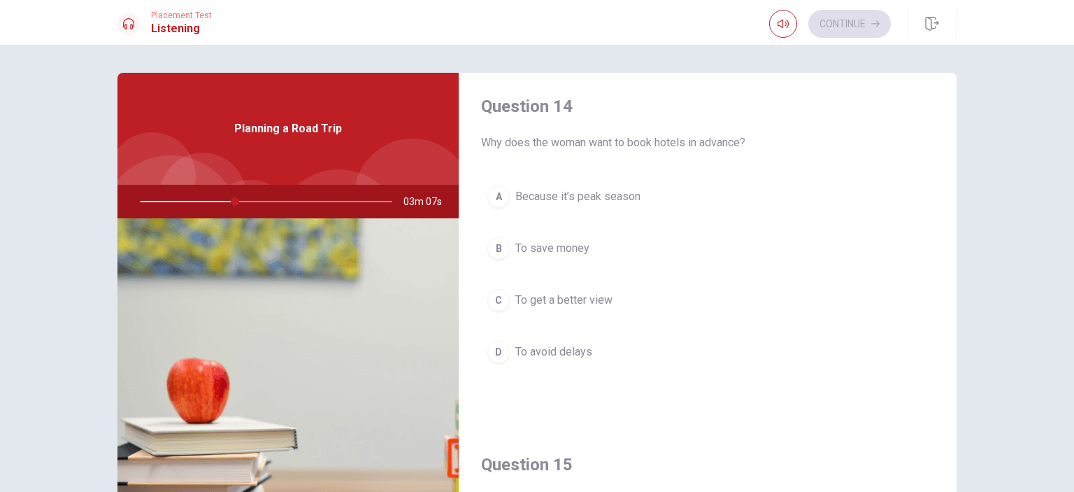
scroll to position [1119, 0]
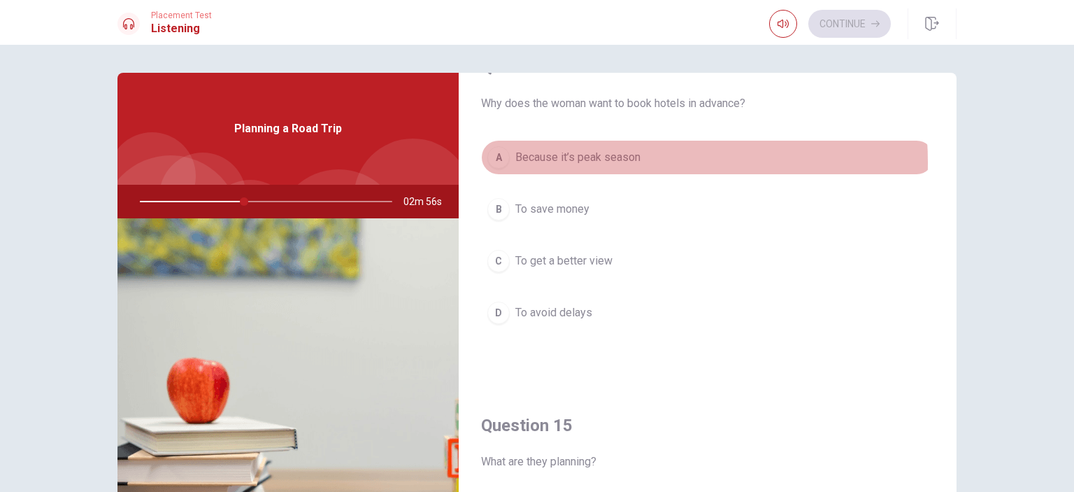
click at [593, 159] on span "Because it’s peak season" at bounding box center [577, 157] width 125 height 17
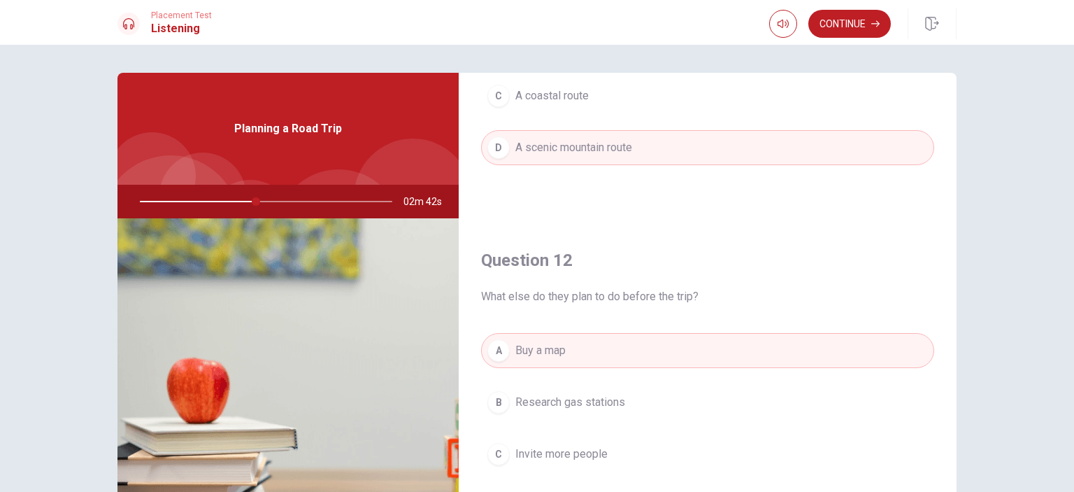
scroll to position [280, 0]
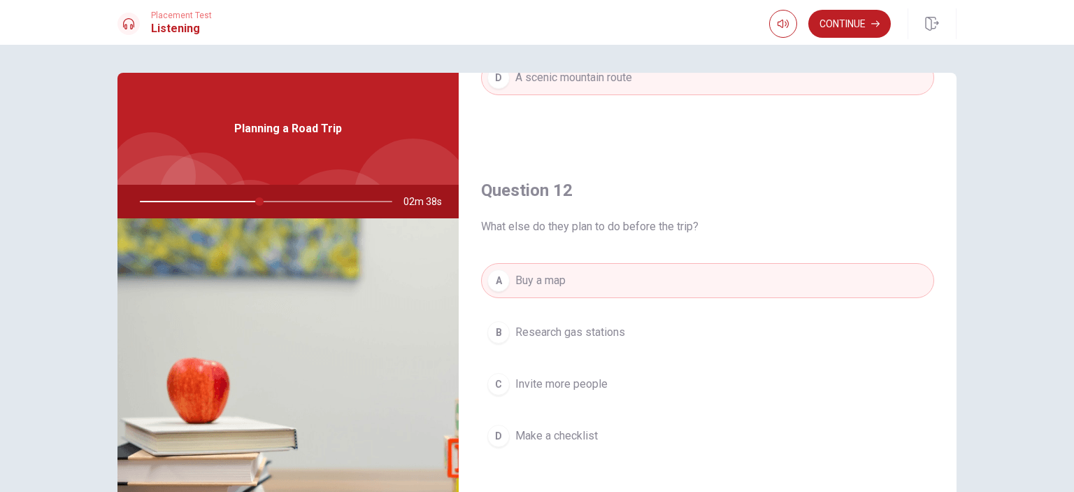
click at [584, 428] on span "Make a checklist" at bounding box center [556, 435] width 82 height 17
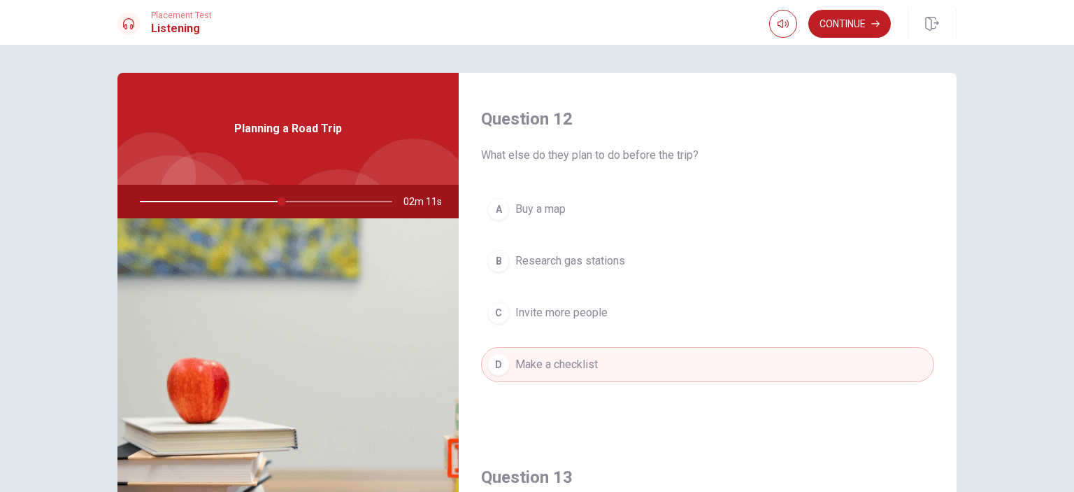
scroll to position [319, 0]
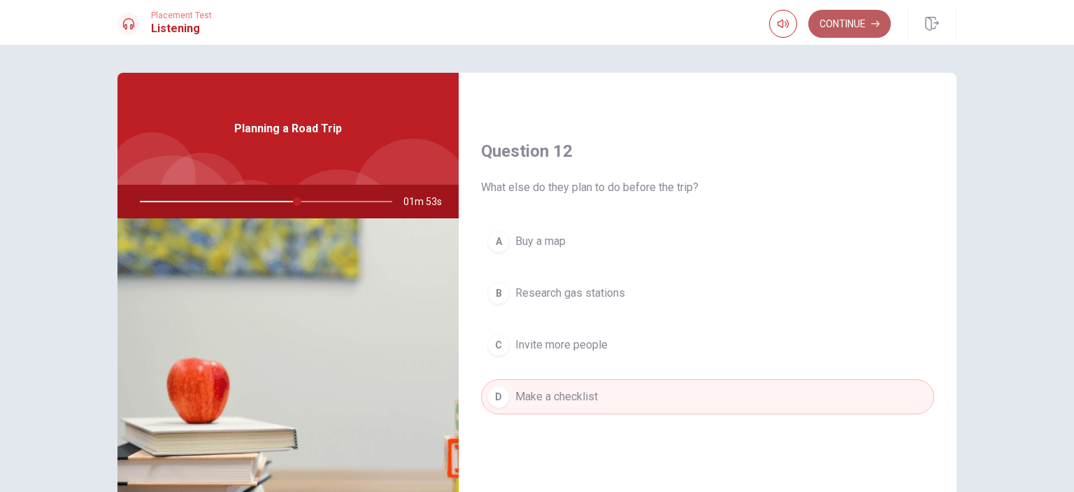
click at [860, 17] on button "Continue" at bounding box center [849, 24] width 82 height 28
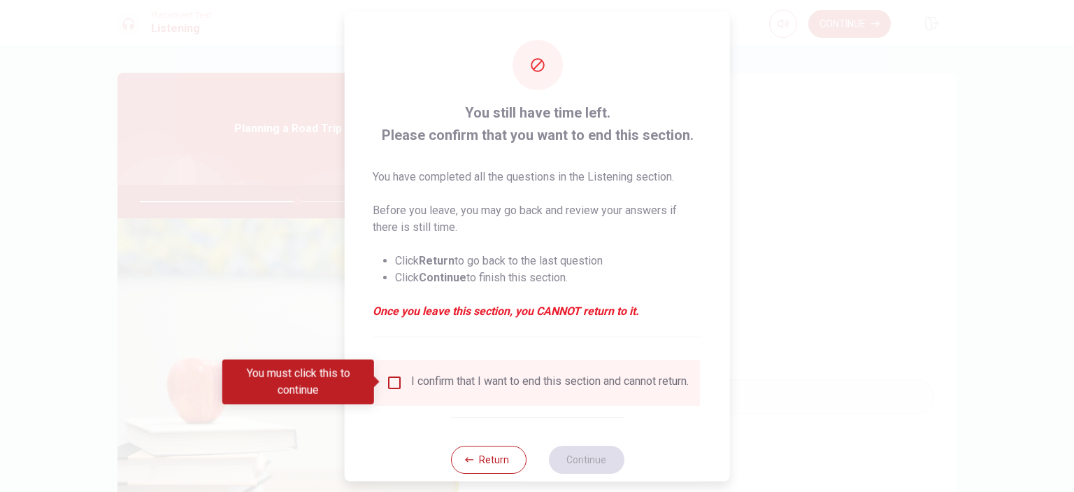
click at [396, 378] on input "You must click this to continue" at bounding box center [394, 381] width 17 height 17
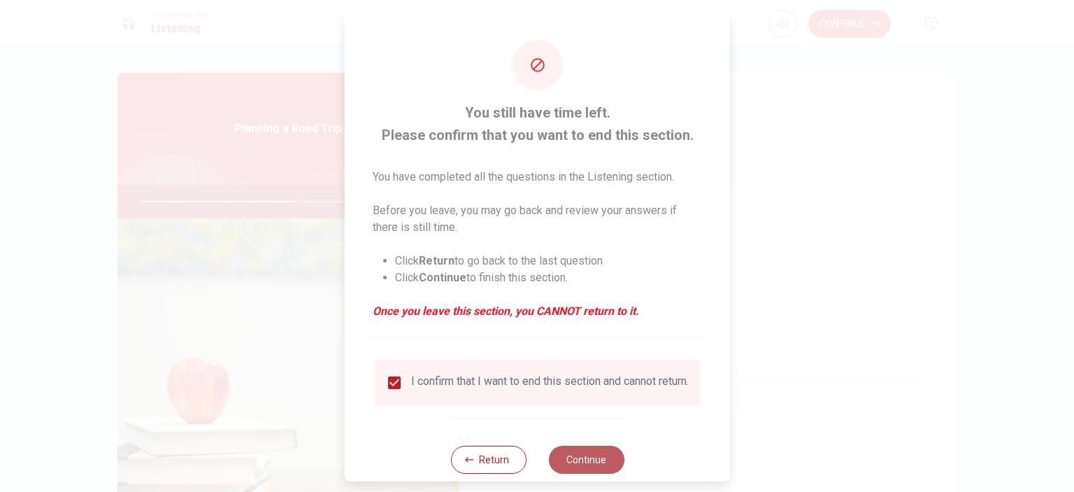
click at [568, 465] on button "Continue" at bounding box center [586, 459] width 76 height 28
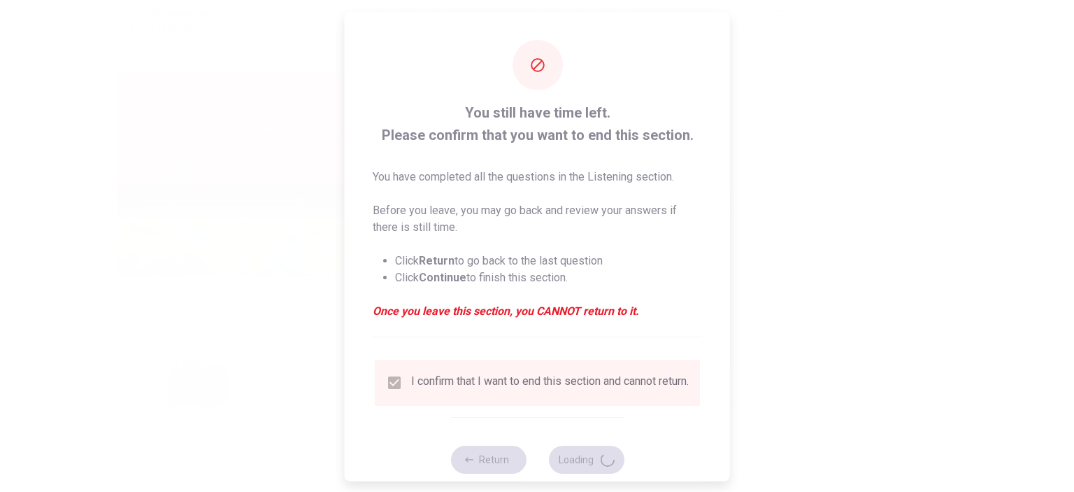
type input "64"
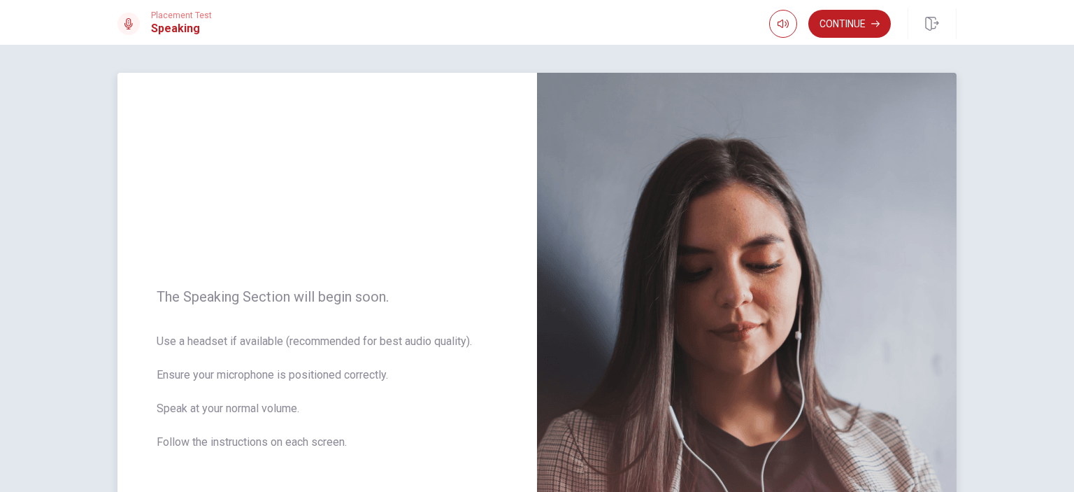
scroll to position [70, 0]
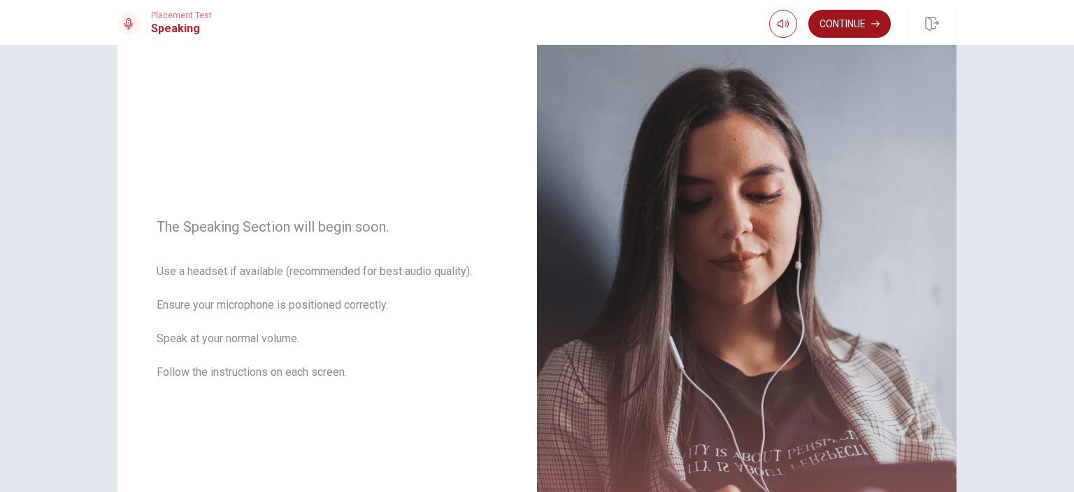
click at [865, 24] on button "Continue" at bounding box center [849, 24] width 82 height 28
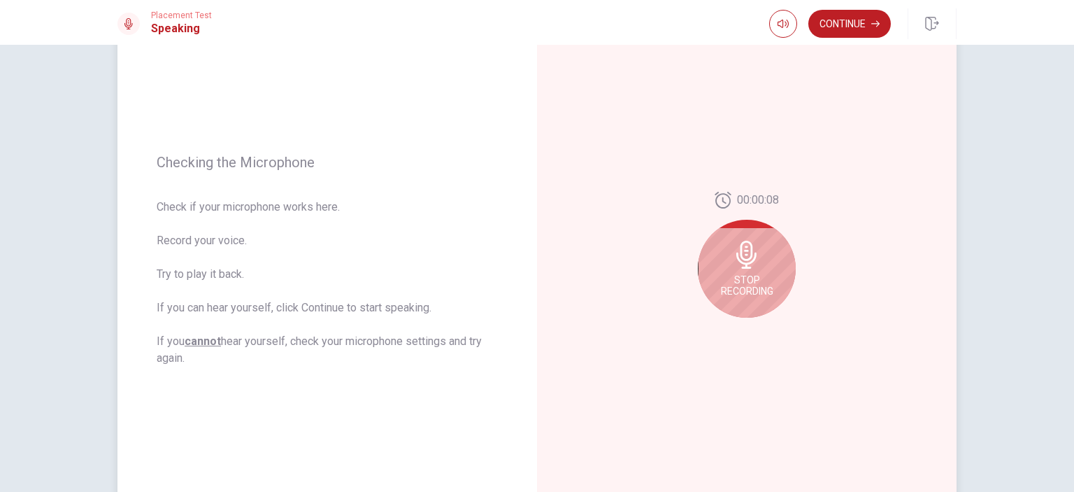
scroll to position [140, 0]
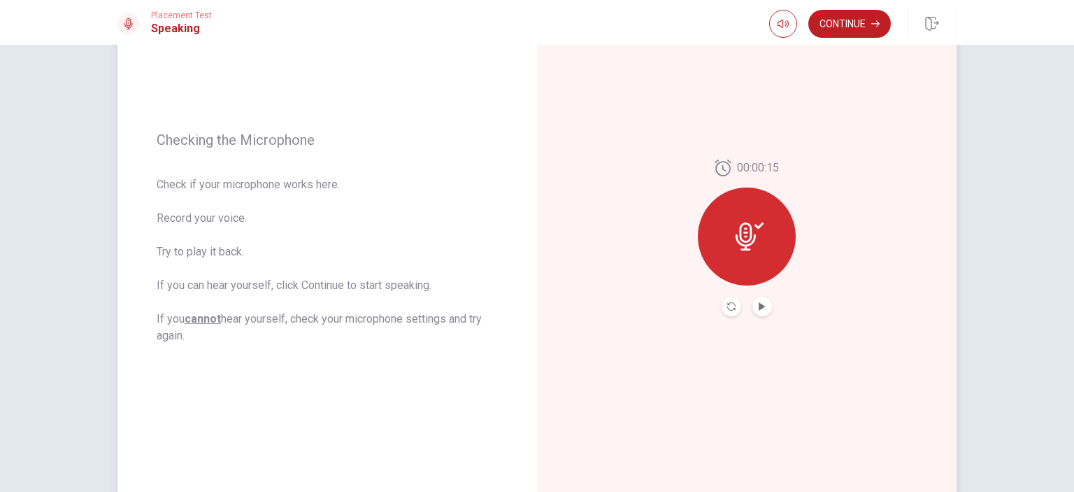
click at [761, 313] on button "Play Audio" at bounding box center [762, 306] width 20 height 20
click at [833, 33] on button "Continue" at bounding box center [849, 24] width 82 height 28
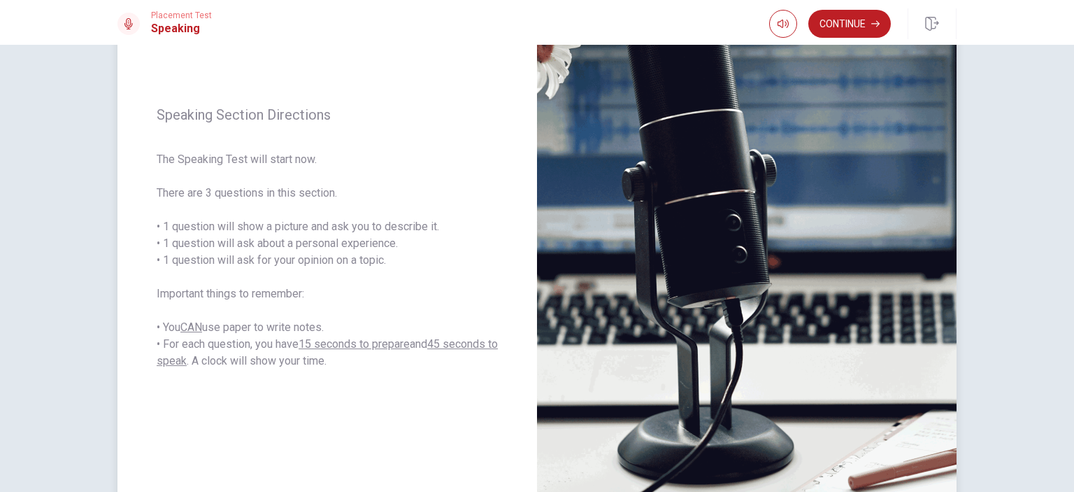
drag, startPoint x: 153, startPoint y: 195, endPoint x: 280, endPoint y: 198, distance: 127.3
click at [280, 198] on span "The Speaking Test will start now. There are 3 questions in this section. • 1 qu…" at bounding box center [327, 260] width 341 height 218
drag, startPoint x: 157, startPoint y: 228, endPoint x: 394, endPoint y: 257, distance: 238.8
click at [394, 257] on span "The Speaking Test will start now. There are 3 questions in this section. • 1 qu…" at bounding box center [327, 260] width 341 height 218
click at [870, 24] on button "Continue" at bounding box center [849, 24] width 82 height 28
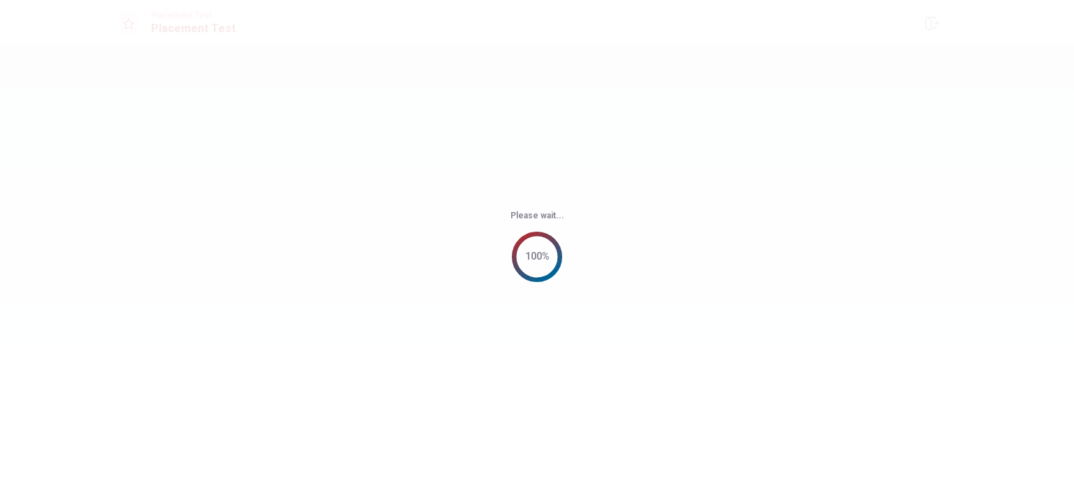
scroll to position [0, 0]
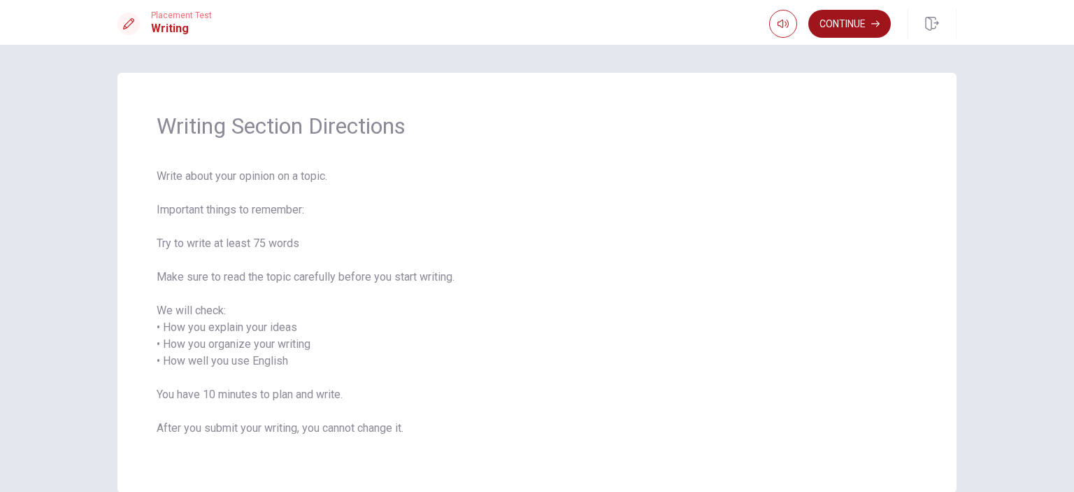
click at [825, 28] on button "Continue" at bounding box center [849, 24] width 82 height 28
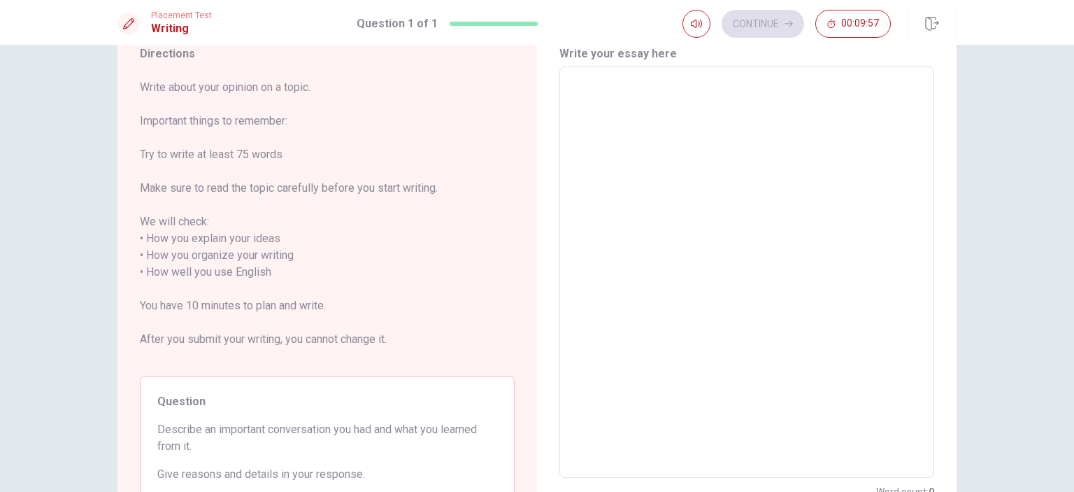
scroll to position [70, 0]
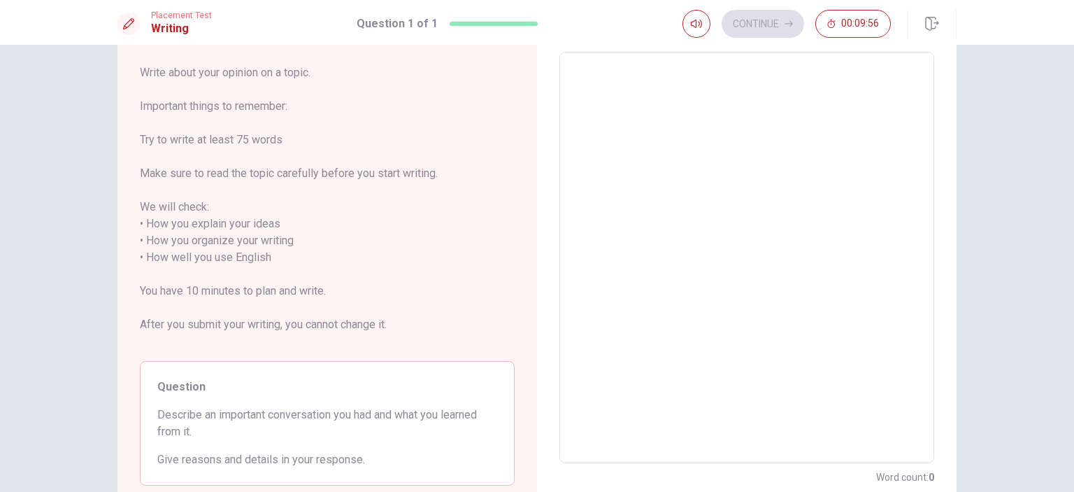
drag, startPoint x: 159, startPoint y: 102, endPoint x: 203, endPoint y: 144, distance: 61.3
click at [231, 143] on span "Write about your opinion on a topic. Important things to remember: Try to write…" at bounding box center [327, 206] width 375 height 285
drag, startPoint x: 162, startPoint y: 138, endPoint x: 168, endPoint y: 171, distance: 33.6
click at [168, 171] on span "Write about your opinion on a topic. Important things to remember: Try to write…" at bounding box center [327, 206] width 375 height 285
drag, startPoint x: 157, startPoint y: 172, endPoint x: 330, endPoint y: 182, distance: 173.0
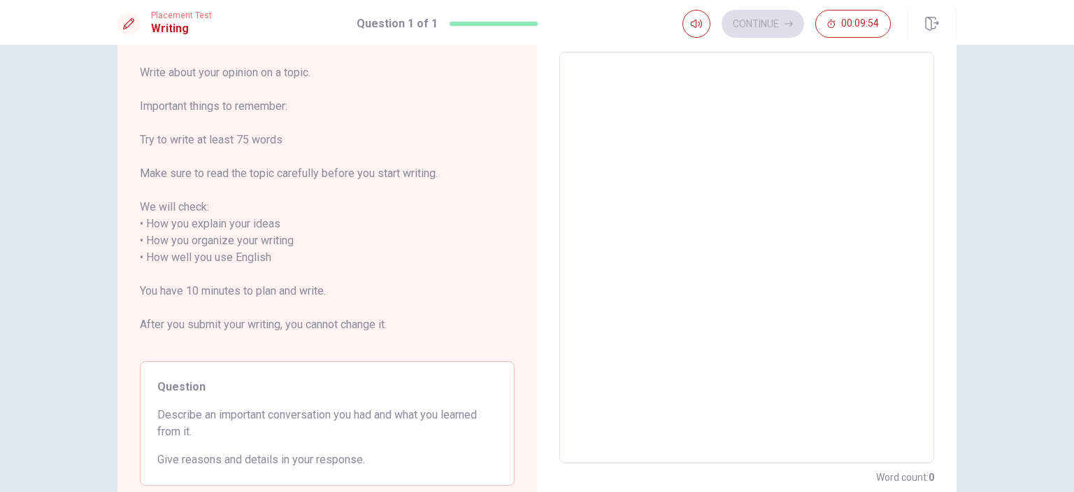
click at [313, 178] on span "Write about your opinion on a topic. Important things to remember: Try to write…" at bounding box center [327, 206] width 375 height 285
click at [319, 179] on span "Write about your opinion on a topic. Important things to remember: Try to write…" at bounding box center [327, 206] width 375 height 285
drag, startPoint x: 157, startPoint y: 226, endPoint x: 268, endPoint y: 241, distance: 112.2
click at [268, 241] on span "Write about your opinion on a topic. Important things to remember: Try to write…" at bounding box center [327, 206] width 375 height 285
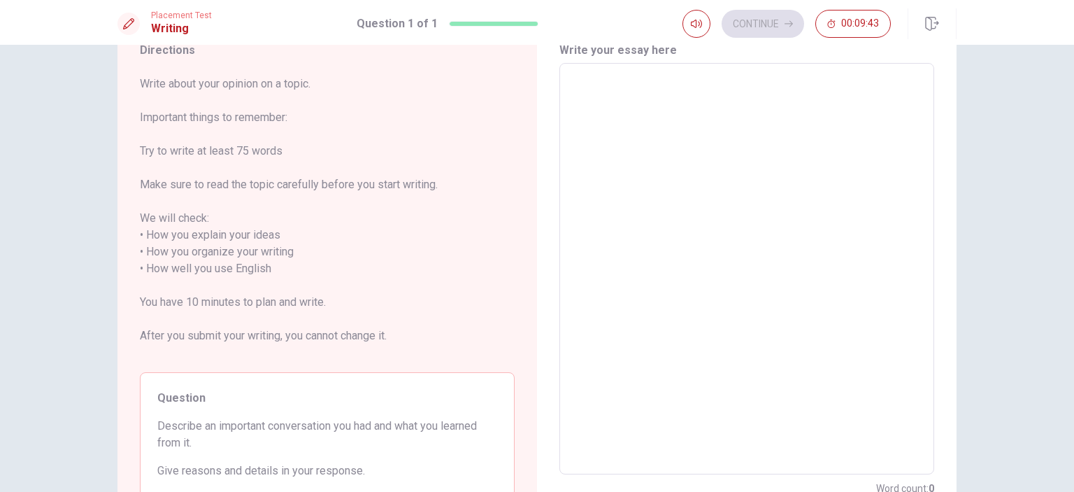
scroll to position [164, 0]
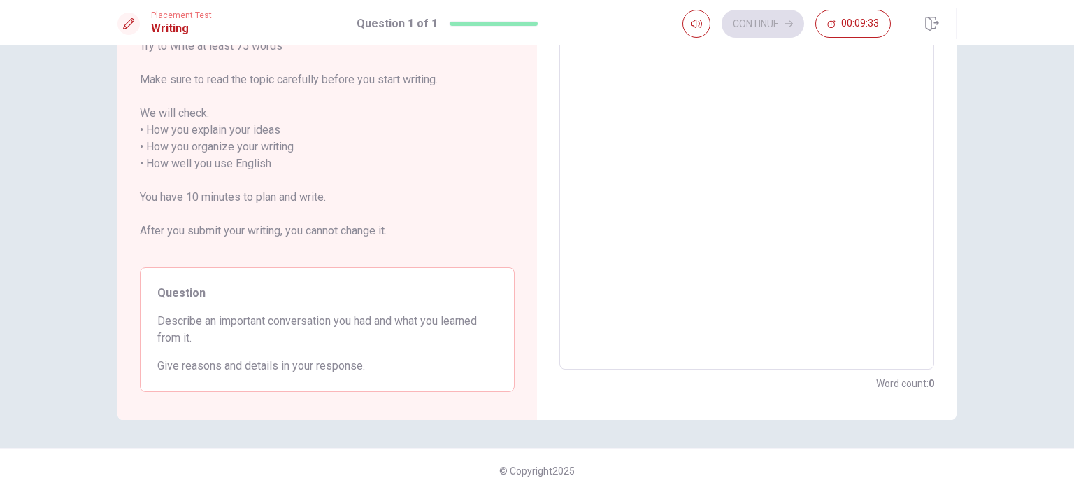
drag, startPoint x: 192, startPoint y: 338, endPoint x: 182, endPoint y: 317, distance: 23.1
click at [182, 317] on span "Describe an important conversation you had and what you learned from it." at bounding box center [327, 330] width 340 height 34
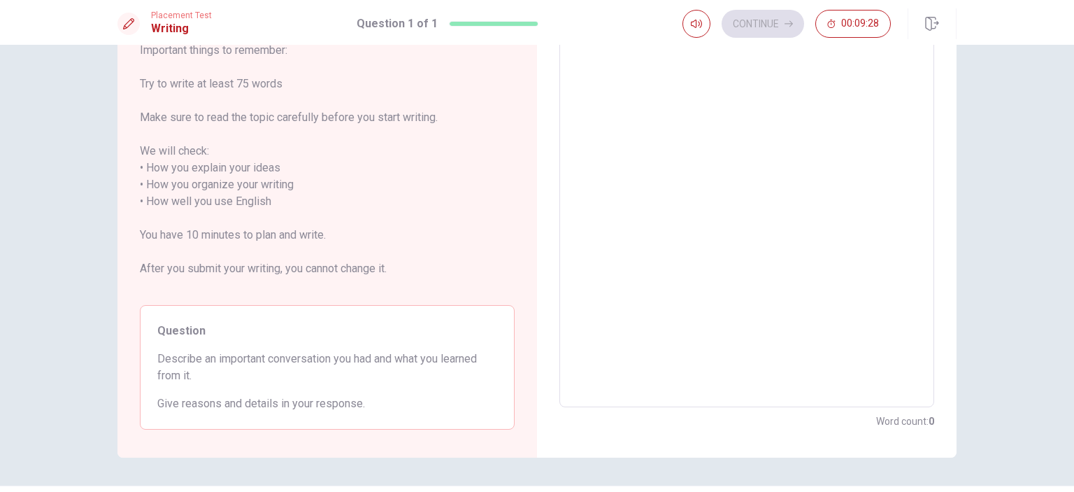
scroll to position [94, 0]
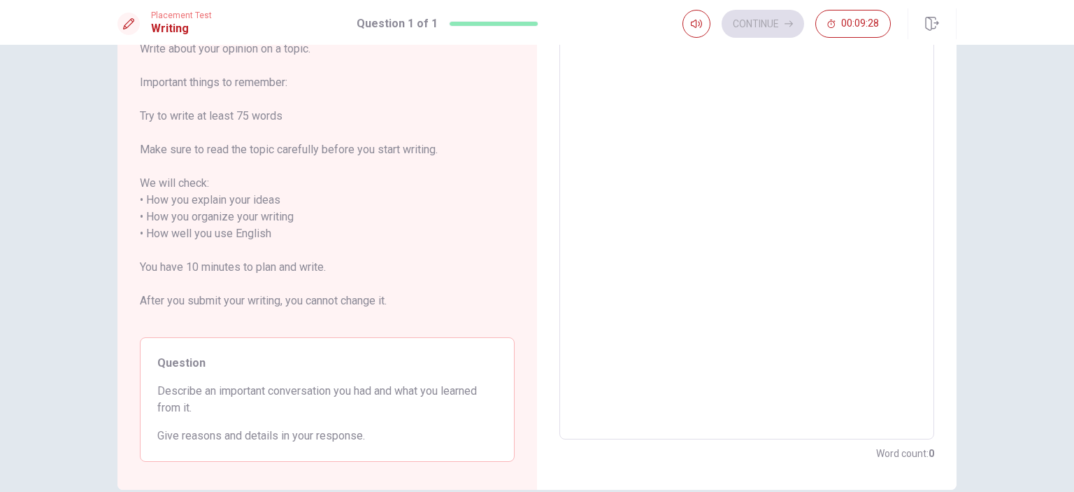
click at [638, 176] on textarea at bounding box center [746, 234] width 355 height 388
type textarea "i"
type textarea "x"
type textarea "i"
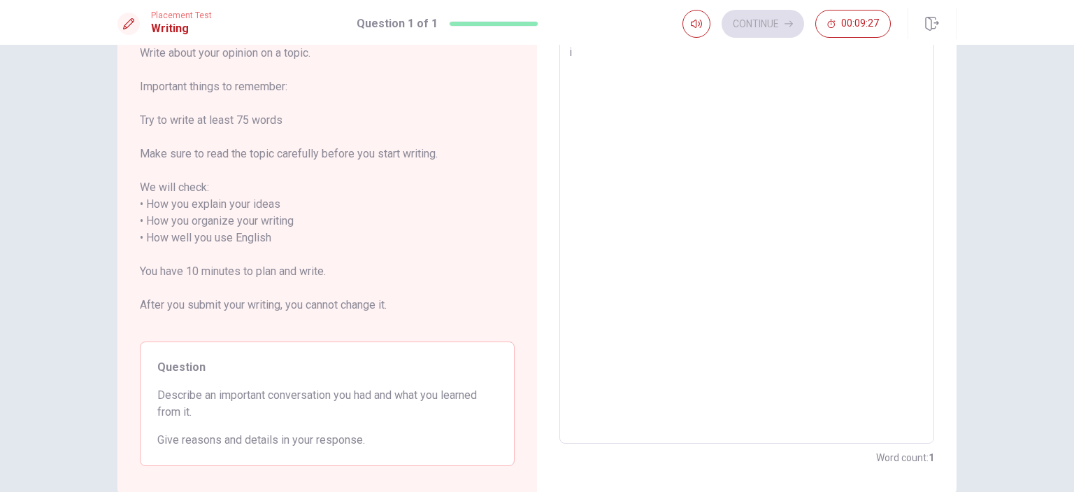
type textarea "x"
type textarea "i d"
type textarea "x"
type textarea "i dh"
type textarea "x"
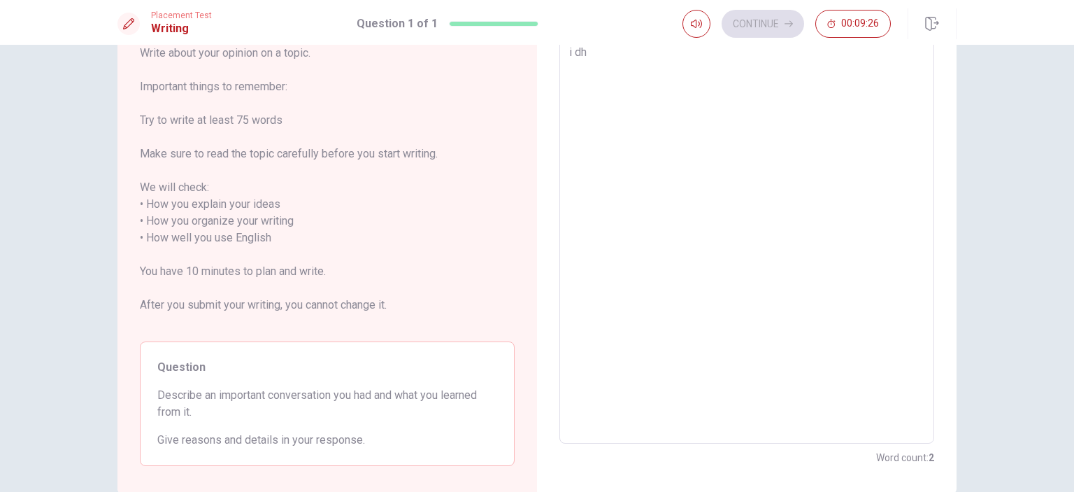
type textarea "i dha"
type textarea "x"
type textarea "i dhad"
type textarea "x"
type textarea "i dhad"
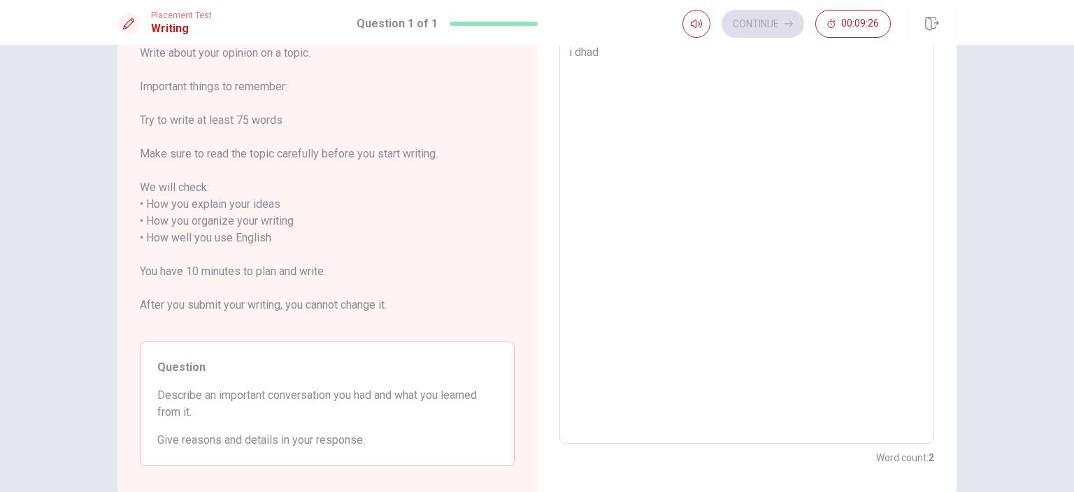
type textarea "x"
type textarea "i dhad"
type textarea "x"
type textarea "i dha"
type textarea "x"
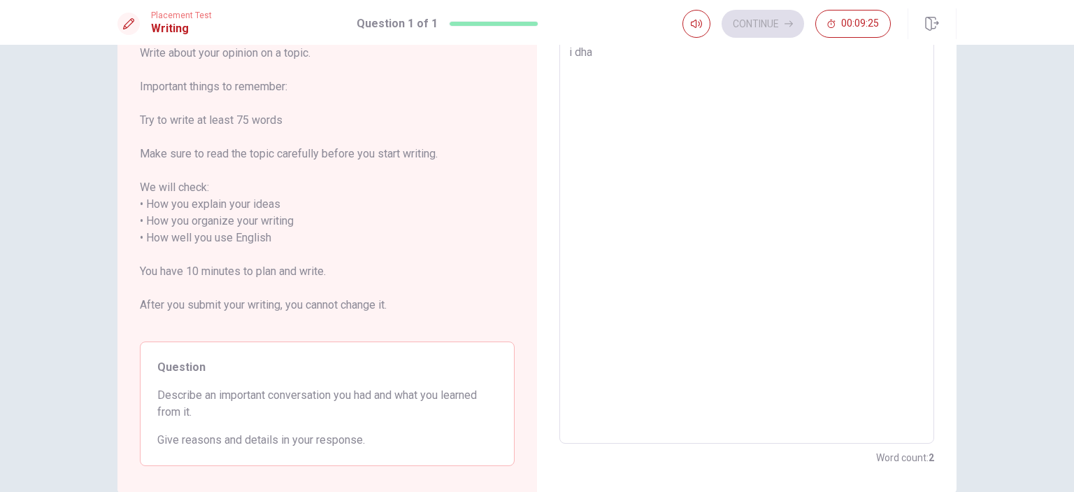
type textarea "i dh"
type textarea "x"
type textarea "i d"
type textarea "x"
type textarea "i"
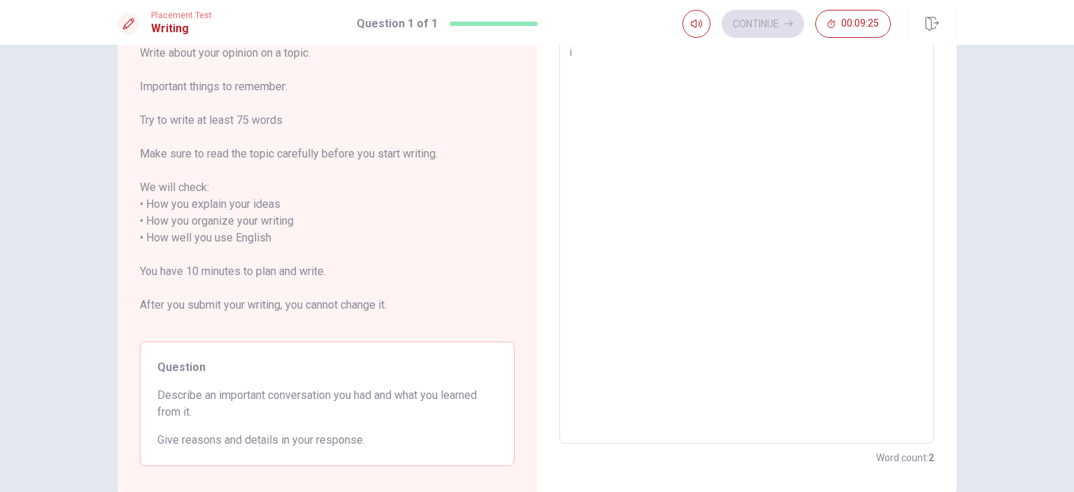
type textarea "x"
type textarea "i h"
type textarea "x"
type textarea "i ha"
type textarea "x"
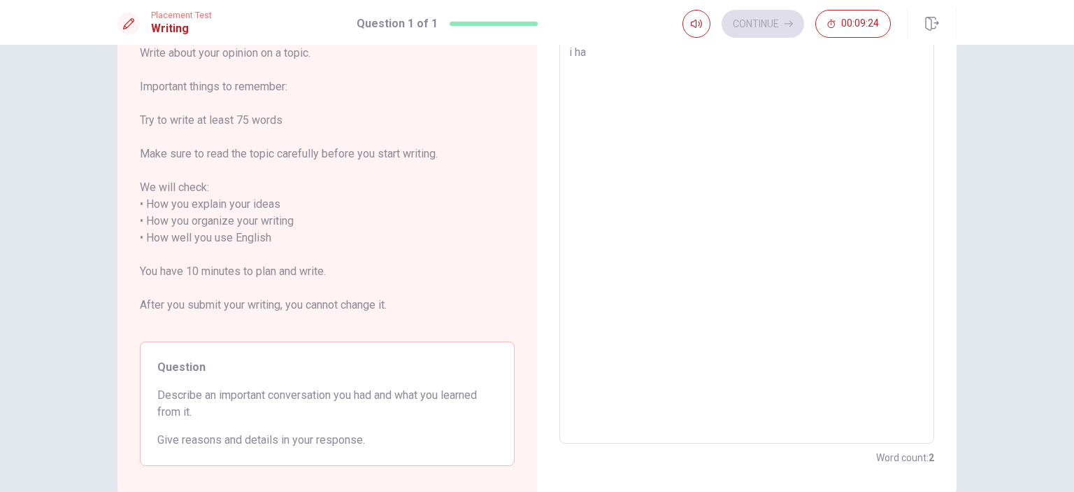
type textarea "i had"
type textarea "x"
type textarea "i had"
type textarea "x"
type textarea "i had a"
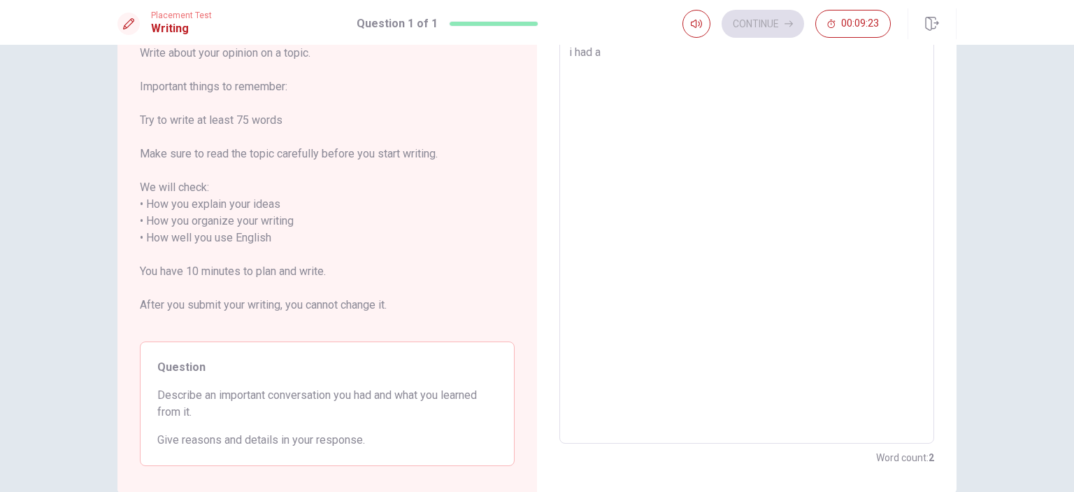
type textarea "x"
type textarea "i had a"
type textarea "x"
type textarea "i had a i"
type textarea "x"
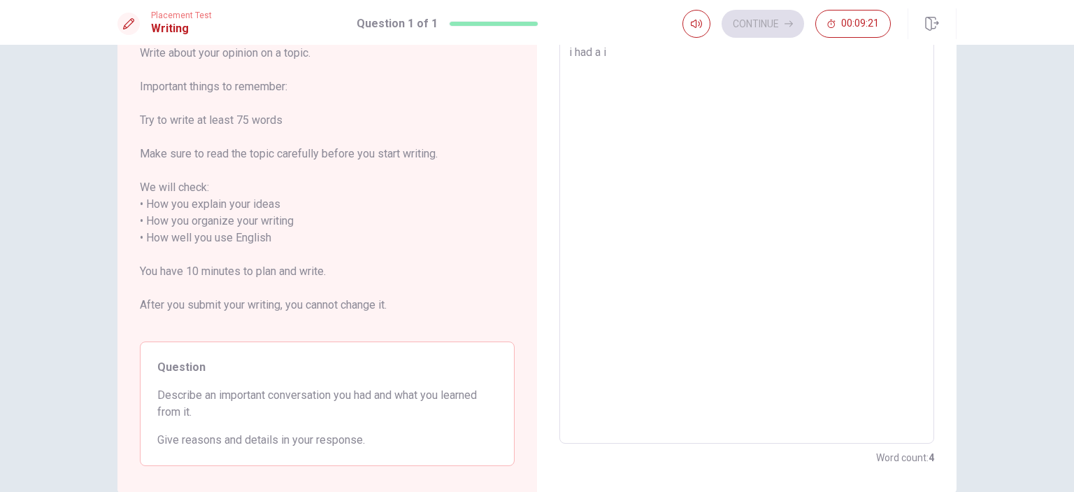
type textarea "i had a"
type textarea "x"
type textarea "i had a"
type textarea "x"
type textarea "i had an"
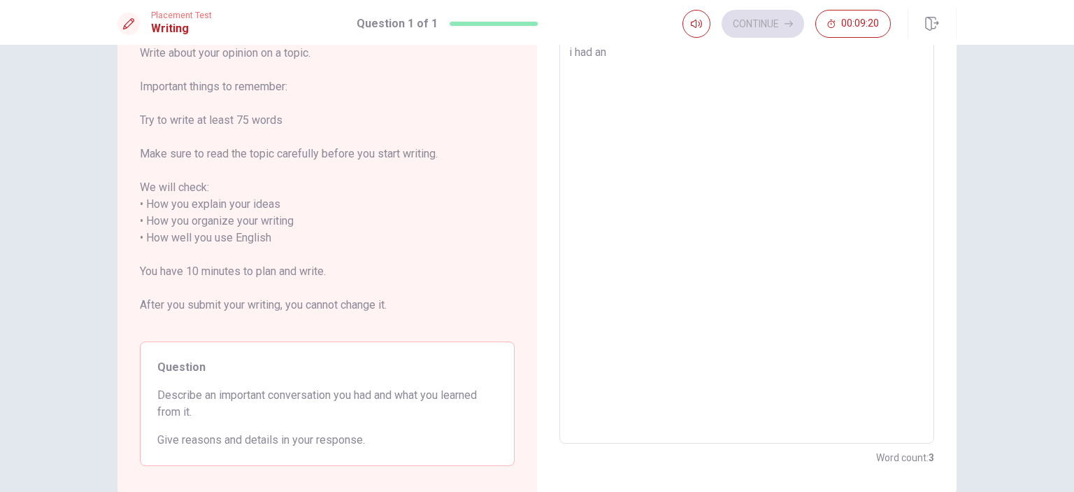
type textarea "x"
type textarea "i had an"
type textarea "x"
type textarea "i had an i"
type textarea "x"
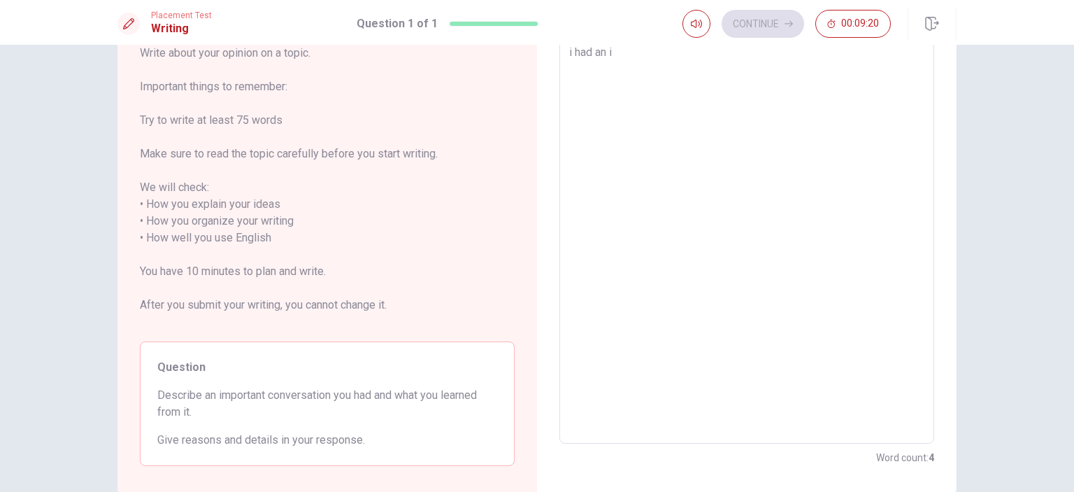
type textarea "i had an im"
type textarea "x"
type textarea "i had an imp"
type textarea "x"
type textarea "i had an impo"
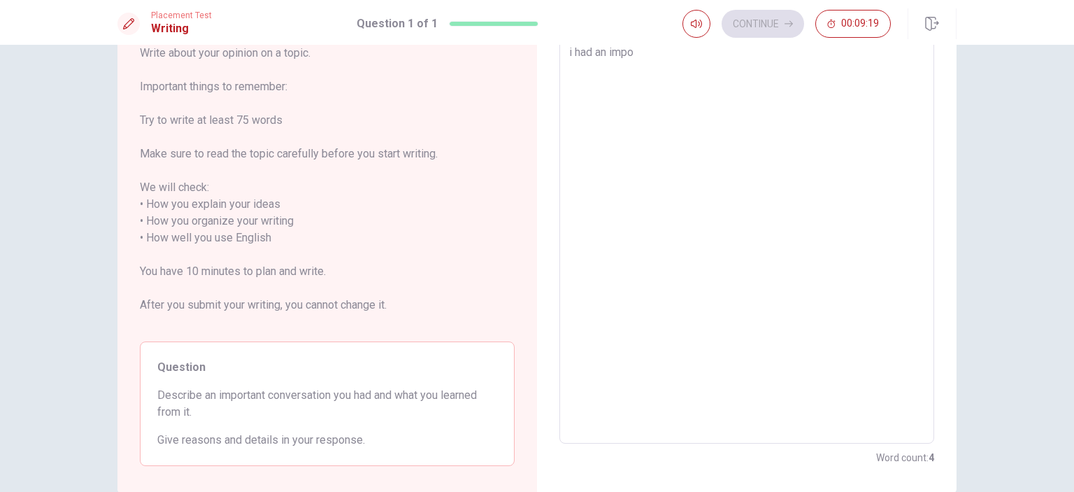
type textarea "x"
type textarea "i had an impor"
type textarea "x"
type textarea "i had an import"
type textarea "x"
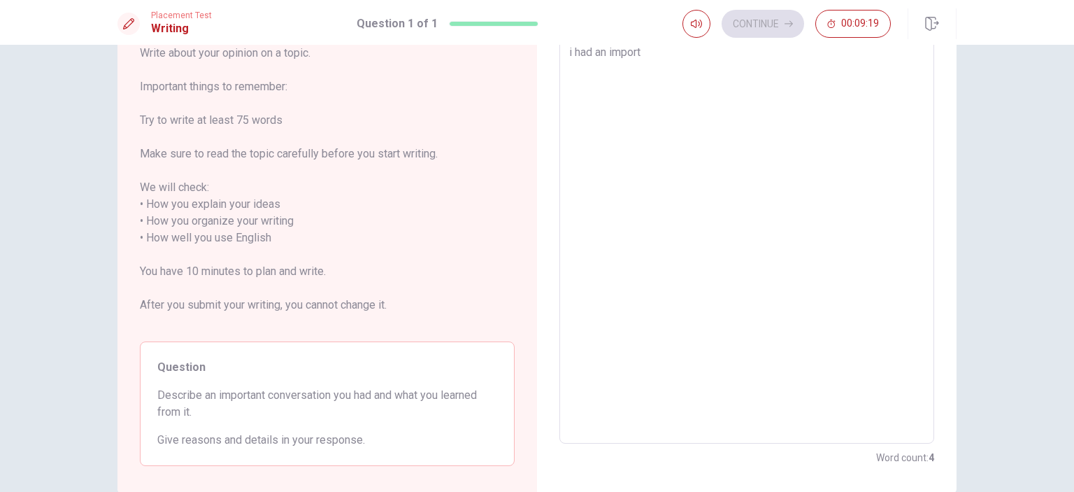
type textarea "i had an importa"
type textarea "x"
type textarea "i had an importan"
type textarea "x"
type textarea "i had an important"
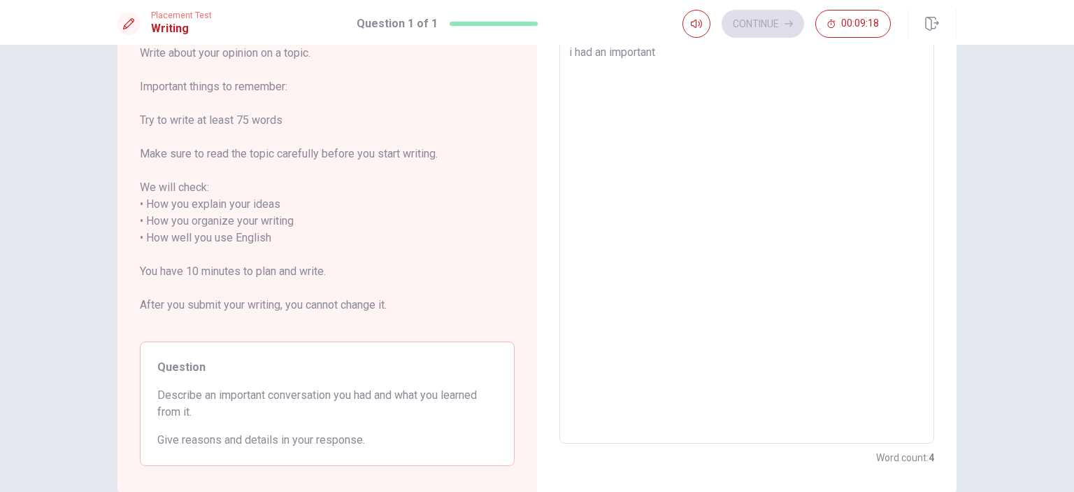
type textarea "x"
type textarea "i had an important"
type textarea "x"
type textarea "i had an important c"
type textarea "x"
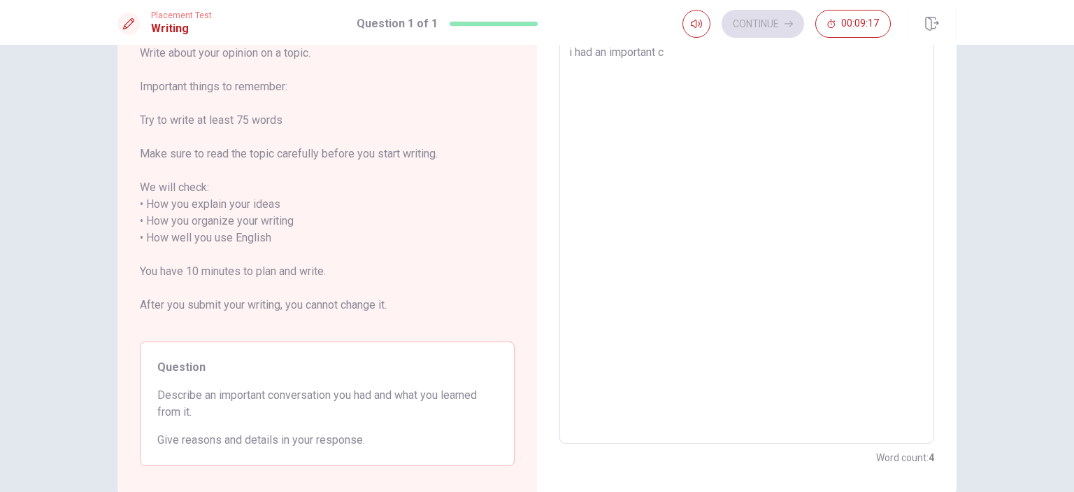
type textarea "i had an important co"
type textarea "x"
type textarea "i had an important con"
type textarea "x"
type textarea "i had an important conv"
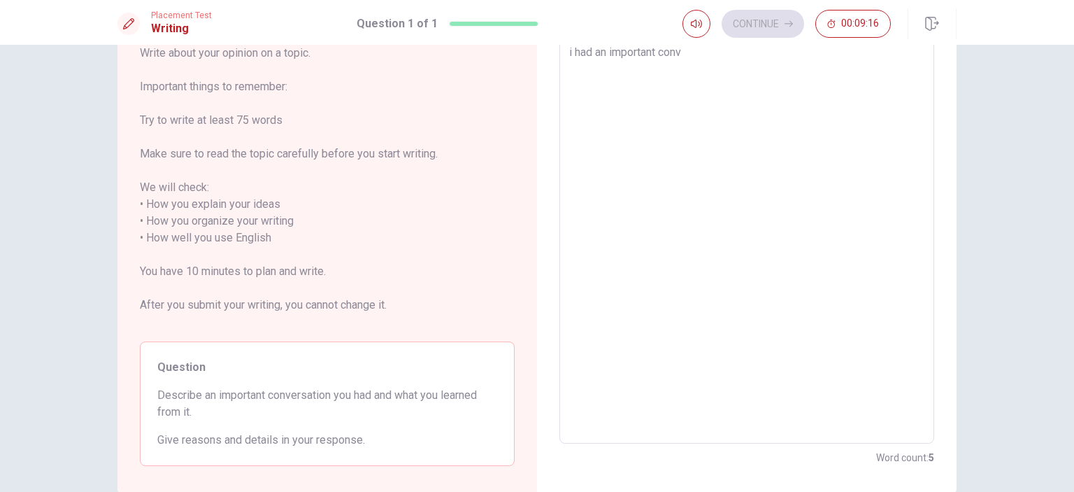
type textarea "x"
type textarea "i had an important conve"
type textarea "x"
type textarea "i had an important conver"
type textarea "x"
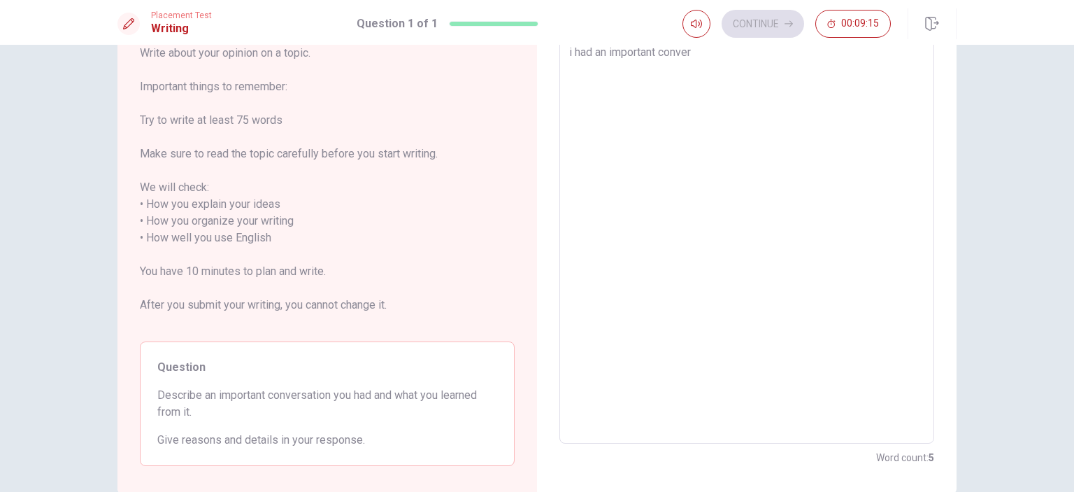
type textarea "i had an important convers"
type textarea "x"
type textarea "i had an important conversa"
type textarea "x"
type textarea "i had an important conversat"
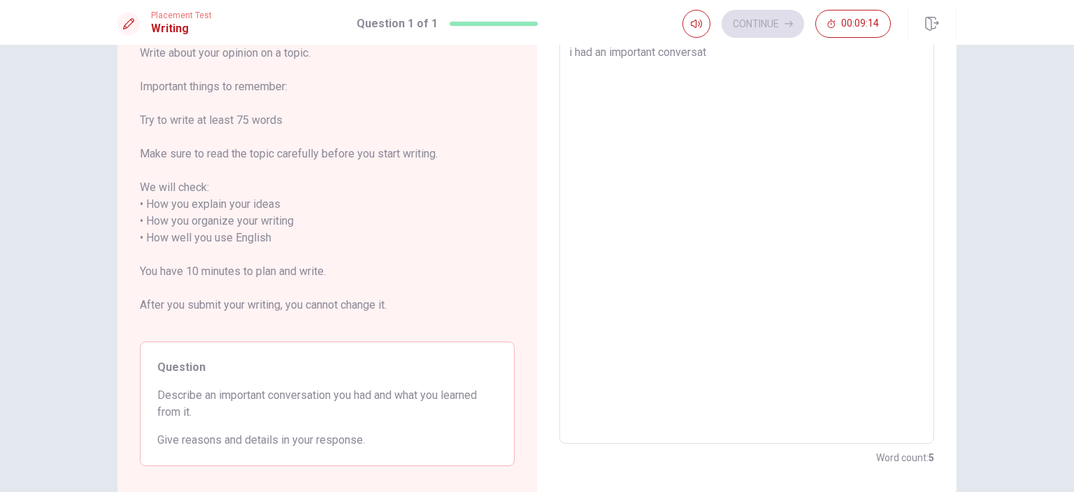
type textarea "x"
type textarea "i had an important conversati"
type textarea "x"
type textarea "i had an important conversatio"
type textarea "x"
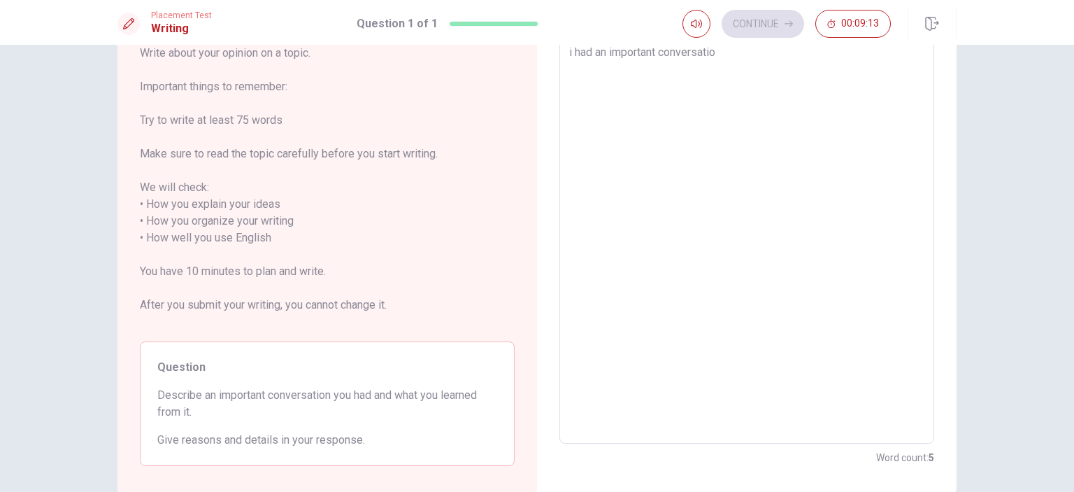
type textarea "i had an important conversation"
type textarea "x"
type textarea "i had an important conversation"
type textarea "x"
type textarea "ii had an important conversation"
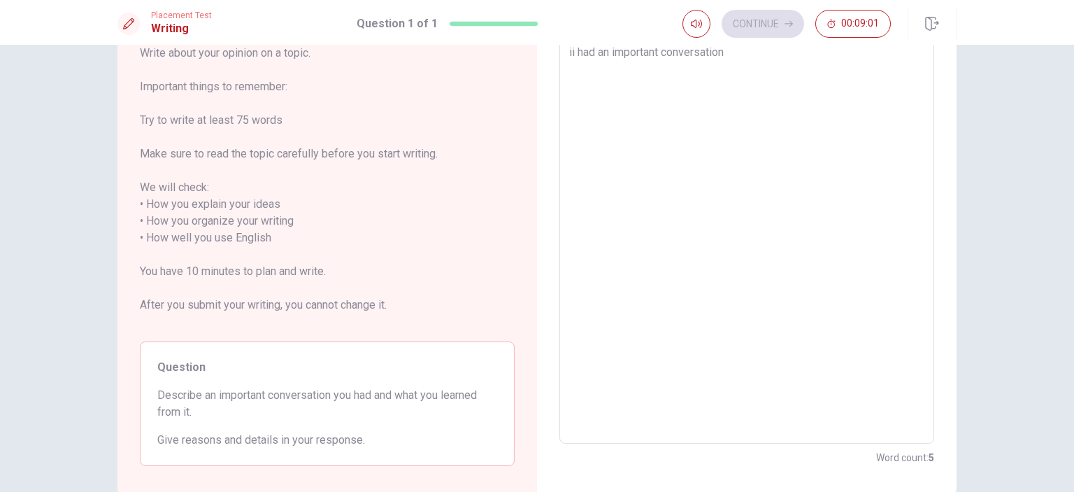
type textarea "x"
type textarea "i had an important conversation"
type textarea "x"
type textarea "wi had an important conversation"
type textarea "x"
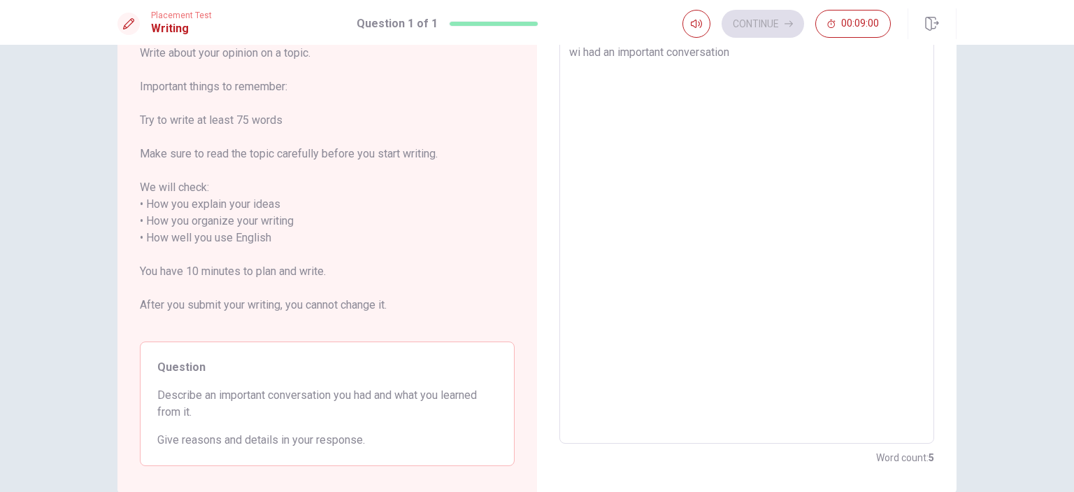
type textarea "whi had an important conversation"
type textarea "x"
type textarea "whei had an important conversation"
type textarea "x"
type textarea "wheni had an important conversation"
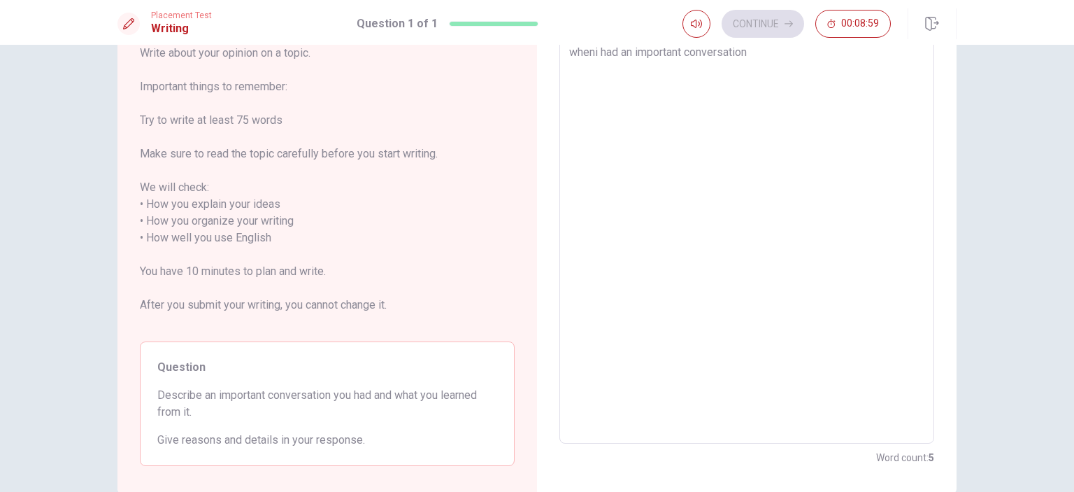
type textarea "x"
type textarea "when i had an important conversation"
type textarea "x"
type textarea "when ii had an important conversation"
type textarea "x"
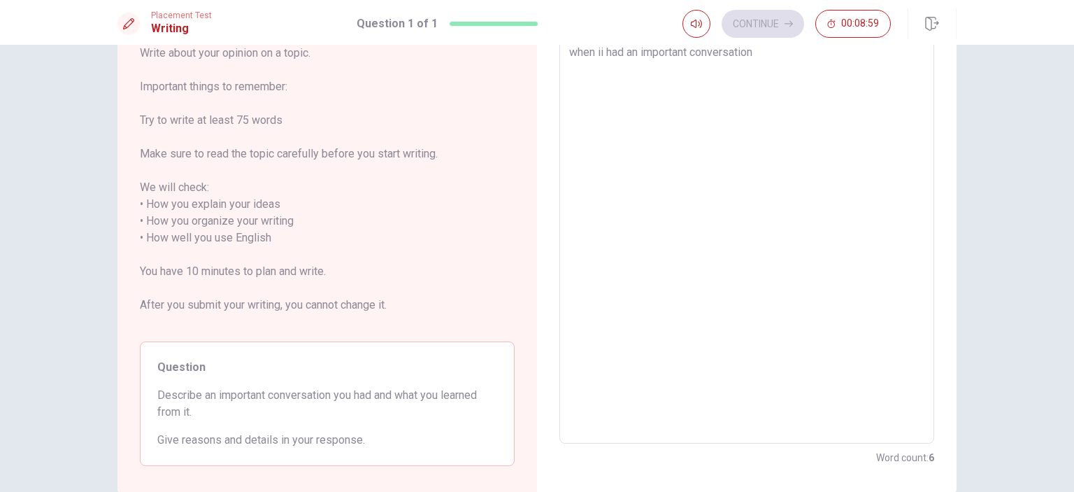
type textarea "when i i had an important conversation"
type textarea "x"
type textarea "when i wi had an important conversation"
type textarea "x"
type textarea "when i woi had an important conversation"
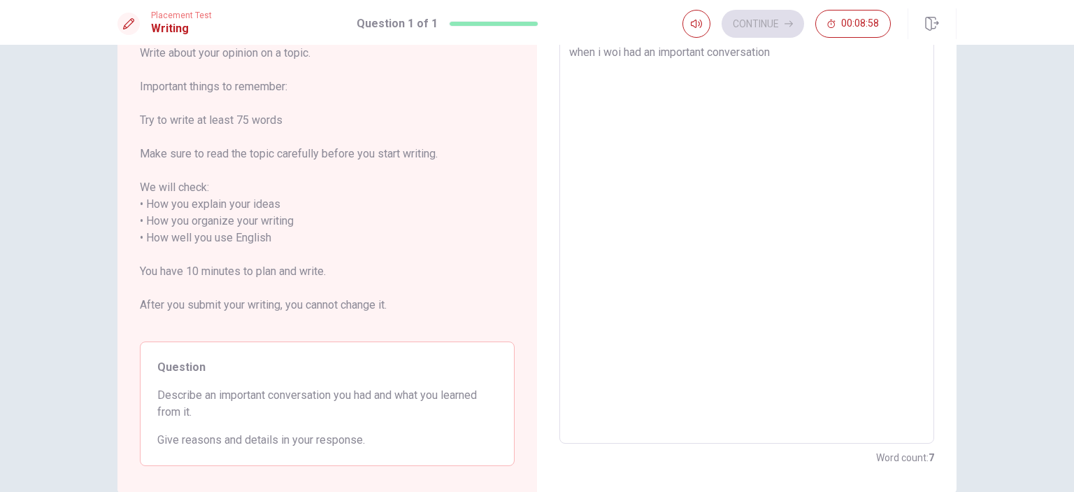
type textarea "x"
type textarea "when i wori had an important conversation"
type textarea "x"
type textarea "when i worki had an important conversation"
type textarea "x"
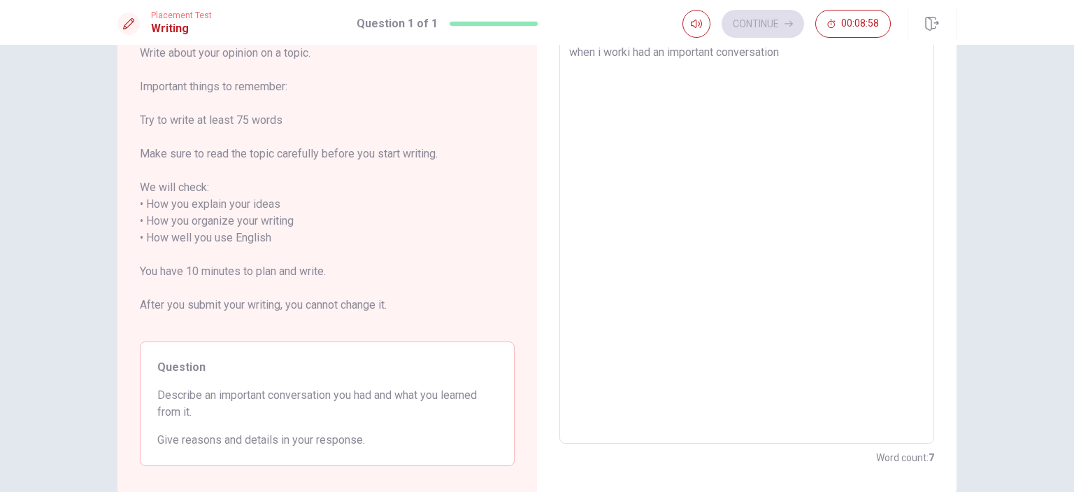
type textarea "when i workei had an important conversation"
type textarea "x"
type textarea "when i workedi had an important conversation"
type textarea "x"
type textarea "when i worked i had an important conversation"
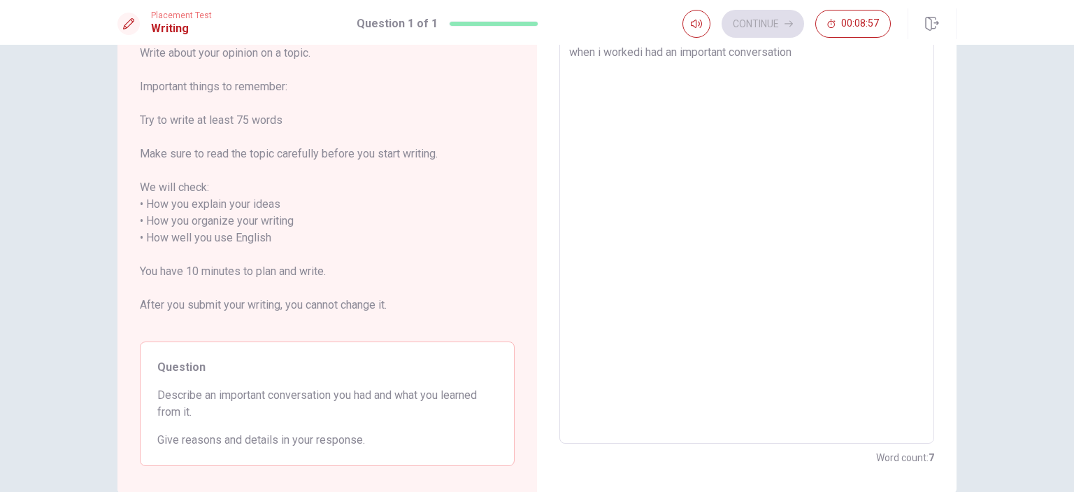
type textarea "x"
type textarea "when i worked ii had an important conversation"
type textarea "x"
type textarea "when i worked ini had an important conversation"
type textarea "x"
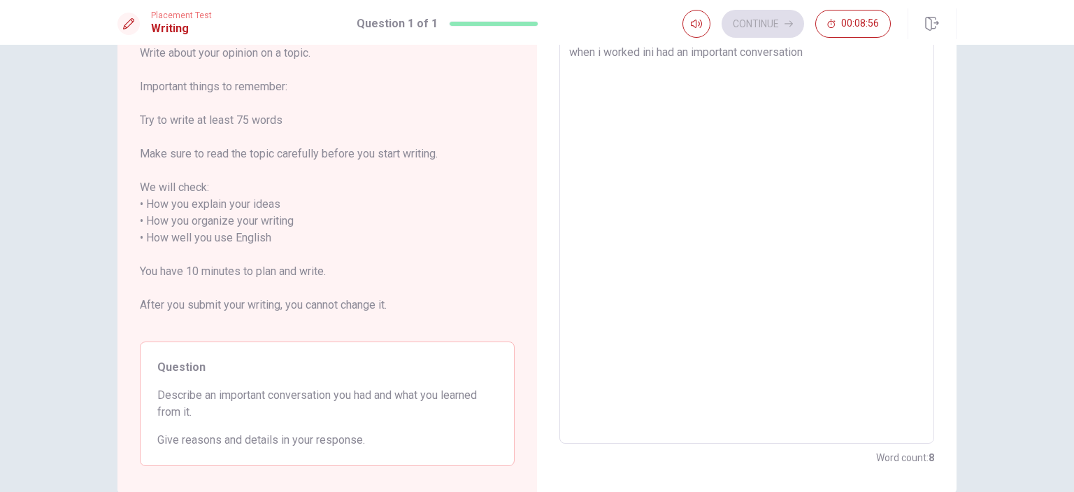
type textarea "when i worked in i had an important conversation"
type textarea "x"
type textarea "when i worked in ki had an important conversation"
type textarea "x"
type textarea "when i worked in koi had an important conversation"
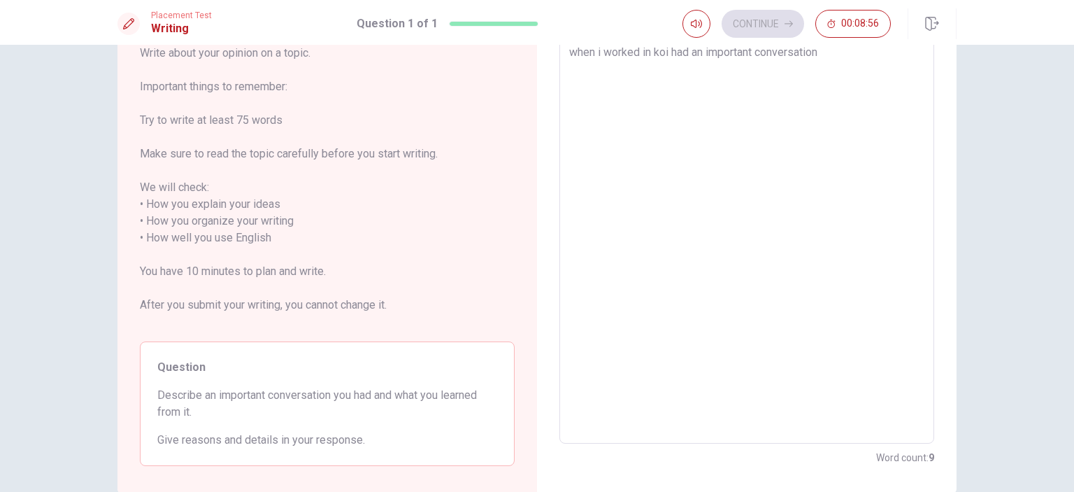
type textarea "x"
type textarea "when i worked in [PERSON_NAME] had an important conversation"
type textarea "x"
type textarea "when i worked in korei had an important conversation"
type textarea "x"
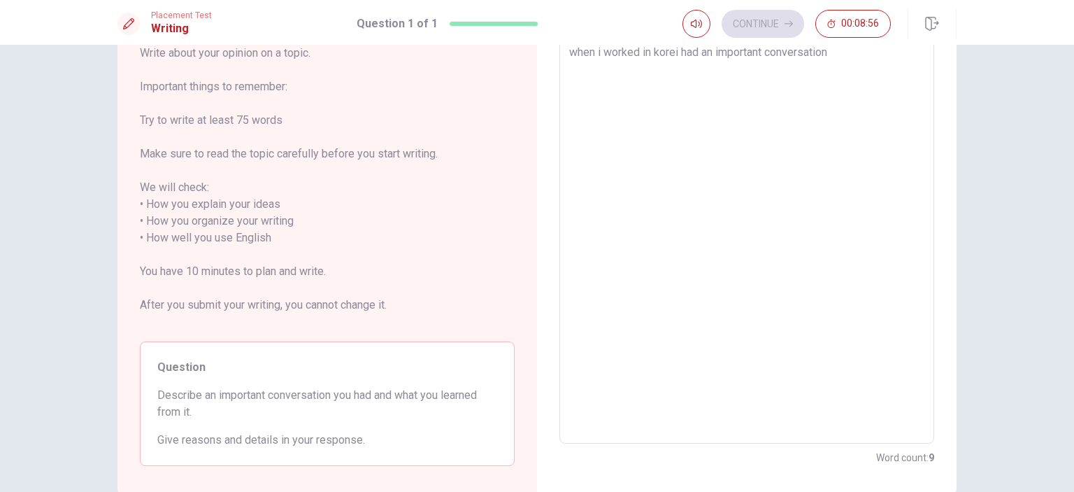
type textarea "when i worked in koreai had an important conversation"
type textarea "x"
type textarea "when i worked in [GEOGRAPHIC_DATA] i had an important conversation"
type textarea "x"
type textarea "when i worked in koreai had an important conversation"
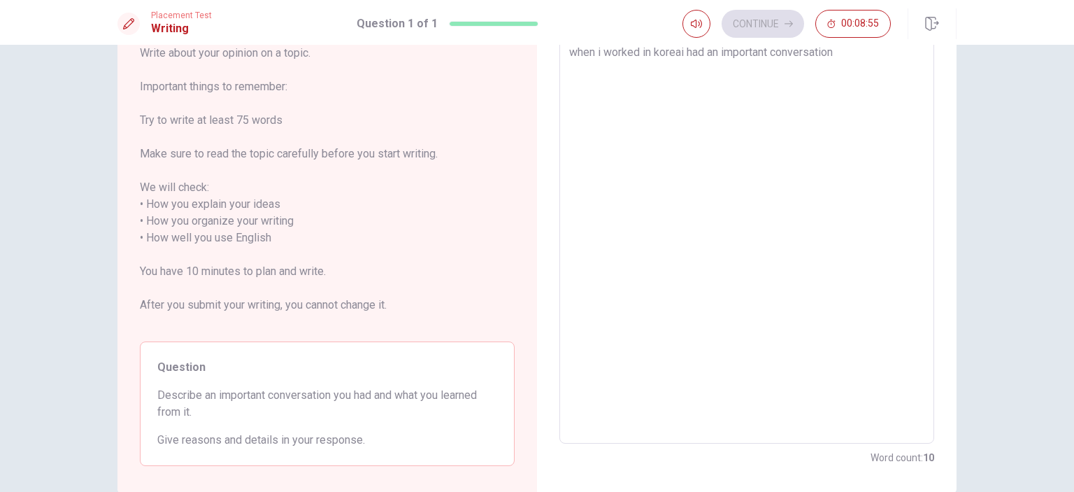
type textarea "x"
type textarea "when i worked in [GEOGRAPHIC_DATA] i had an important conversation"
type textarea "x"
type textarea "when i worked in [GEOGRAPHIC_DATA] i had an important conversation"
type textarea "x"
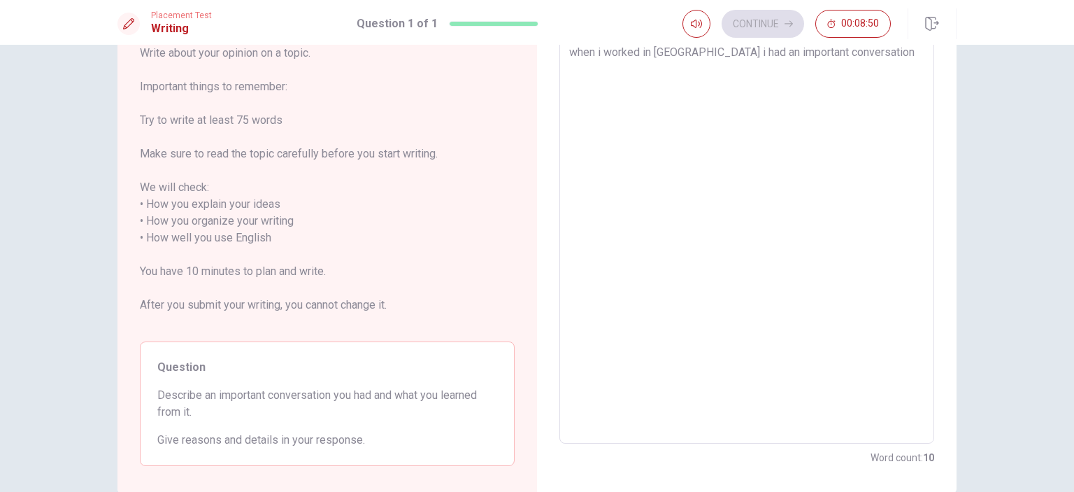
type textarea "when i worked in [GEOGRAPHIC_DATA] i had an important conversation"
type textarea "x"
type textarea "when i worked in [GEOGRAPHIC_DATA] i had an important conversation."
type textarea "x"
type textarea "when i worked in [GEOGRAPHIC_DATA] i had an important conversation."
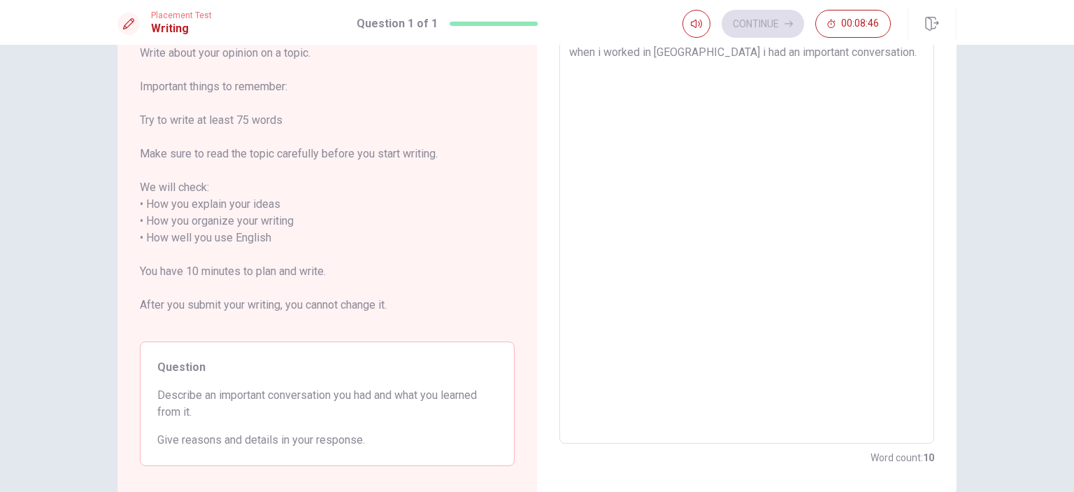
type textarea "x"
type textarea "hen i worked in [GEOGRAPHIC_DATA] i had an important conversation."
type textarea "x"
type textarea "When i worked in [GEOGRAPHIC_DATA] i had an important conversation."
type textarea "x"
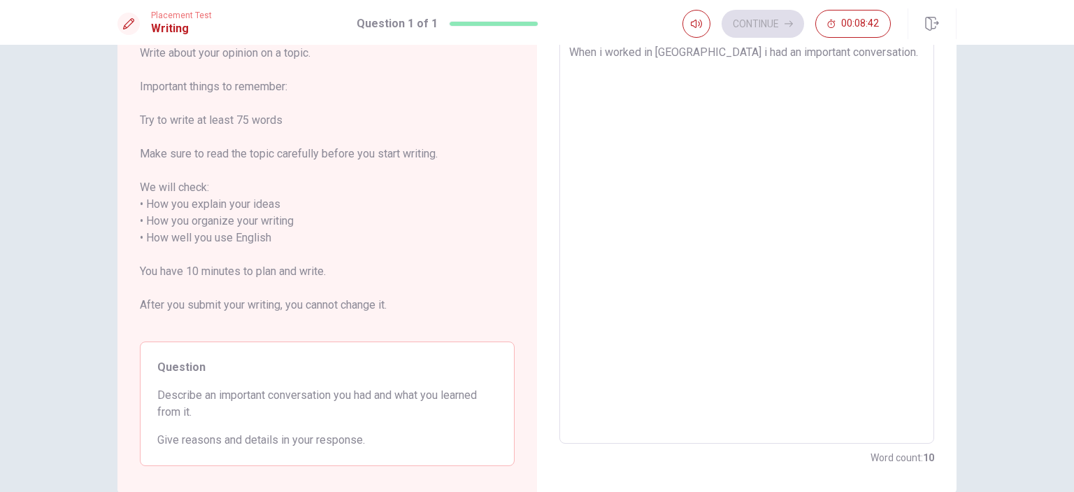
type textarea "When i worked in [GEOGRAPHIC_DATA] i had an important conversation. i"
type textarea "x"
type textarea "When i worked in [GEOGRAPHIC_DATA] i had an important conversation."
type textarea "x"
type textarea "When i worked in [GEOGRAPHIC_DATA] i had an important conversation. a"
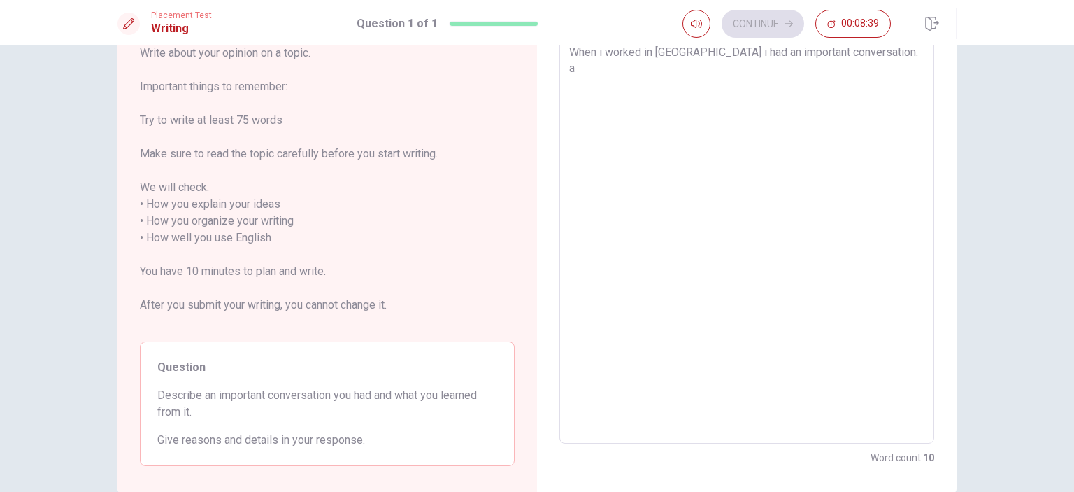
type textarea "x"
type textarea "When i worked in [GEOGRAPHIC_DATA] i had an important conversation. an"
type textarea "x"
type textarea "When i worked in [GEOGRAPHIC_DATA] i had an important conversation. and"
type textarea "x"
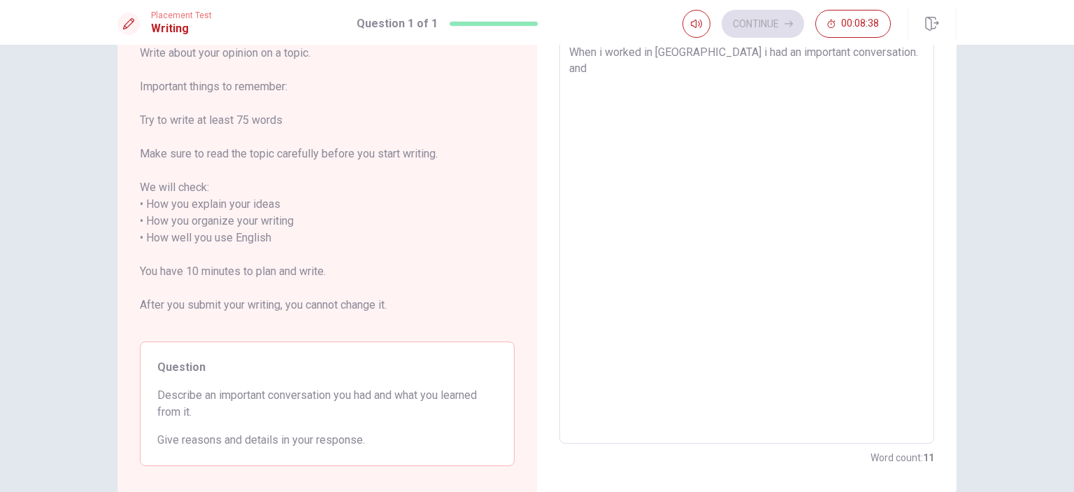
type textarea "When i worked in [GEOGRAPHIC_DATA] i had an important conversation. and"
type textarea "x"
type textarea "When i worked in [GEOGRAPHIC_DATA] i had an important conversation. and I"
type textarea "x"
type textarea "When i worked in [GEOGRAPHIC_DATA] i had an important conversation. and I"
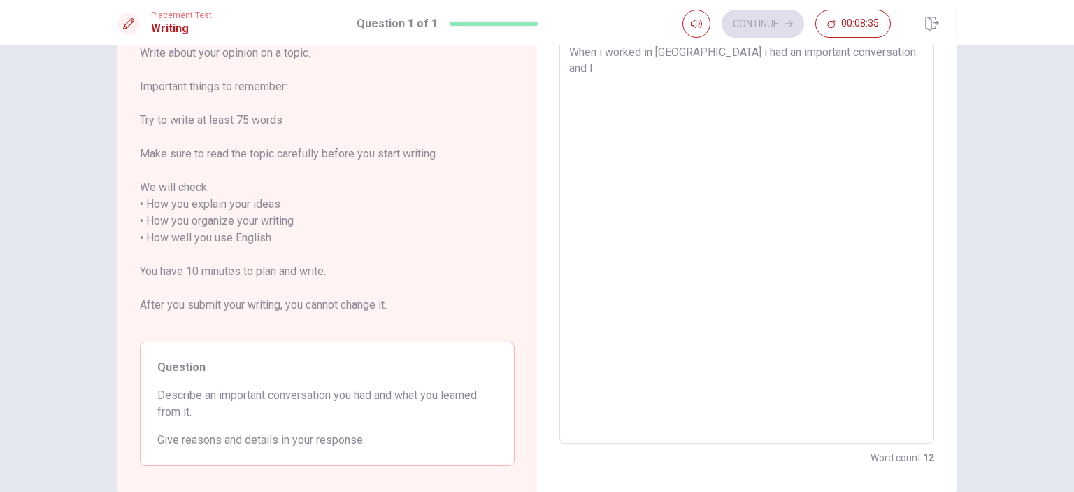
type textarea "x"
type textarea "When i worked in [GEOGRAPHIC_DATA] i had an important conversation. and I l"
type textarea "x"
type textarea "When i worked in [GEOGRAPHIC_DATA] i had an important conversation. and I le"
type textarea "x"
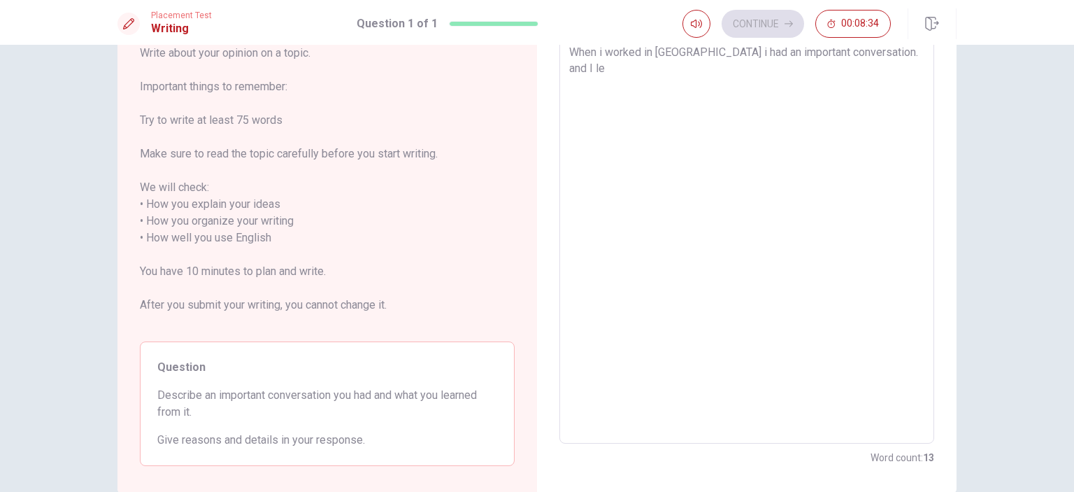
type textarea "When i worked in [GEOGRAPHIC_DATA] i had an important conversation. and I lea"
type textarea "x"
type textarea "When i worked in [GEOGRAPHIC_DATA] i had an important conversation. and I [PERS…"
type textarea "x"
type textarea "When i worked in [GEOGRAPHIC_DATA] i had an important conversation. and I learn"
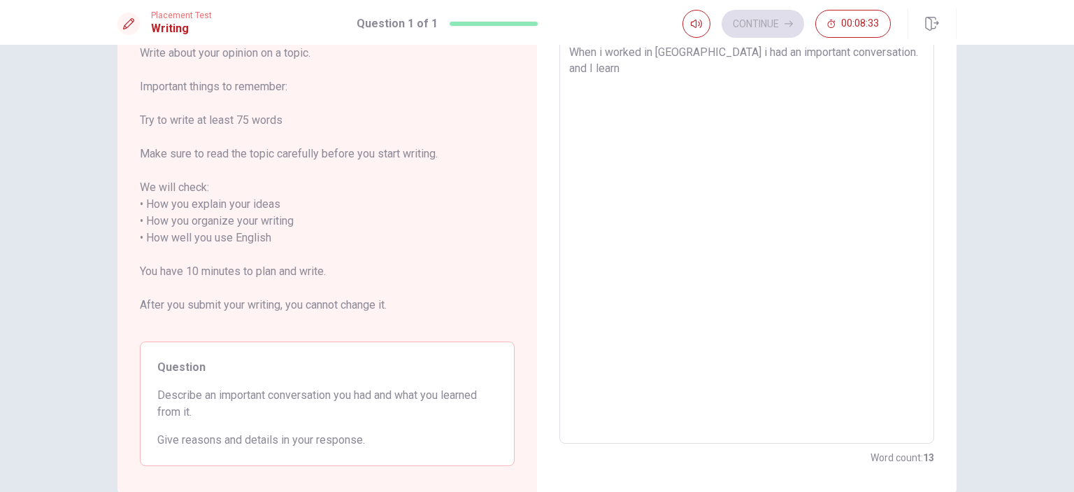
type textarea "x"
type textarea "When i worked in [GEOGRAPHIC_DATA] i had an important conversation. and I learne"
type textarea "x"
type textarea "When i worked in [GEOGRAPHIC_DATA] i had an important conversation. and I learn…"
type textarea "x"
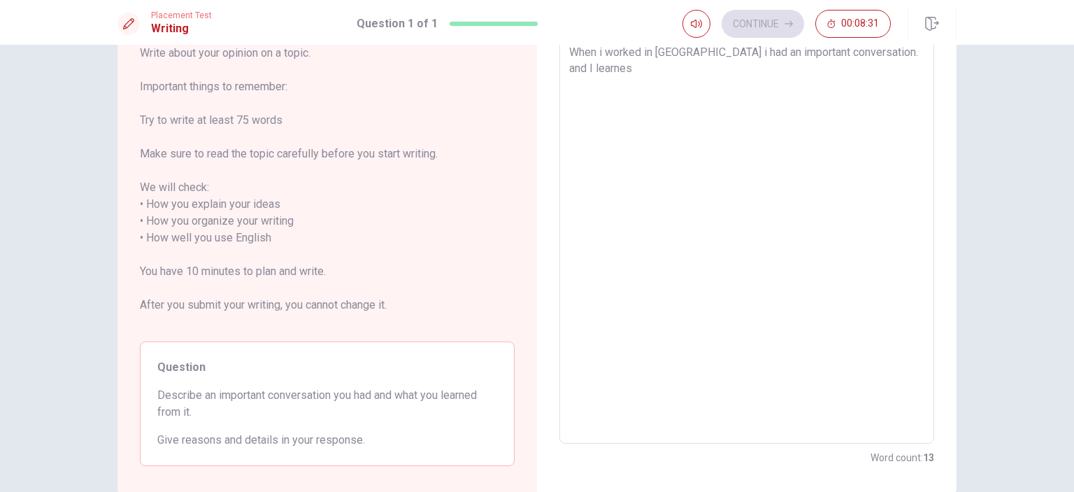
type textarea "When i worked in [GEOGRAPHIC_DATA] i had an important conversation. and I learne"
type textarea "x"
type textarea "When i worked in [GEOGRAPHIC_DATA] i had an important conversation. and I learn…"
type textarea "x"
type textarea "When i worked in [GEOGRAPHIC_DATA] i had an important conversation. and I learn…"
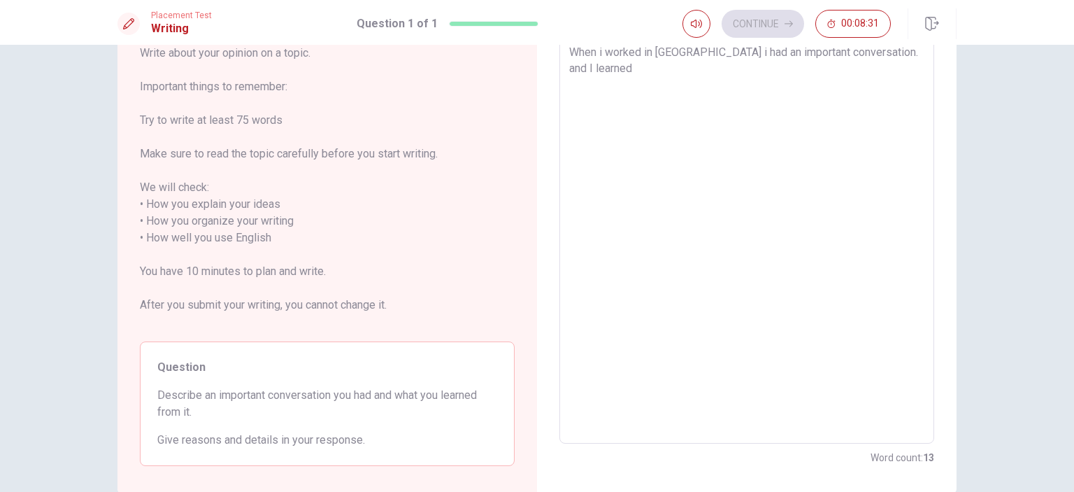
type textarea "x"
type textarea "When i worked in [GEOGRAPHIC_DATA] i had an important conversation. and I learn…"
type textarea "x"
type textarea "When i worked in [GEOGRAPHIC_DATA] i had an important conversation. and I learn…"
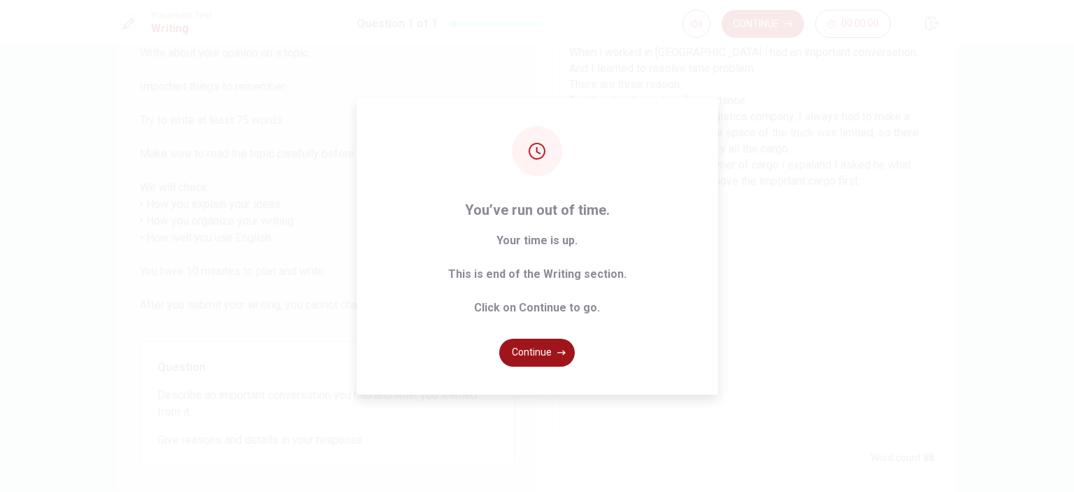
click at [568, 346] on button "Continue" at bounding box center [537, 352] width 76 height 28
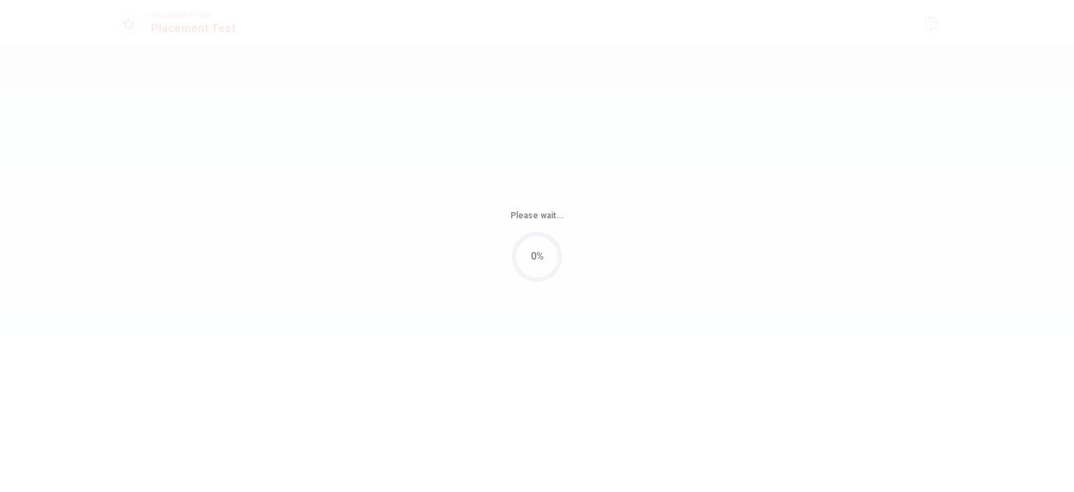
scroll to position [0, 0]
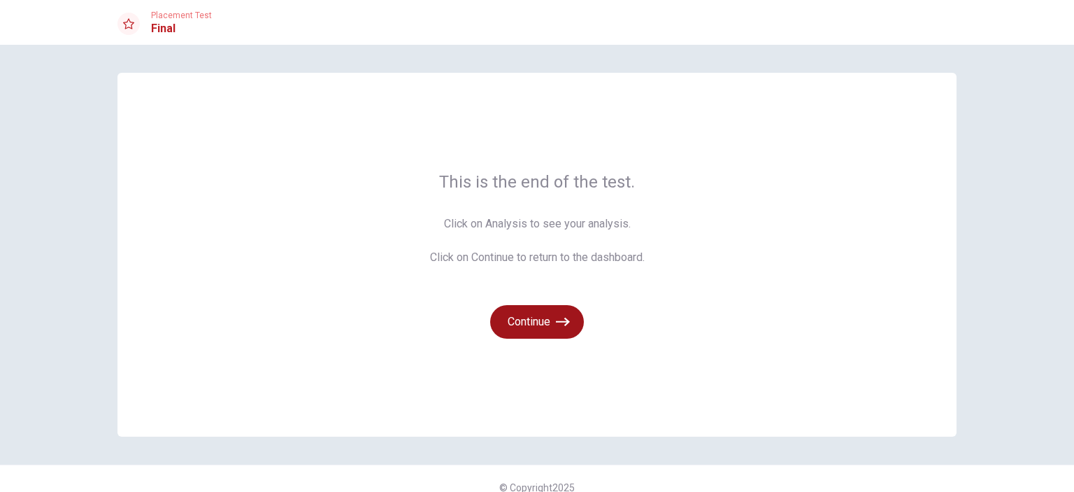
click at [539, 314] on button "Continue" at bounding box center [537, 322] width 94 height 34
